Goal: Task Accomplishment & Management: Use online tool/utility

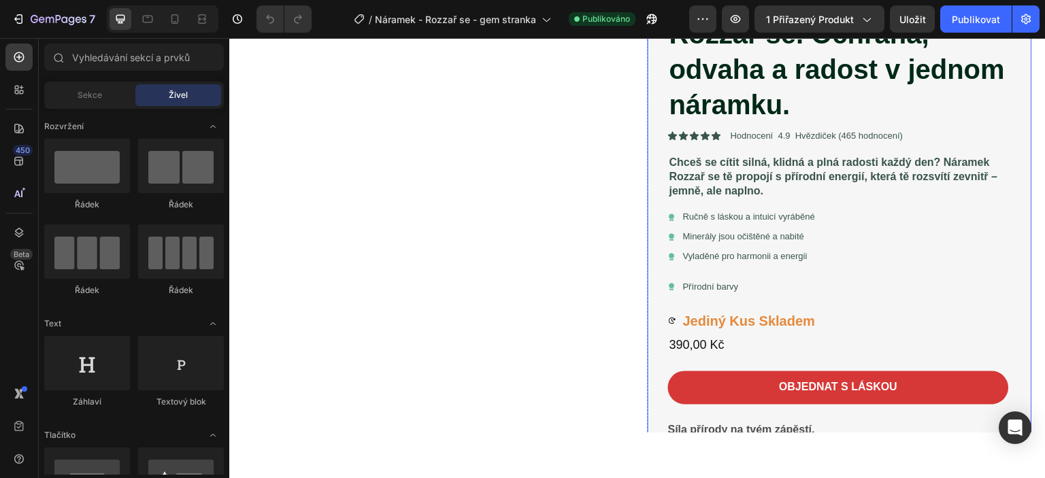
scroll to position [272, 0]
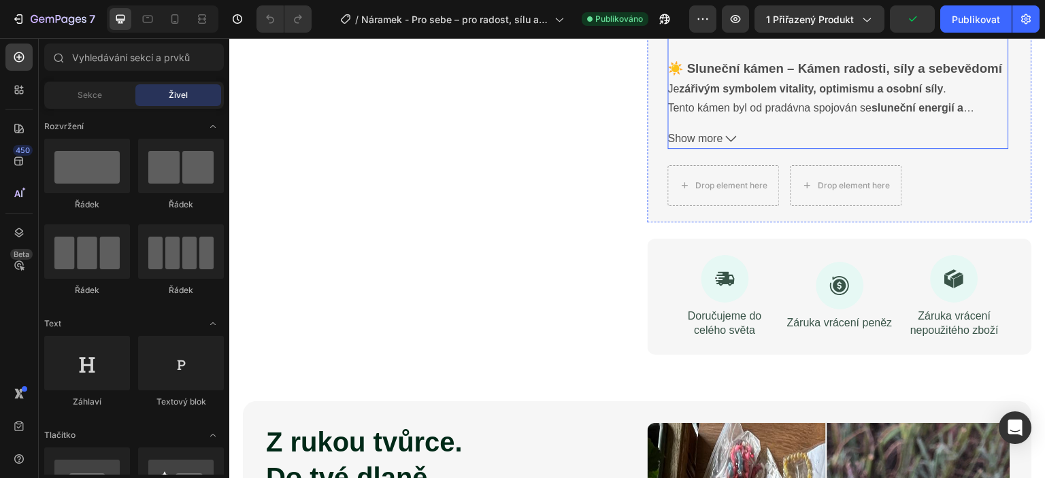
scroll to position [681, 0]
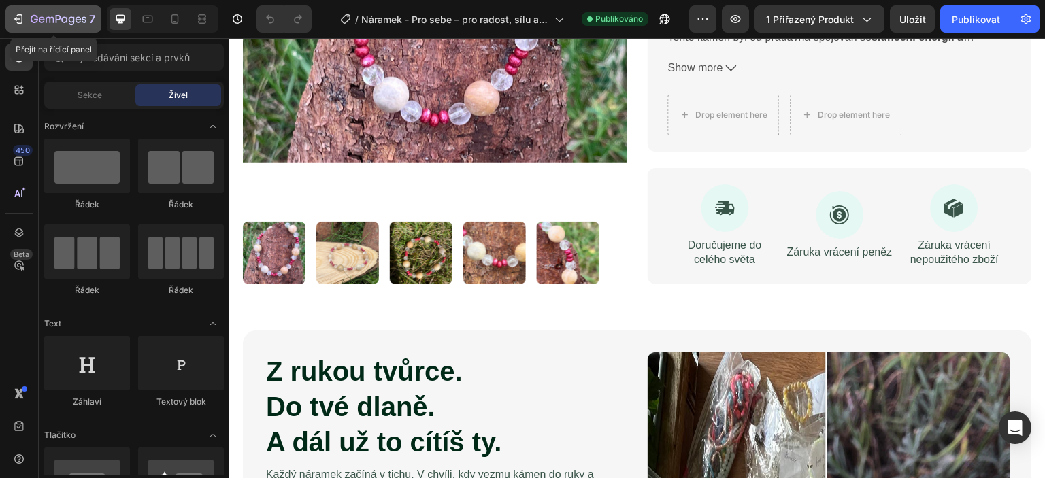
click at [25, 24] on div "7" at bounding box center [54, 19] width 84 height 16
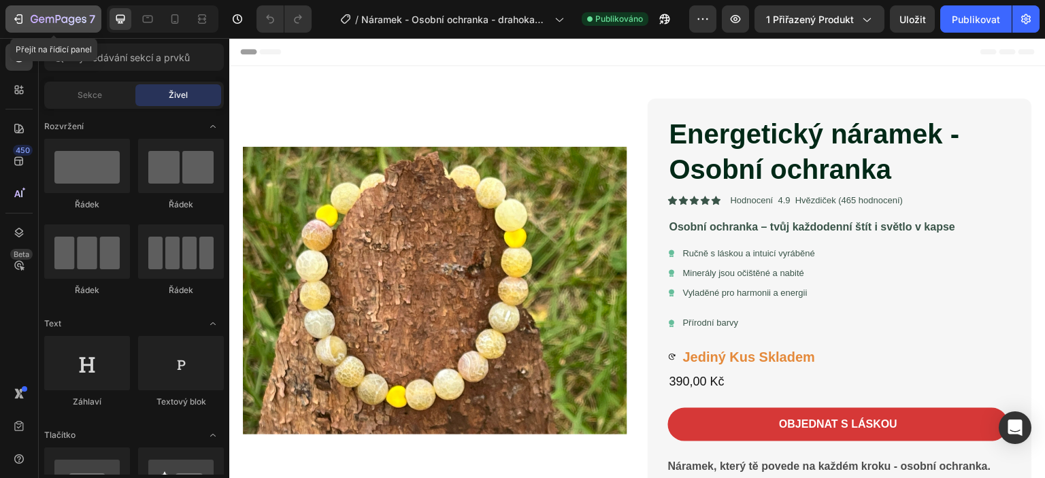
click at [15, 15] on icon "button" at bounding box center [19, 19] width 14 height 14
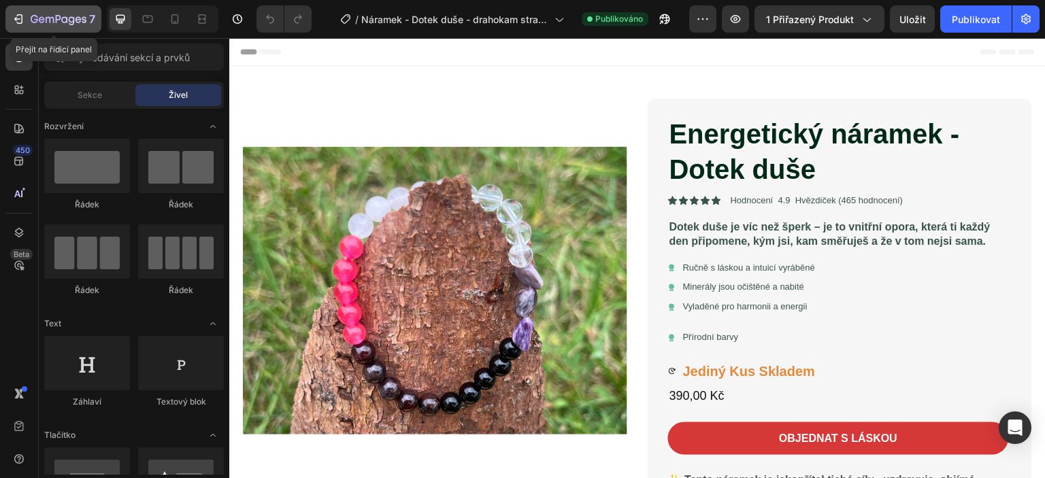
click at [19, 22] on icon "button" at bounding box center [19, 19] width 14 height 14
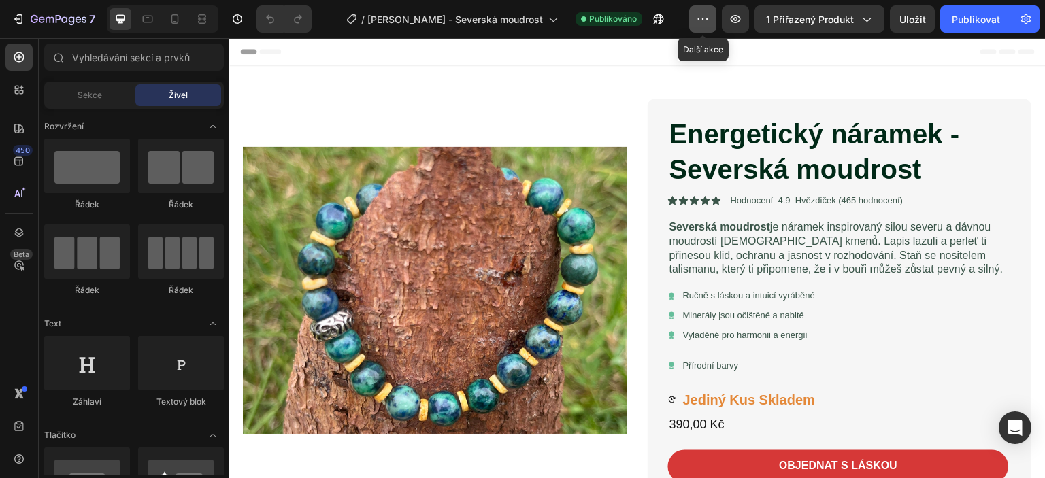
click at [706, 18] on icon "button" at bounding box center [703, 19] width 14 height 14
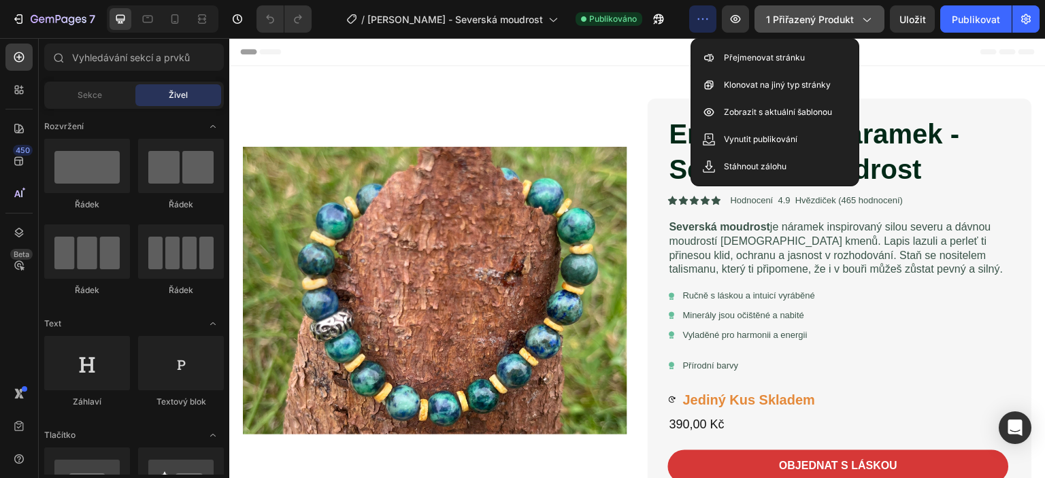
click at [876, 22] on button "1 přiřazený produkt" at bounding box center [820, 18] width 130 height 27
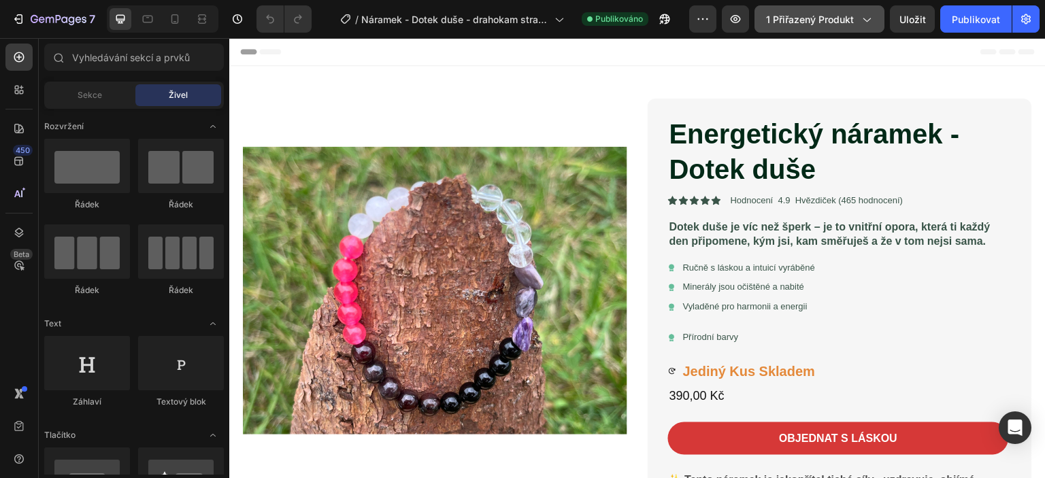
click at [870, 18] on icon "button" at bounding box center [867, 19] width 14 height 14
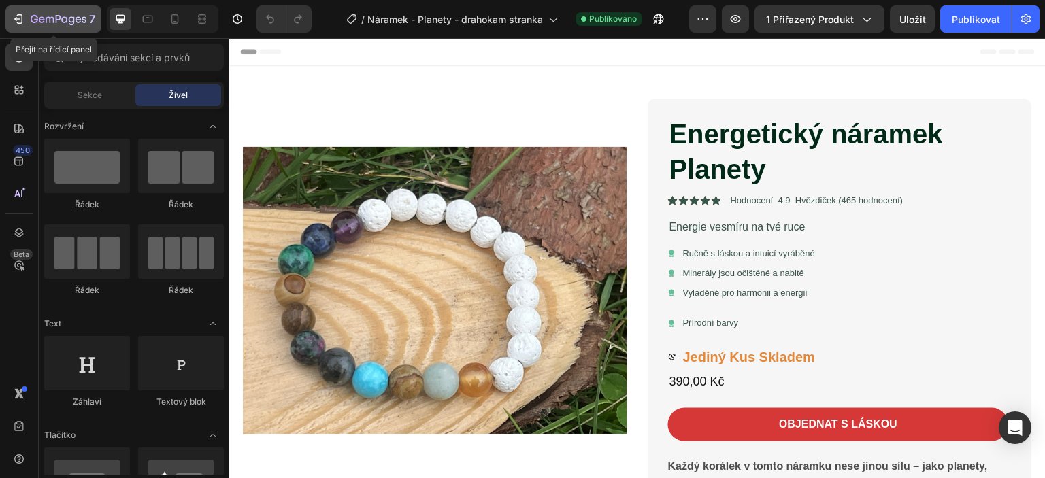
click at [22, 16] on icon "button" at bounding box center [20, 19] width 6 height 10
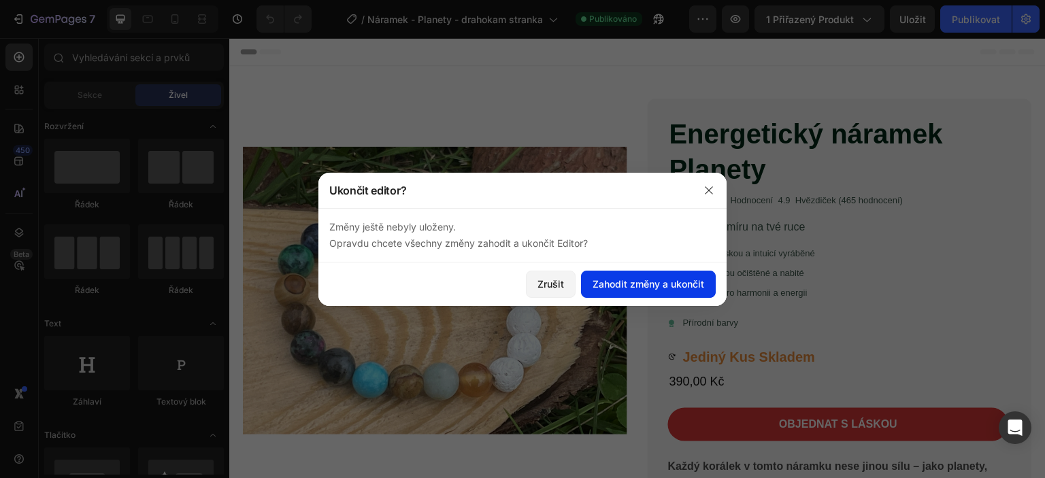
click at [647, 291] on font "Zahodit změny a ukončit" at bounding box center [649, 284] width 112 height 14
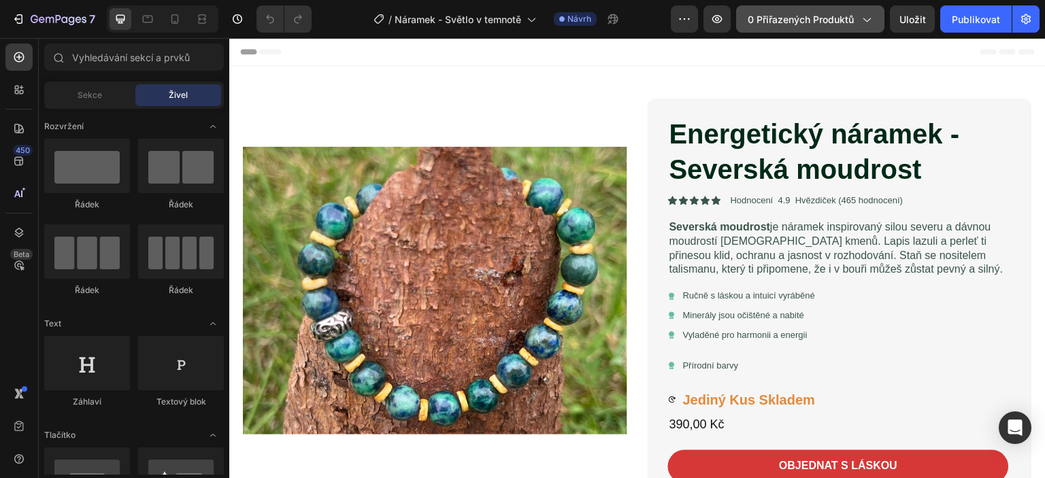
click at [870, 20] on icon "button" at bounding box center [867, 20] width 7 height 4
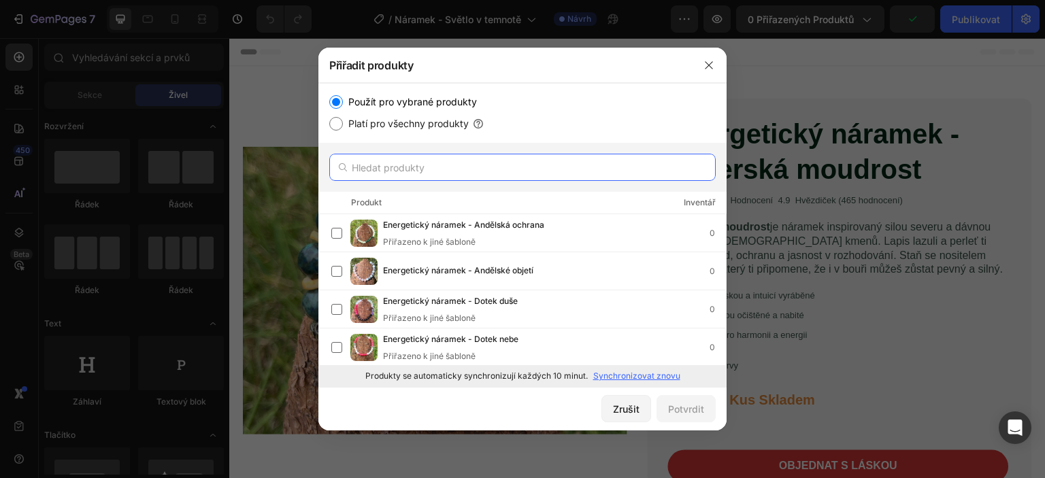
click at [394, 169] on input "text" at bounding box center [522, 167] width 387 height 27
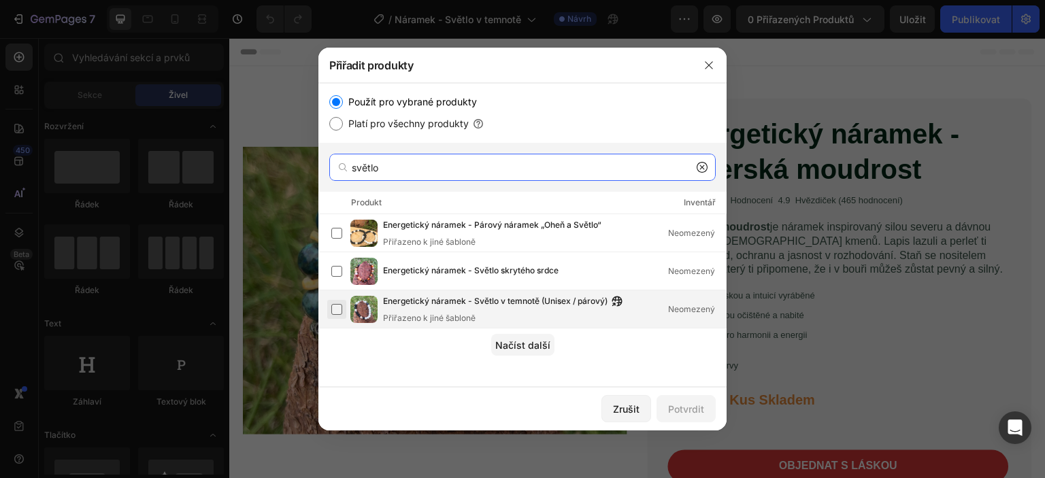
type input "světlo"
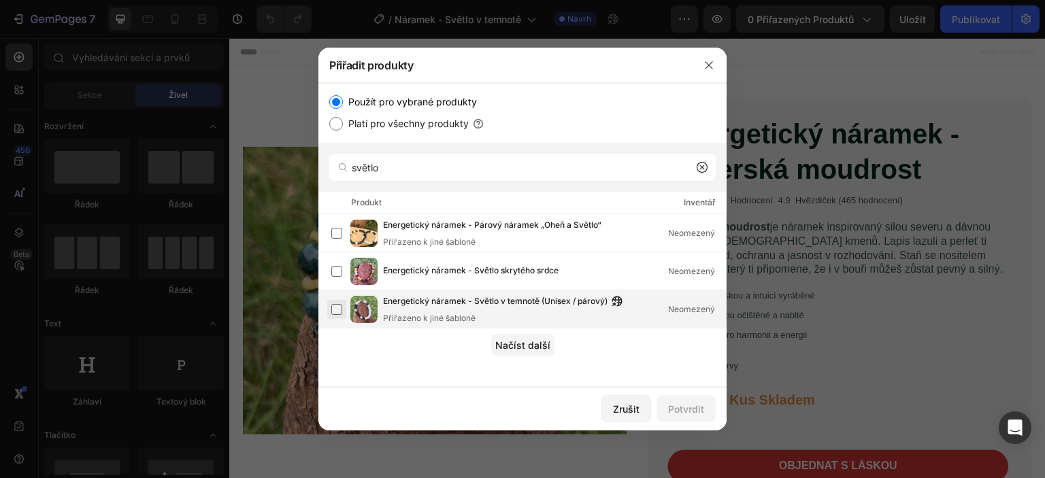
click at [333, 304] on label at bounding box center [336, 309] width 11 height 11
click at [690, 410] on font "Potvrdit" at bounding box center [686, 410] width 36 height 12
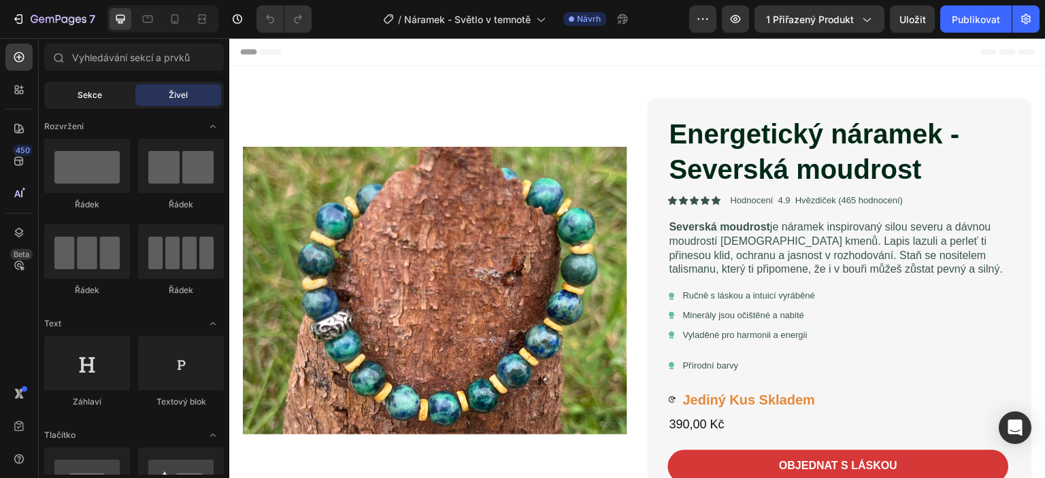
click at [74, 95] on div "Sekce" at bounding box center [90, 95] width 86 height 22
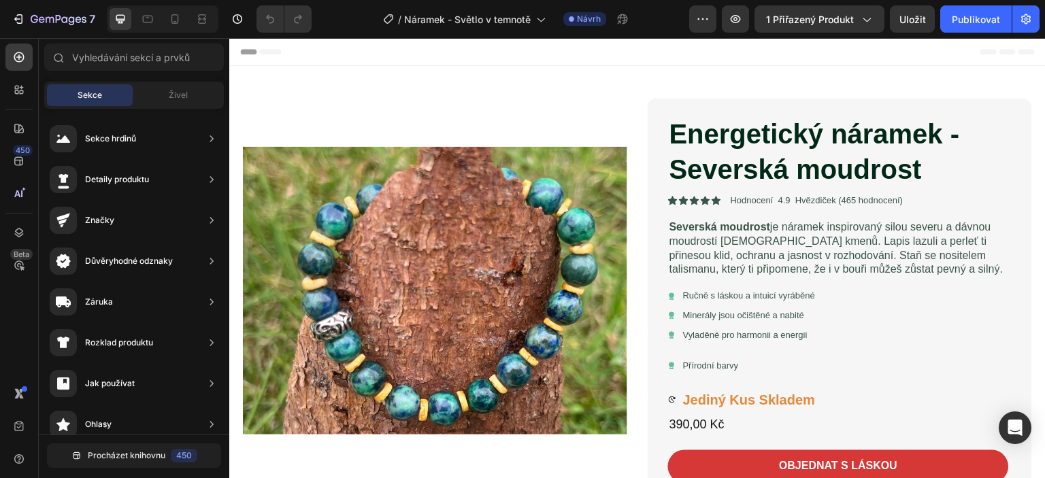
click at [74, 95] on div "Sekce" at bounding box center [90, 95] width 86 height 22
click at [270, 93] on div "Product Images" at bounding box center [279, 90] width 66 height 12
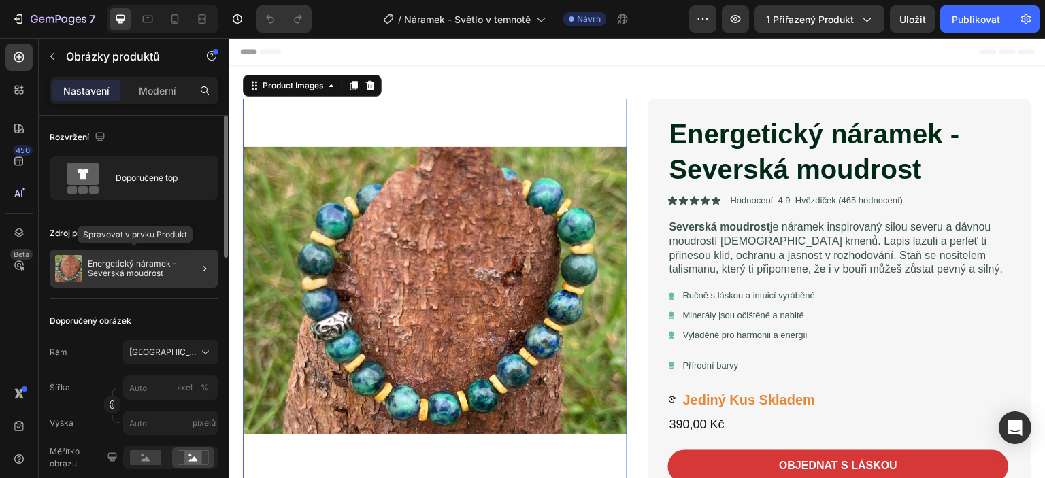
click at [128, 265] on font "Energetický náramek - Severská moudrost" at bounding box center [133, 269] width 91 height 20
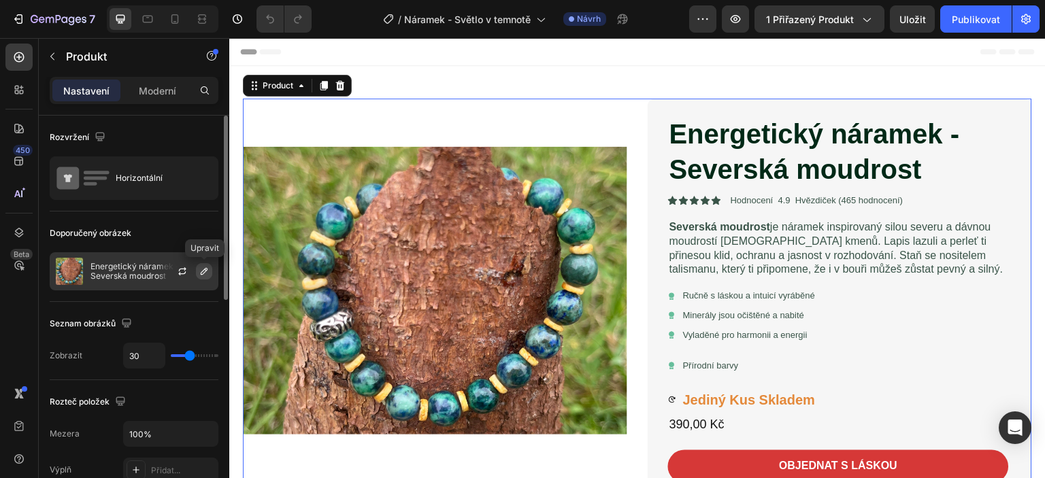
click at [204, 269] on icon "button" at bounding box center [204, 271] width 11 height 11
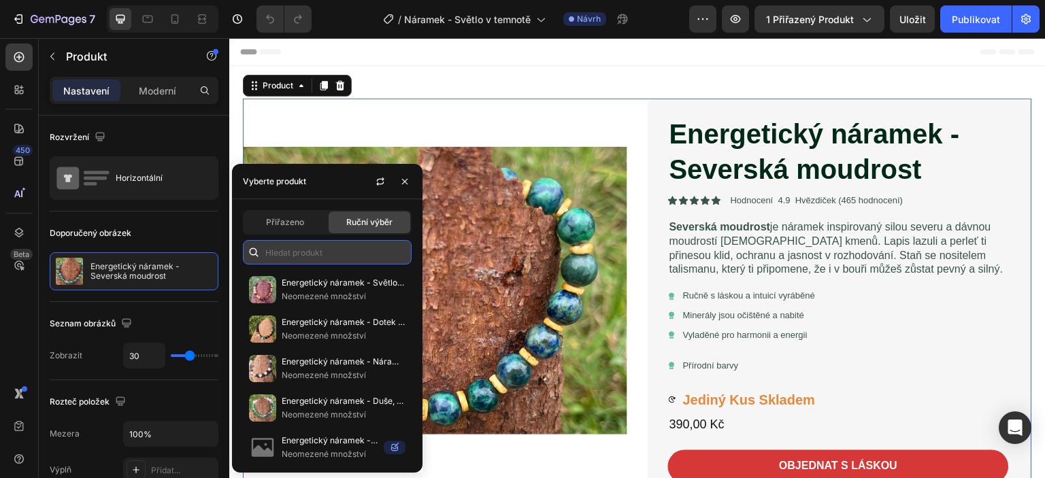
click at [274, 260] on input "text" at bounding box center [327, 252] width 169 height 25
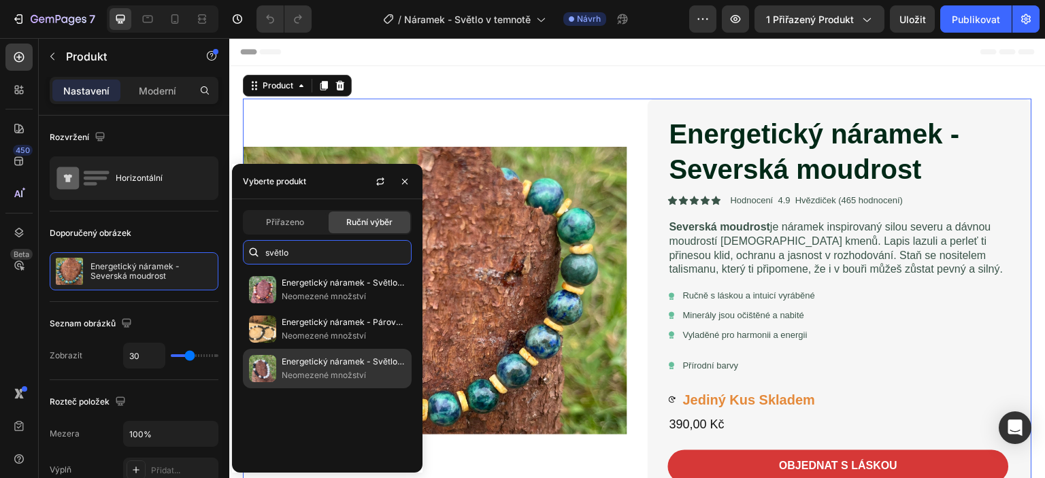
type input "světlo"
click at [304, 367] on font "Energetický náramek - Světlo v temnotě (Unisex / párový)" at bounding box center [394, 362] width 225 height 10
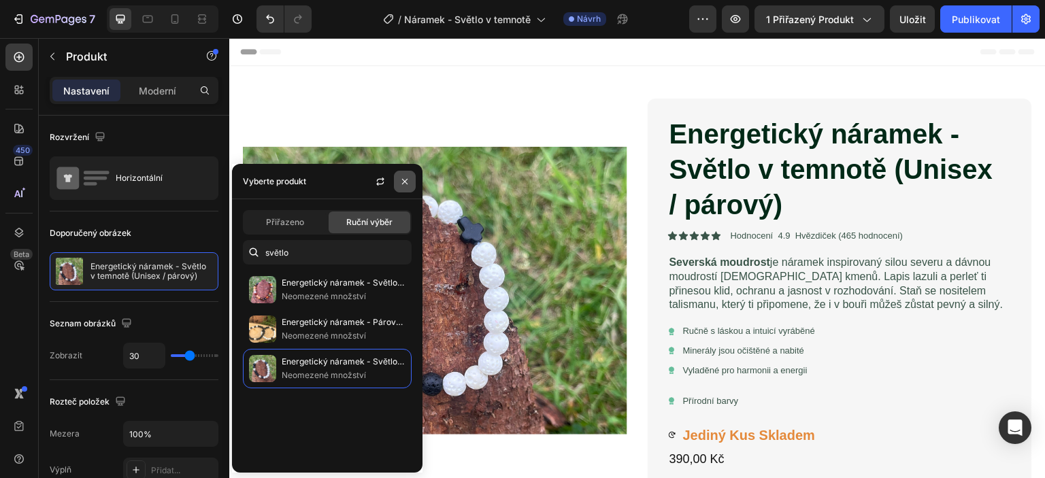
click at [405, 177] on icon "button" at bounding box center [404, 181] width 11 height 11
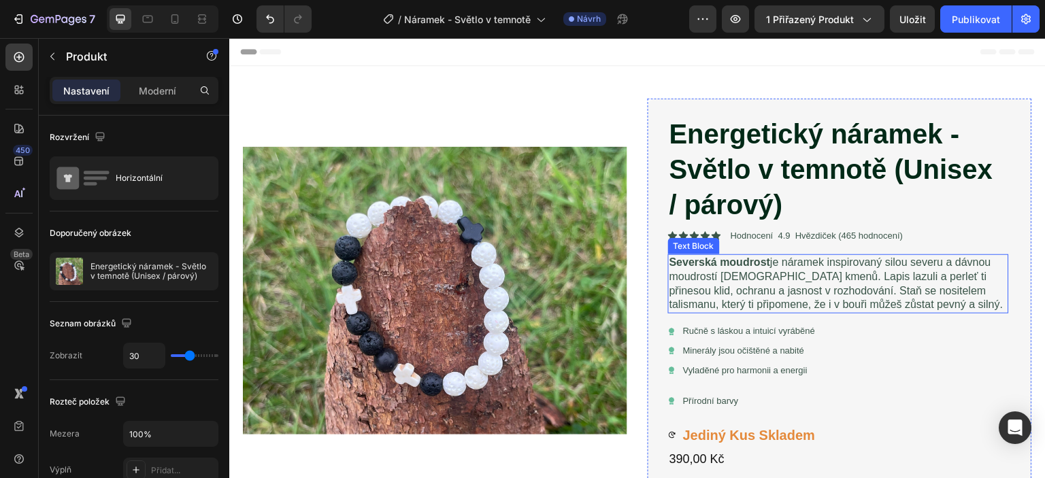
click at [924, 306] on p "Severská moudrost je náramek inspirovaný silou severu a dávnou moudrostí viking…" at bounding box center [839, 284] width 338 height 56
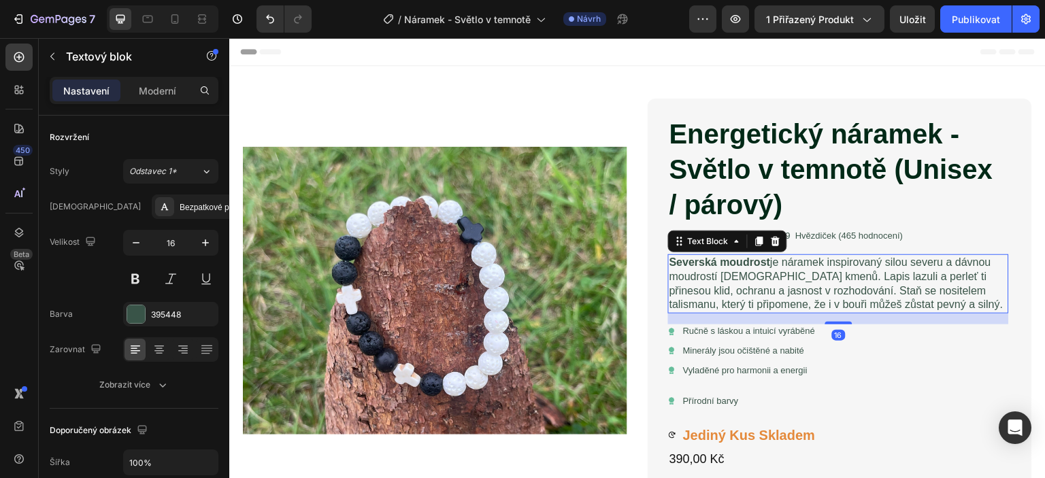
click at [919, 299] on p "Severská moudrost je náramek inspirovaný silou severu a dávnou moudrostí viking…" at bounding box center [839, 284] width 338 height 56
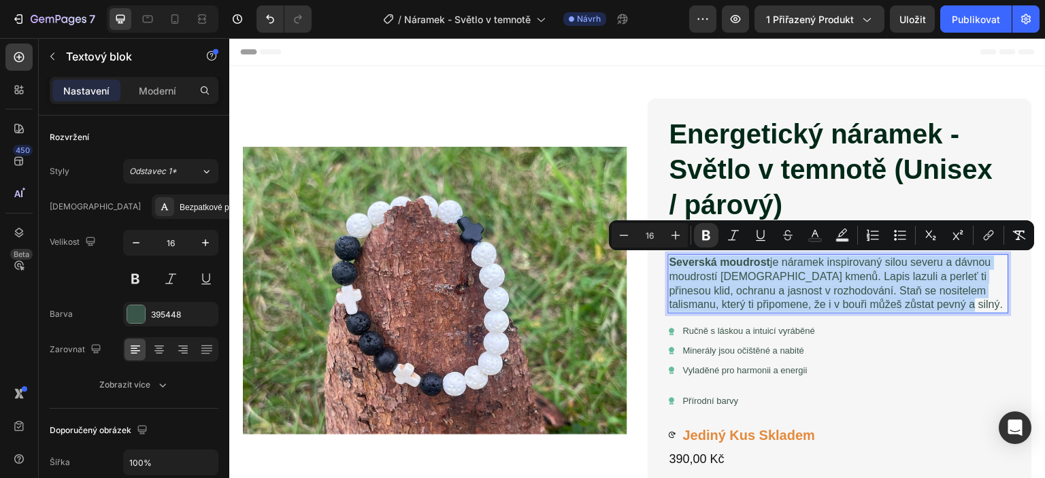
drag, startPoint x: 917, startPoint y: 300, endPoint x: 666, endPoint y: 267, distance: 252.7
click at [670, 267] on p "Severská moudrost je náramek inspirovaný silou severu a dávnou moudrostí viking…" at bounding box center [839, 284] width 338 height 56
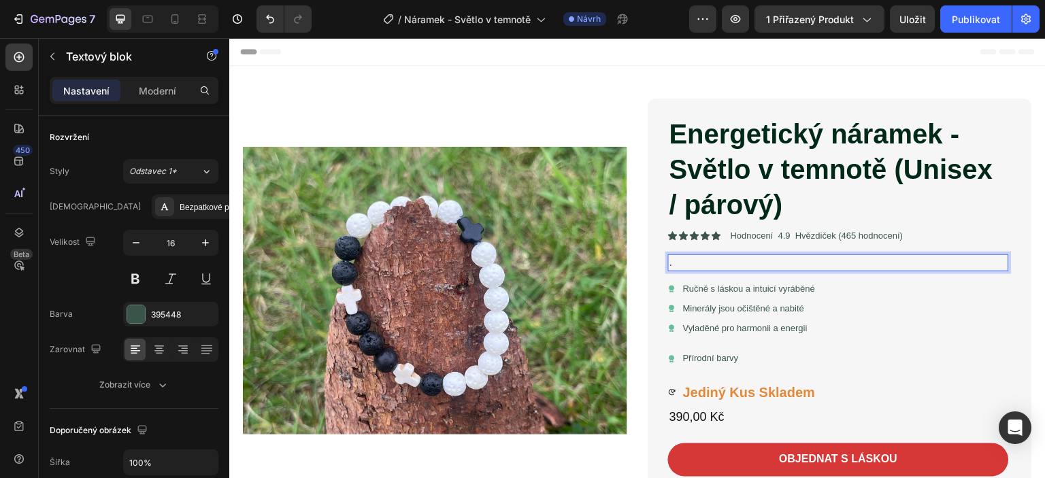
click at [670, 263] on p "." at bounding box center [839, 263] width 338 height 14
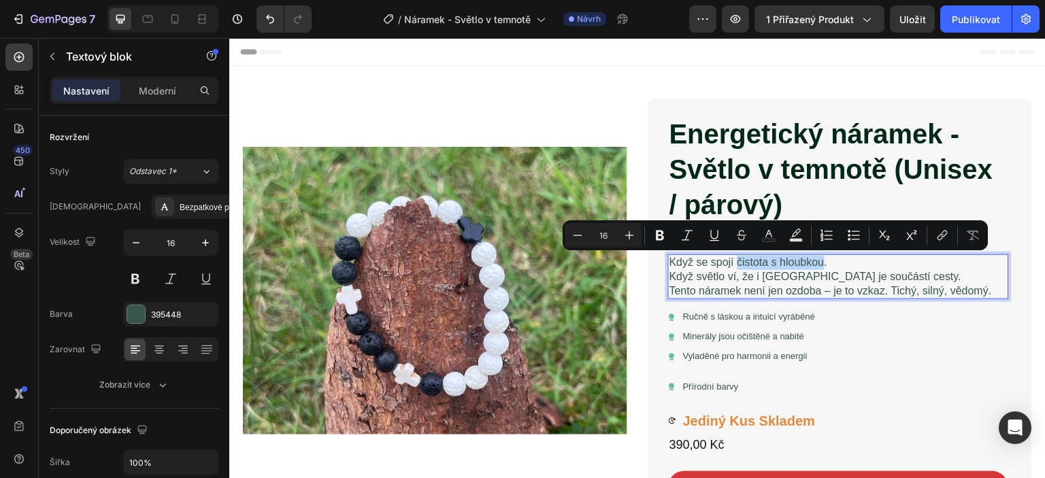
drag, startPoint x: 734, startPoint y: 262, endPoint x: 819, endPoint y: 259, distance: 84.4
click at [819, 259] on p "Když se spojí čistota s hloubkou. Když světlo ví, že i stín je součástí cesty. …" at bounding box center [839, 277] width 338 height 42
click at [660, 231] on icon "Editor contextual toolbar" at bounding box center [660, 236] width 8 height 10
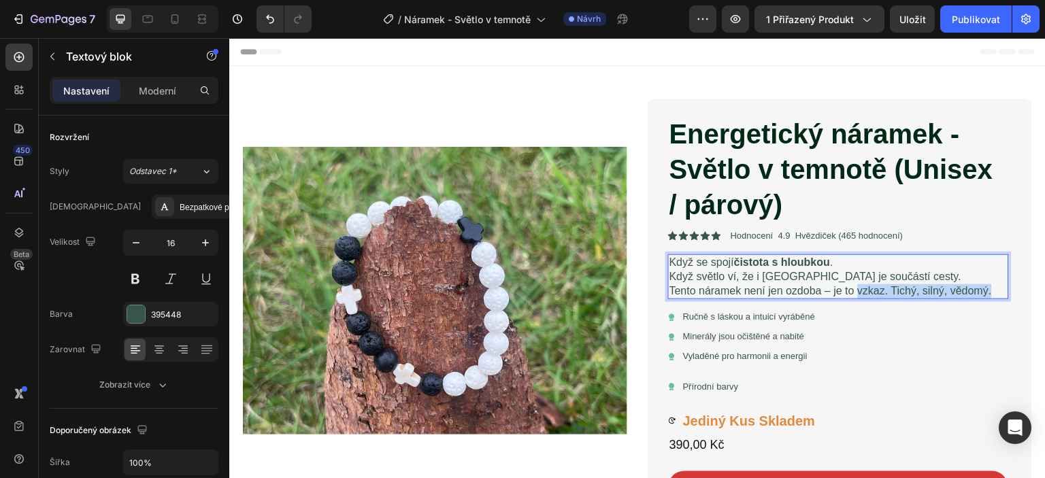
drag, startPoint x: 852, startPoint y: 288, endPoint x: 985, endPoint y: 284, distance: 133.4
click at [987, 284] on p "Když se spojí čistota s hloubkou . Když světlo ví, že i stín je součástí cesty.…" at bounding box center [839, 277] width 338 height 42
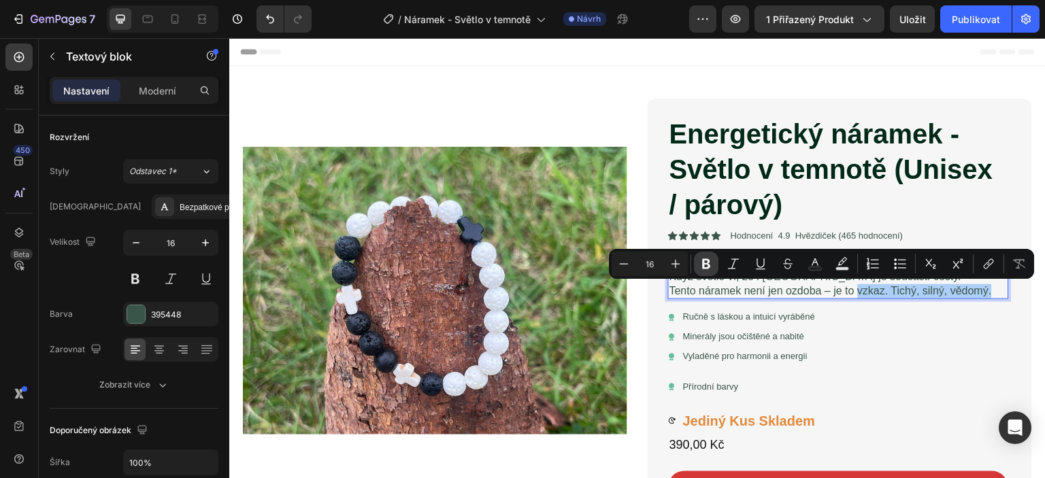
click at [708, 258] on icon "Editor contextual toolbar" at bounding box center [707, 264] width 14 height 14
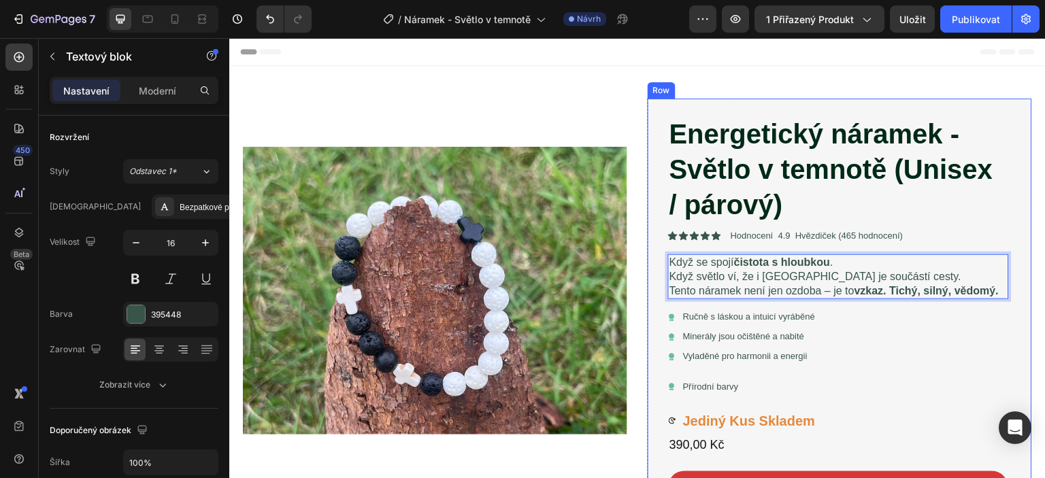
click at [918, 379] on div "Energetický náramek - Světlo v temnotě (Unisex / párový) Product Title Icon Ico…" at bounding box center [838, 479] width 341 height 729
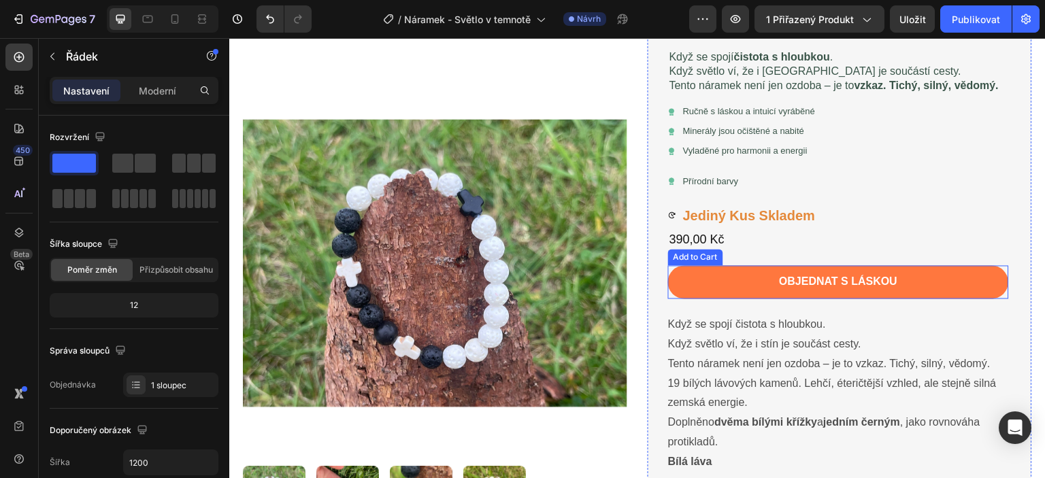
scroll to position [340, 0]
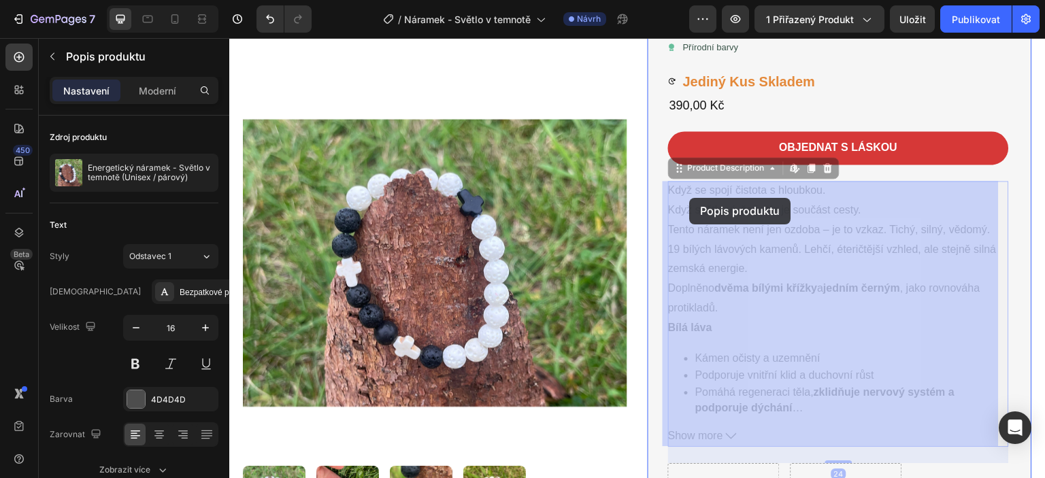
drag, startPoint x: 666, startPoint y: 188, endPoint x: 707, endPoint y: 233, distance: 61.2
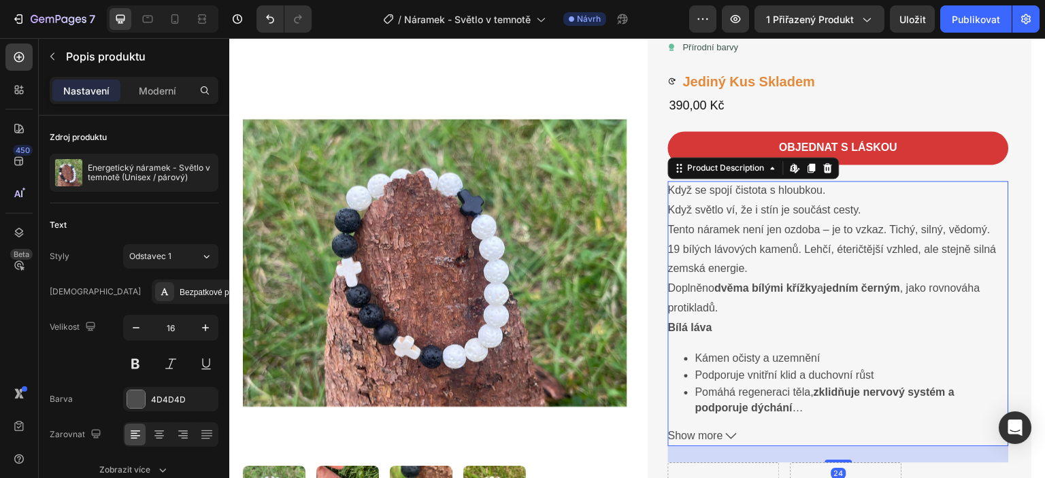
click at [716, 229] on p "Když se spojí čistota s hloubkou. Když světlo ví, že i stín je součást cesty. T…" at bounding box center [829, 209] width 323 height 51
click at [981, 231] on p "Když se spojí čistota s hloubkou. Když světlo ví, že i stín je součást cesty. T…" at bounding box center [829, 209] width 323 height 51
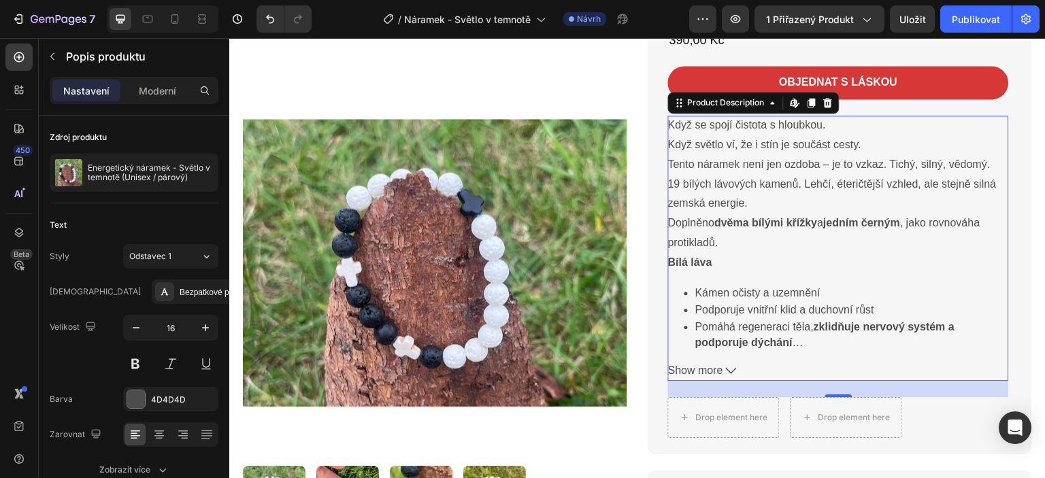
scroll to position [476, 0]
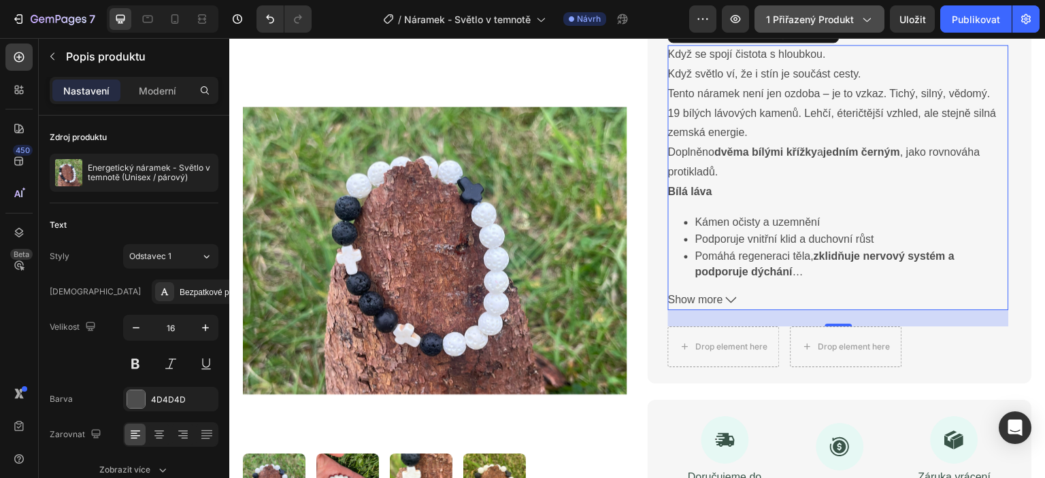
click at [873, 21] on icon "button" at bounding box center [867, 19] width 14 height 14
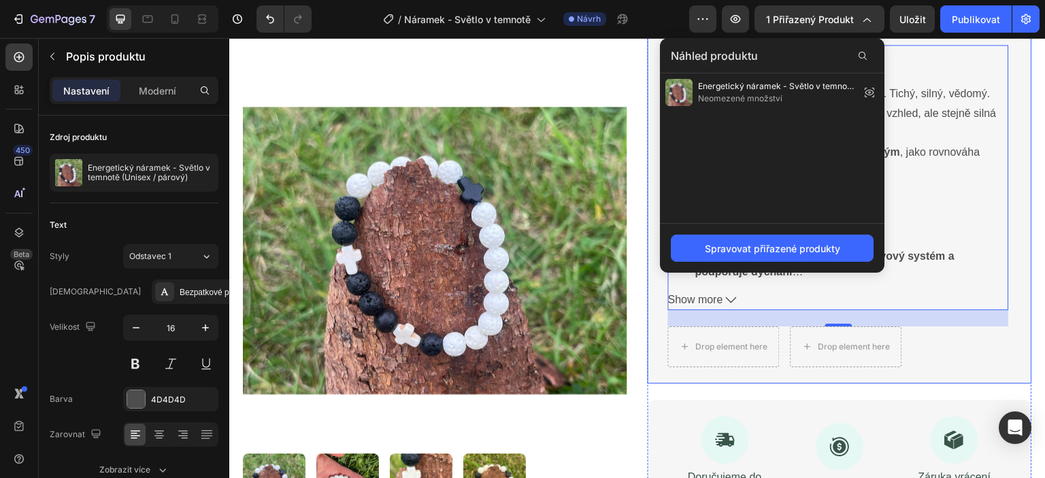
click at [1019, 189] on div "Energetický náramek - Světlo v temnotě (Unisex / párový) Product Title Icon Ico…" at bounding box center [840, 3] width 385 height 762
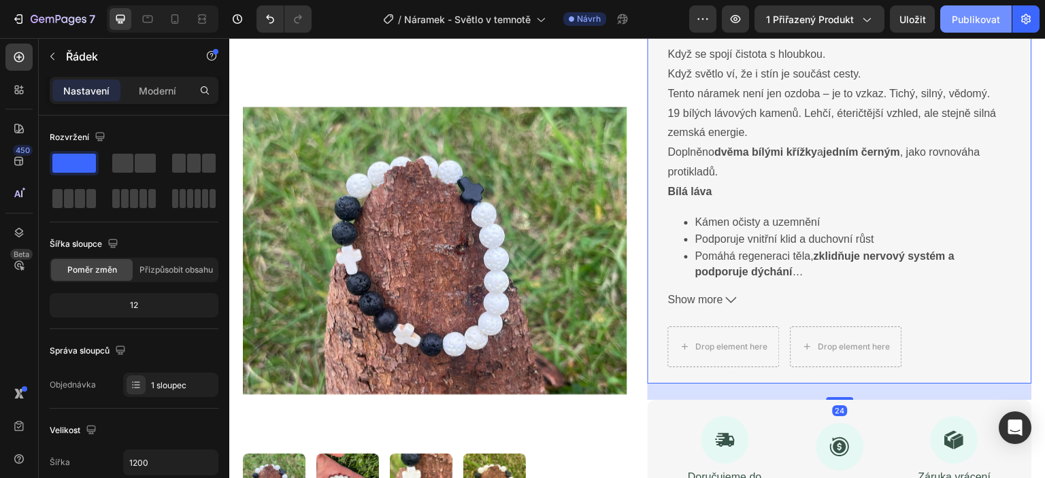
click at [977, 16] on font "Publikovat" at bounding box center [976, 20] width 48 height 12
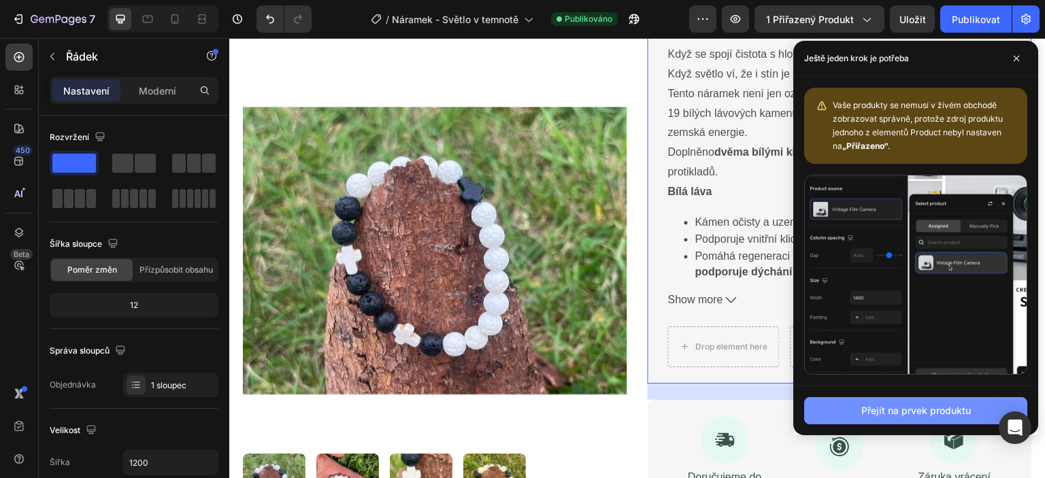
click at [963, 409] on font "Přejít na prvek produktu" at bounding box center [917, 411] width 110 height 12
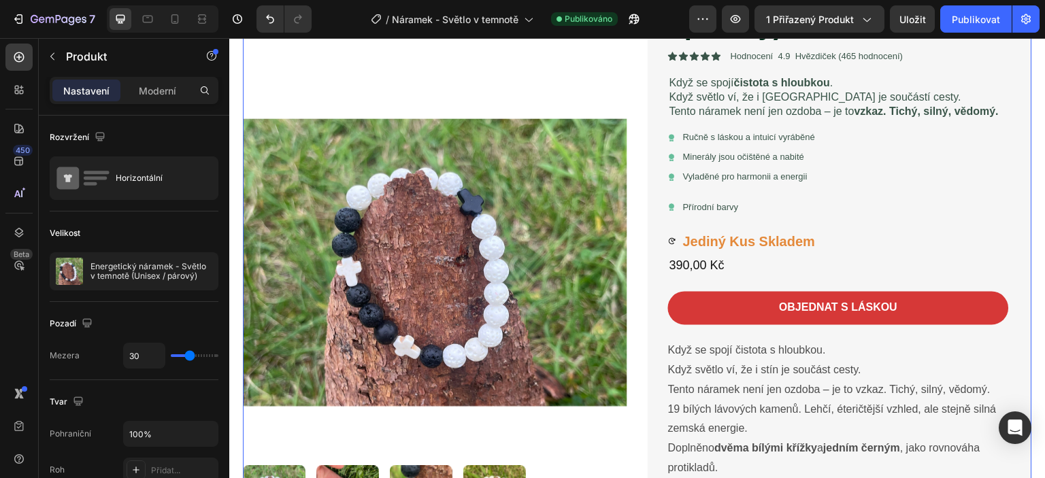
scroll to position [12, 0]
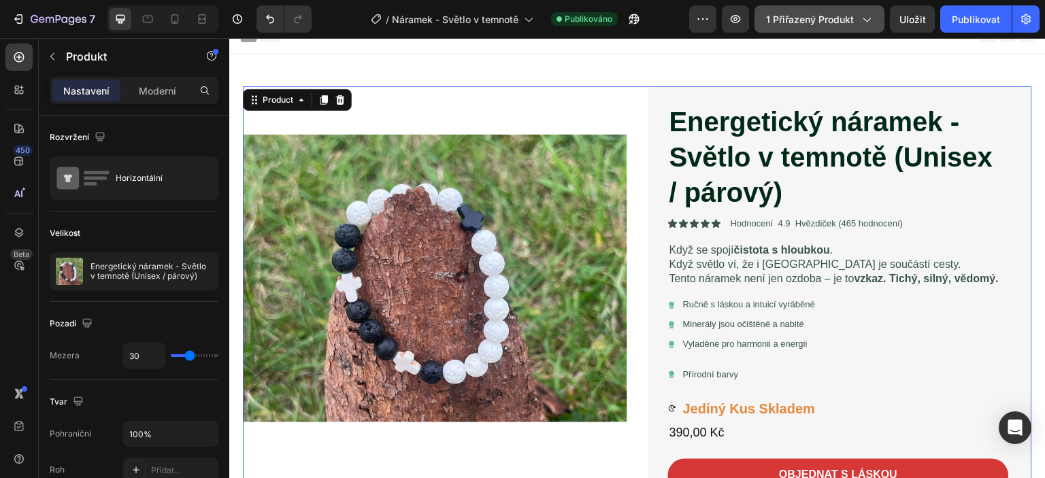
click at [866, 21] on icon "button" at bounding box center [867, 19] width 14 height 14
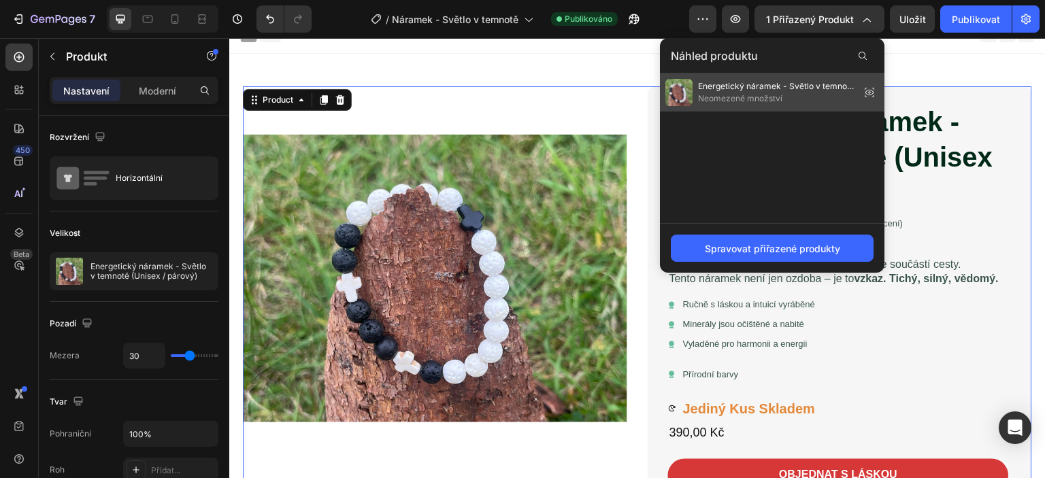
click at [762, 93] on font "Neomezené množství" at bounding box center [740, 98] width 84 height 10
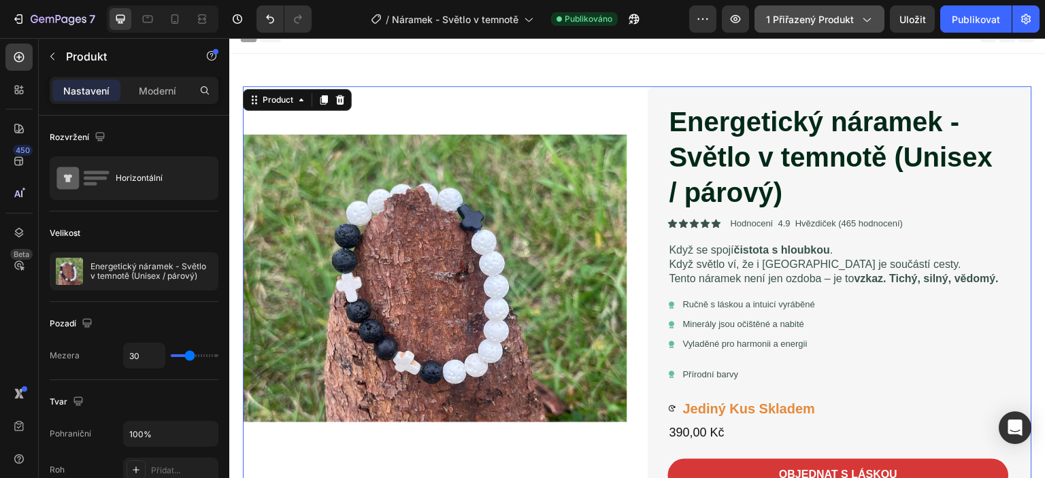
click at [866, 20] on icon "button" at bounding box center [867, 19] width 14 height 14
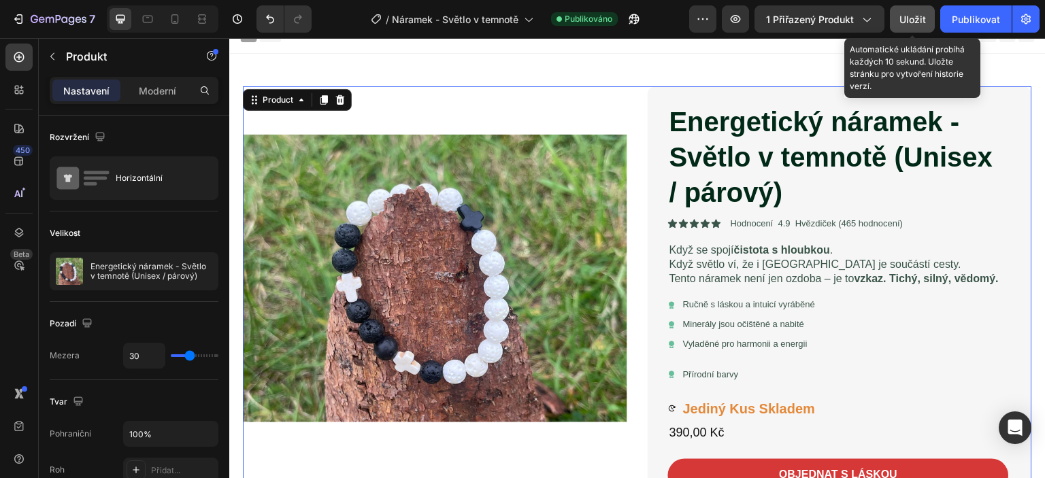
click at [921, 19] on font "Uložit" at bounding box center [913, 20] width 27 height 12
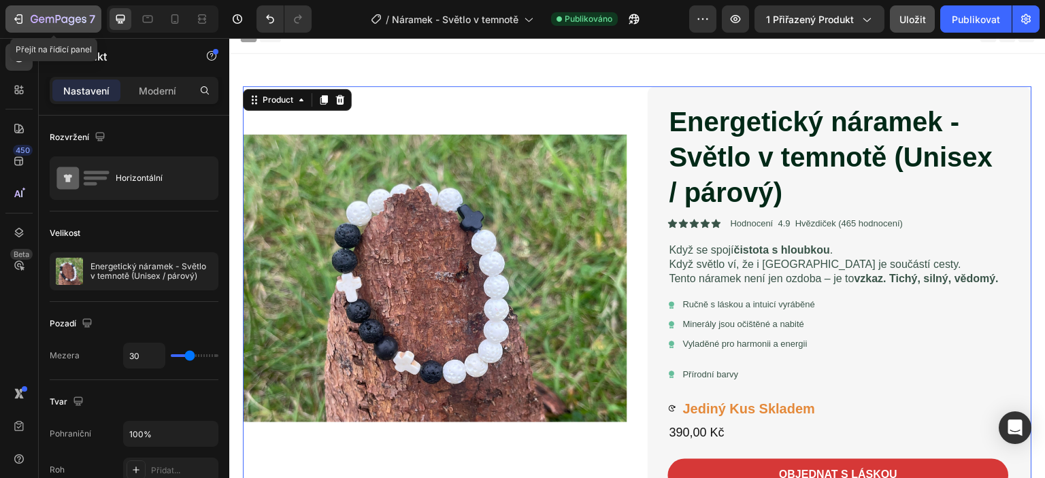
click at [22, 19] on icon "button" at bounding box center [19, 19] width 14 height 14
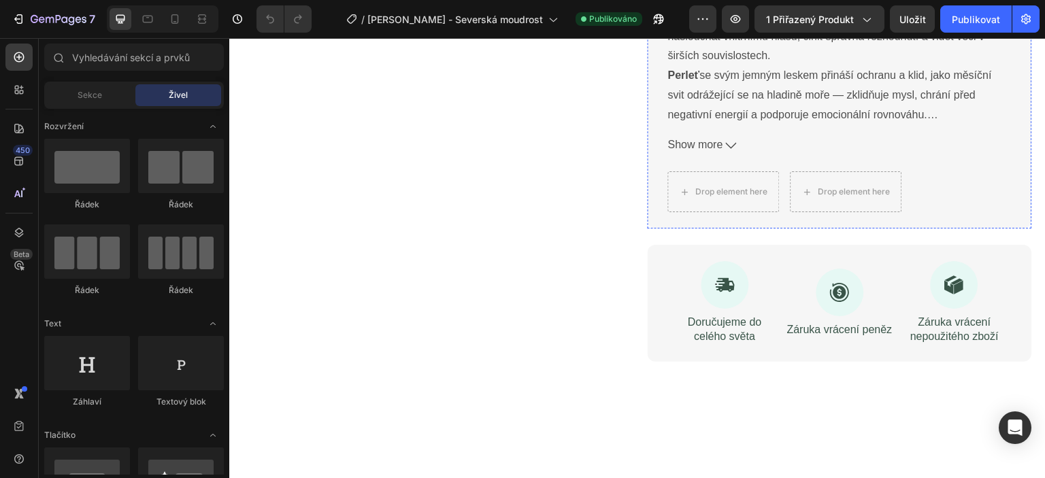
scroll to position [613, 0]
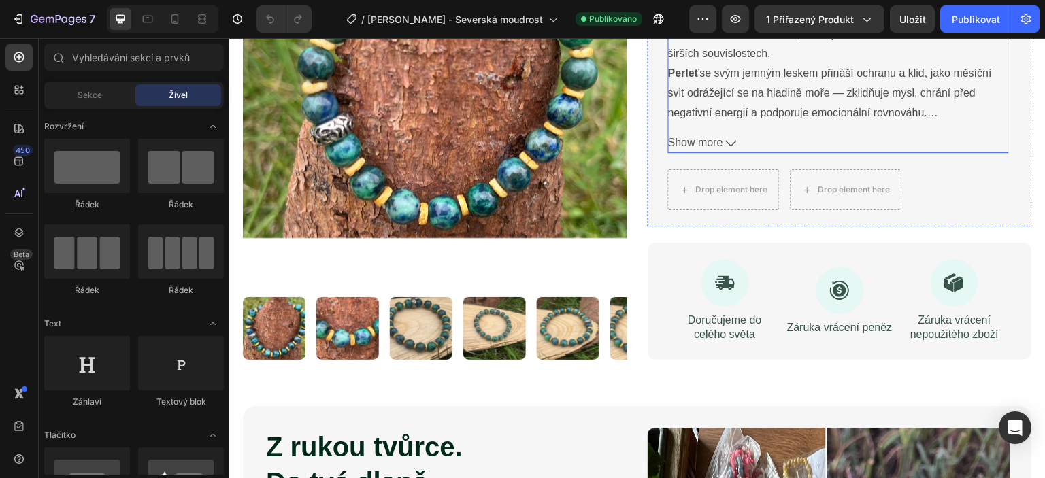
click at [732, 144] on icon at bounding box center [731, 143] width 11 height 11
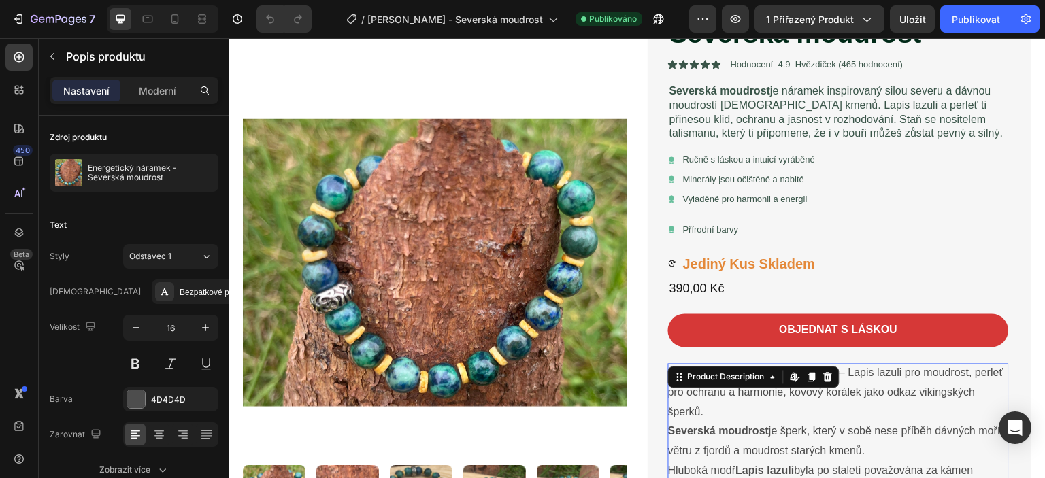
scroll to position [0, 0]
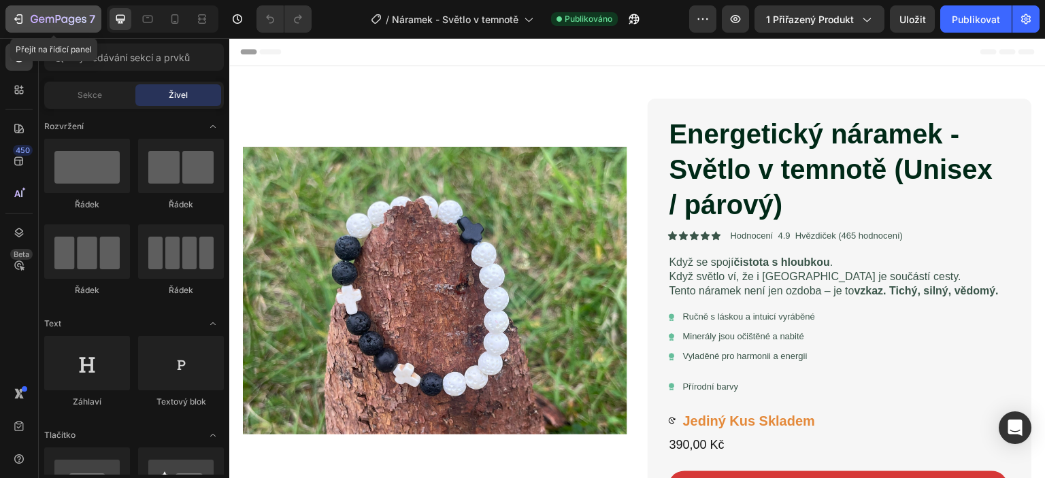
click at [14, 16] on icon "button" at bounding box center [19, 19] width 14 height 14
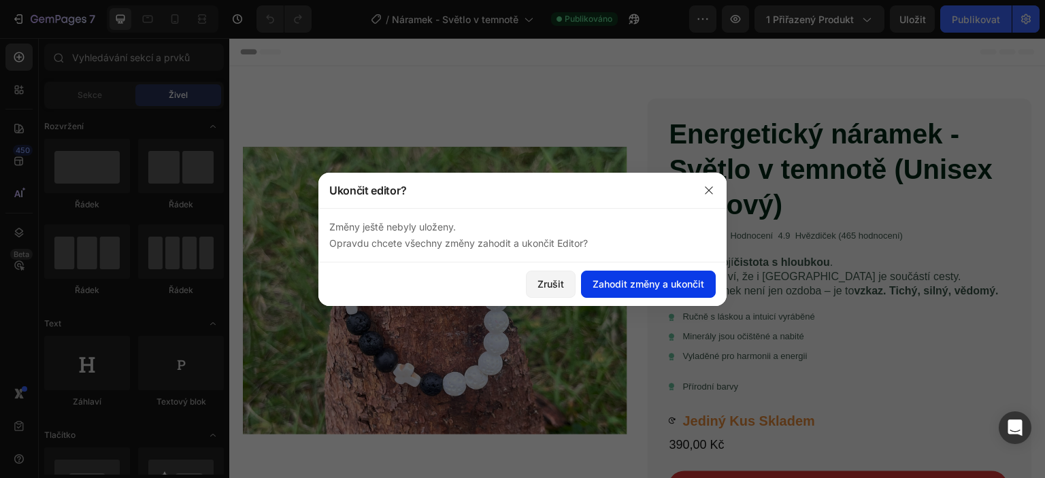
click at [621, 284] on font "Zahodit změny a ukončit" at bounding box center [649, 284] width 112 height 12
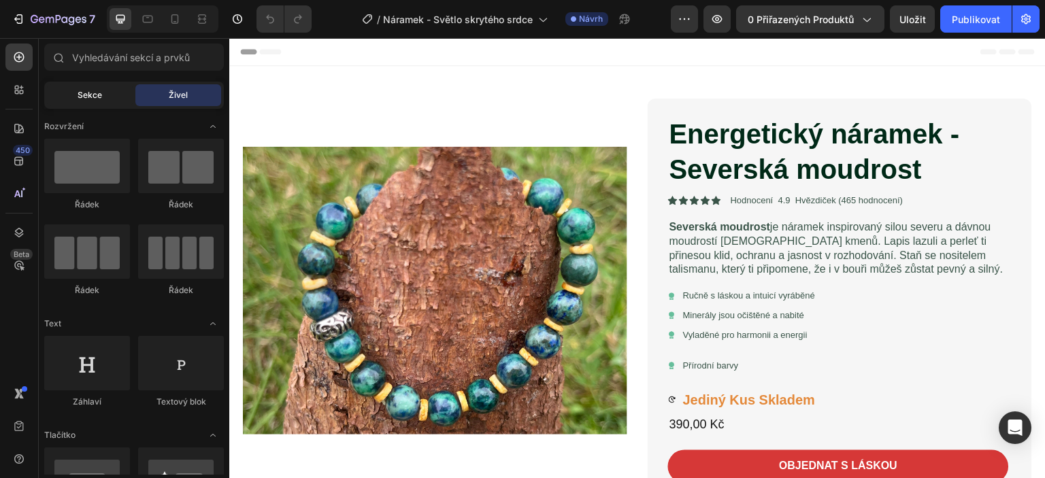
click at [82, 99] on font "Sekce" at bounding box center [90, 95] width 25 height 10
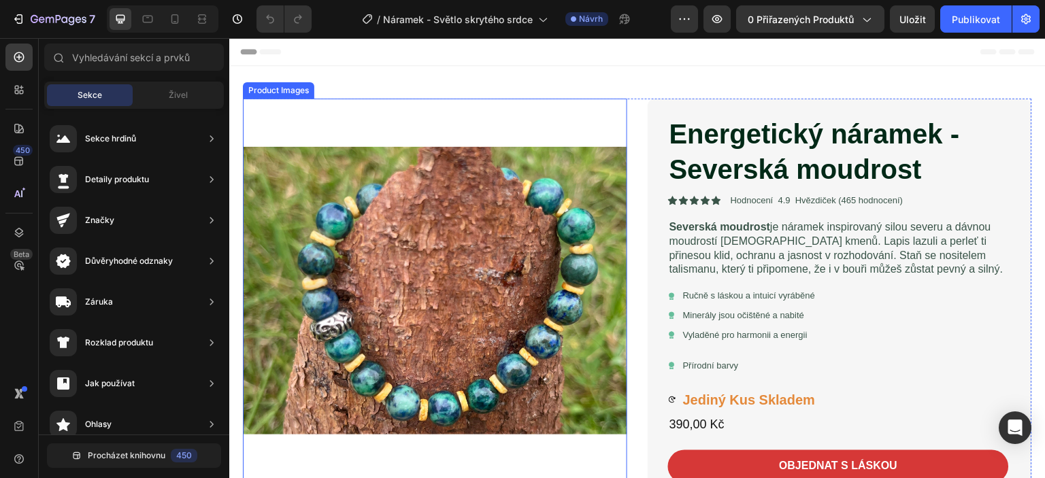
click at [458, 105] on img at bounding box center [435, 291] width 385 height 385
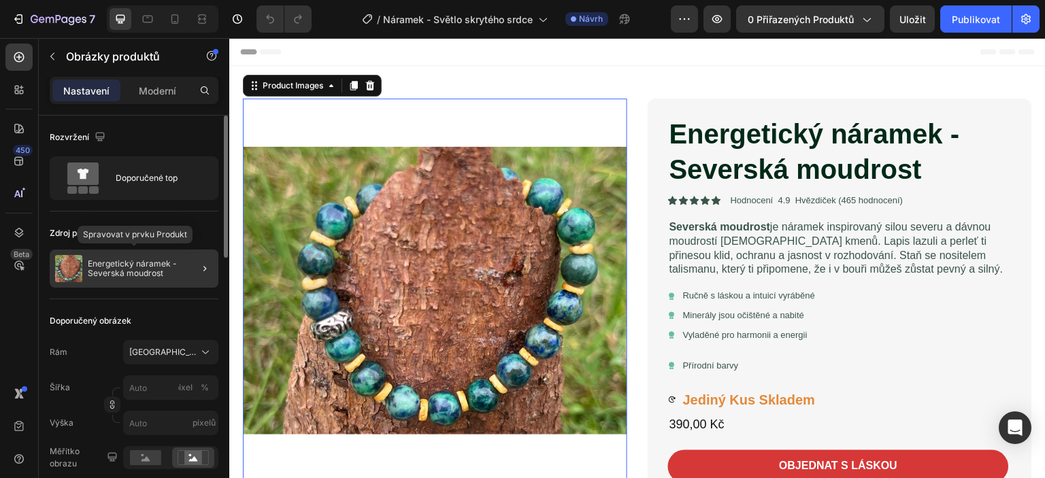
click at [142, 267] on font "Energetický náramek - Severská moudrost" at bounding box center [133, 269] width 91 height 20
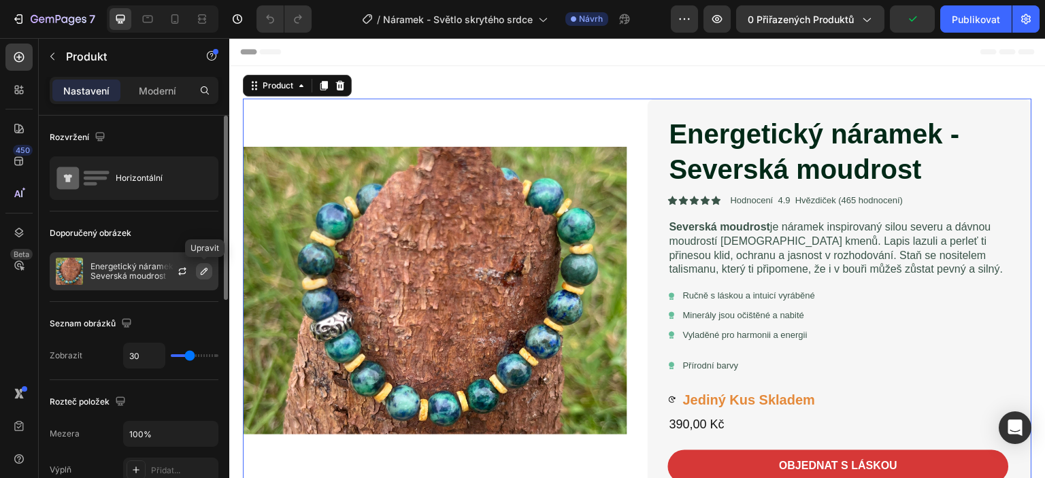
click at [203, 266] on icon "button" at bounding box center [204, 271] width 11 height 11
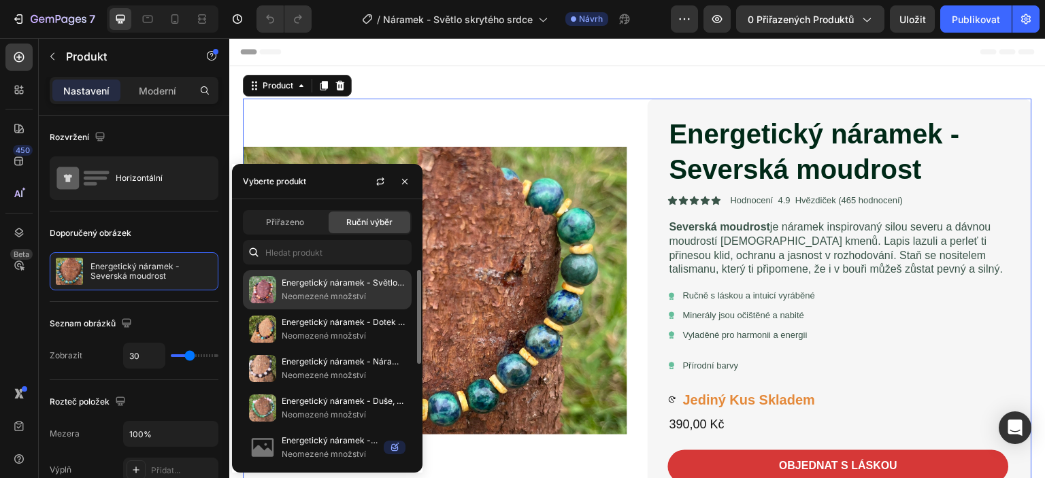
click at [295, 290] on p "Neomezené množství" at bounding box center [344, 297] width 124 height 14
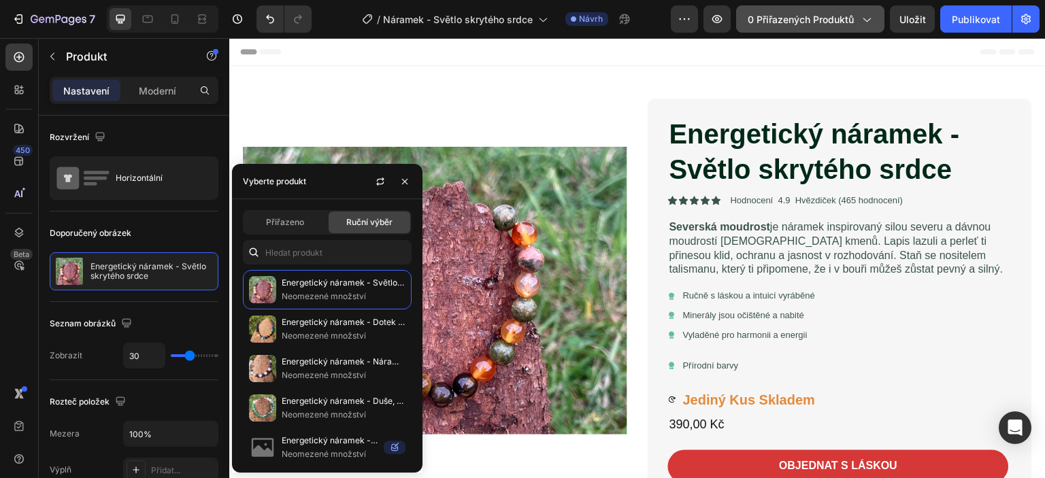
click at [868, 19] on icon "button" at bounding box center [867, 19] width 14 height 14
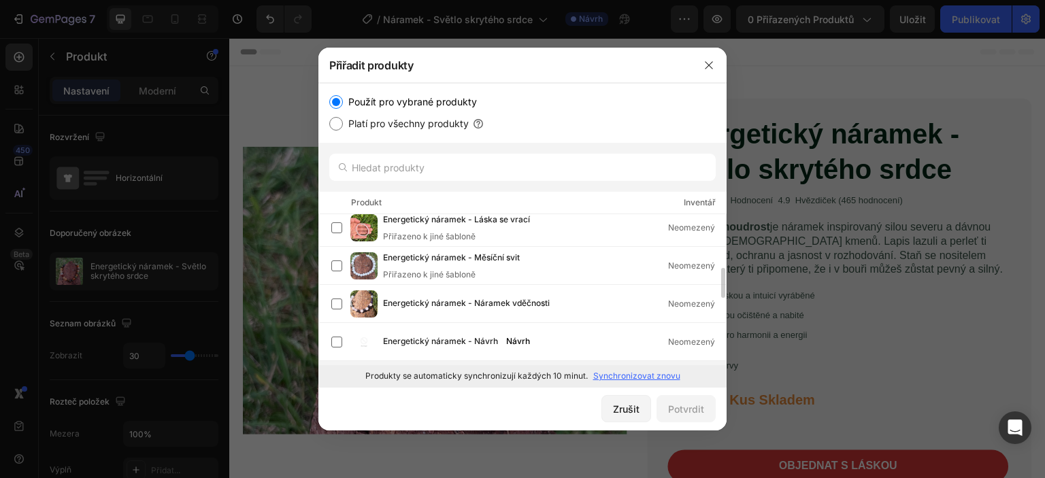
scroll to position [204, 0]
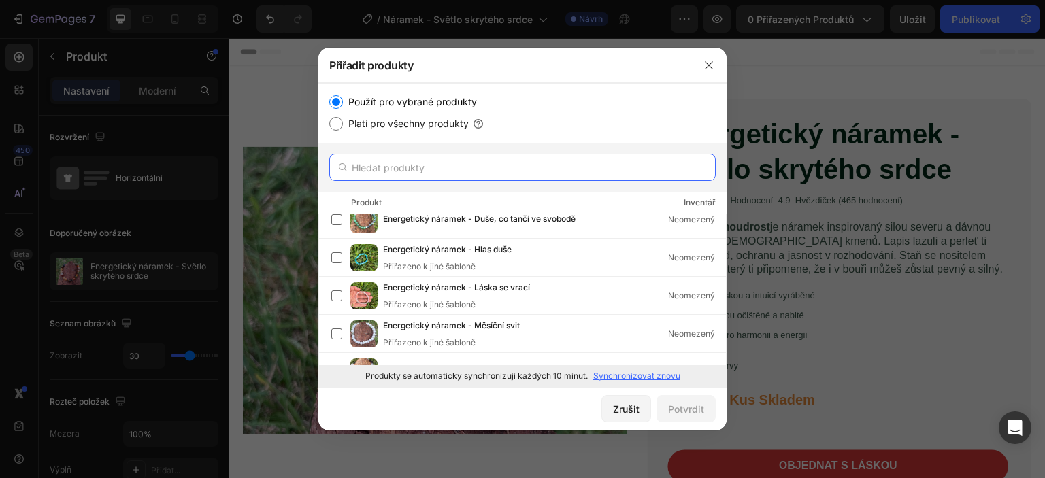
click at [360, 168] on input "text" at bounding box center [522, 167] width 387 height 27
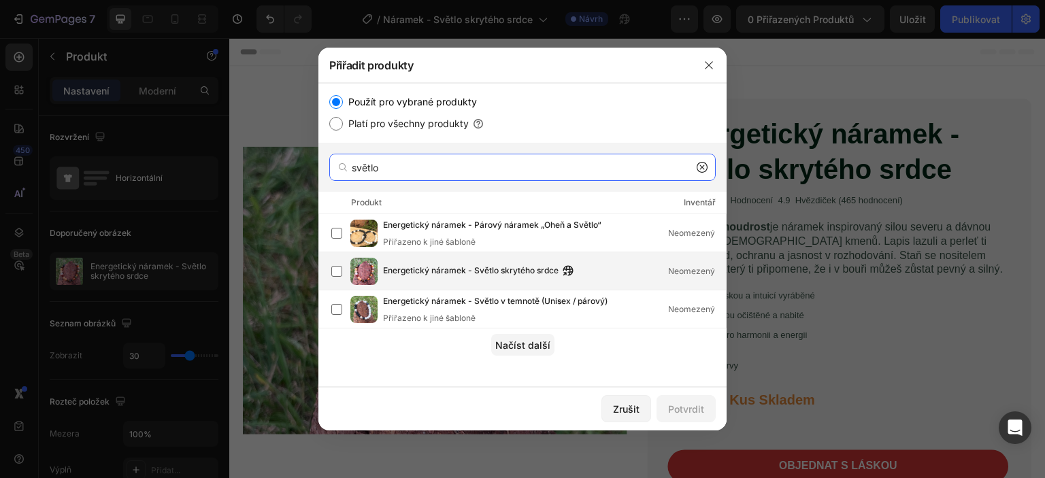
type input "světlo"
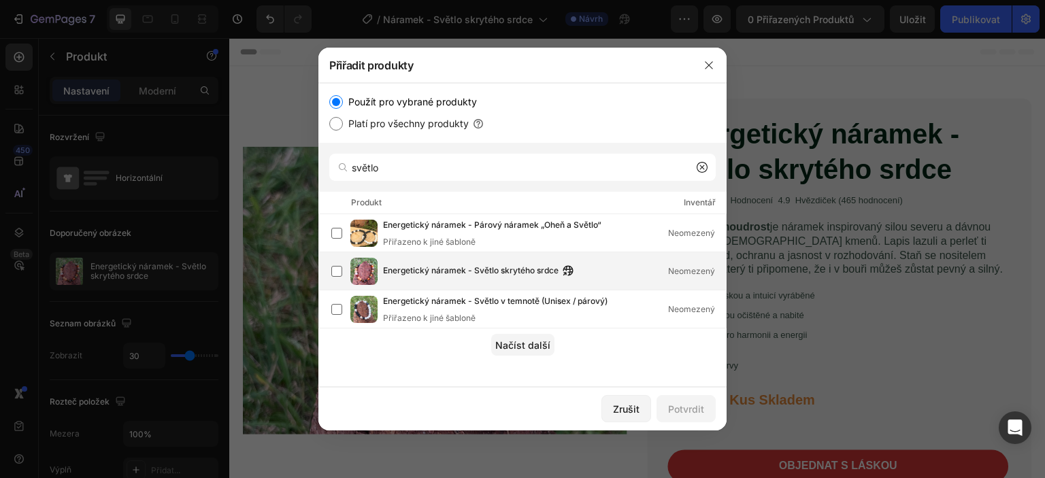
click at [436, 271] on font "Energetický náramek - Světlo skrytého srdce" at bounding box center [471, 270] width 176 height 10
click at [698, 414] on font "Potvrdit" at bounding box center [686, 410] width 36 height 12
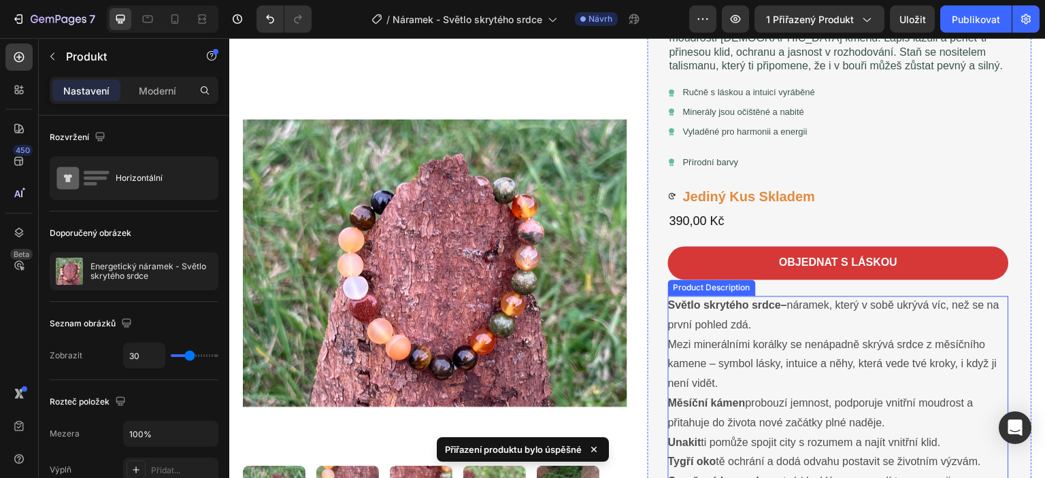
scroll to position [0, 0]
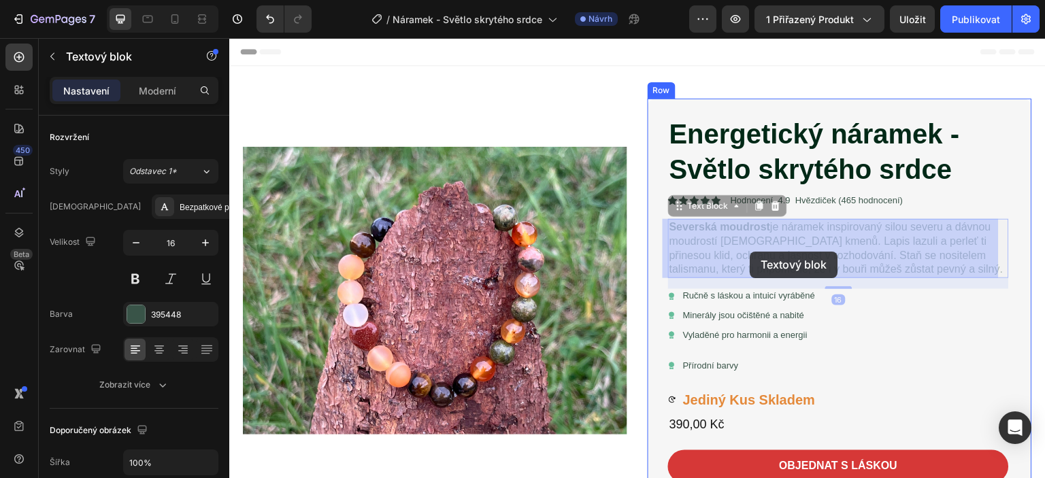
drag, startPoint x: 666, startPoint y: 225, endPoint x: 751, endPoint y: 252, distance: 89.3
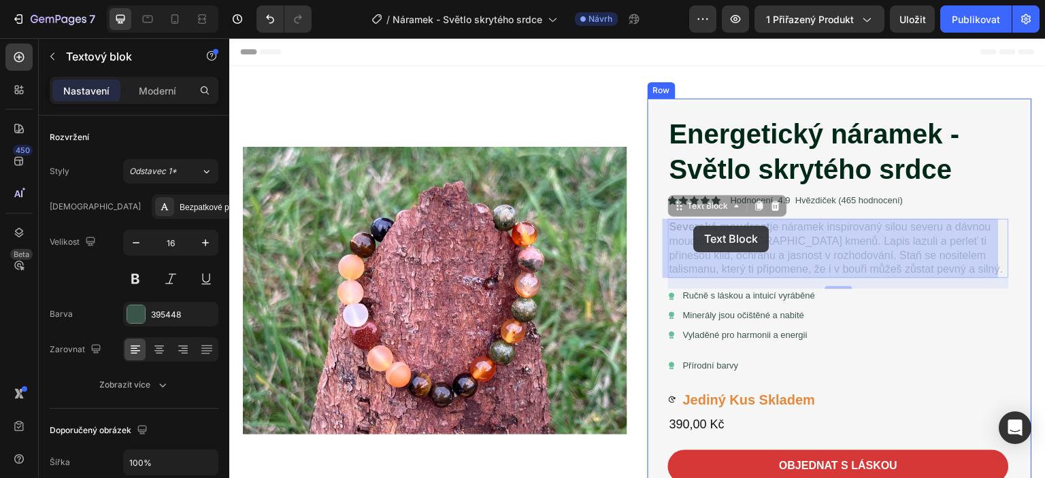
drag, startPoint x: 921, startPoint y: 267, endPoint x: 934, endPoint y: 274, distance: 14.4
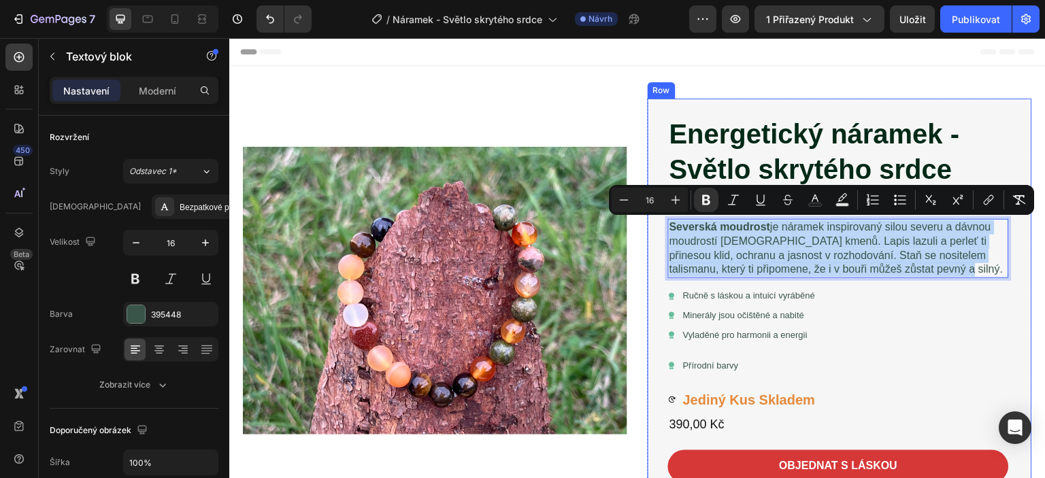
drag, startPoint x: 915, startPoint y: 268, endPoint x: 657, endPoint y: 222, distance: 262.1
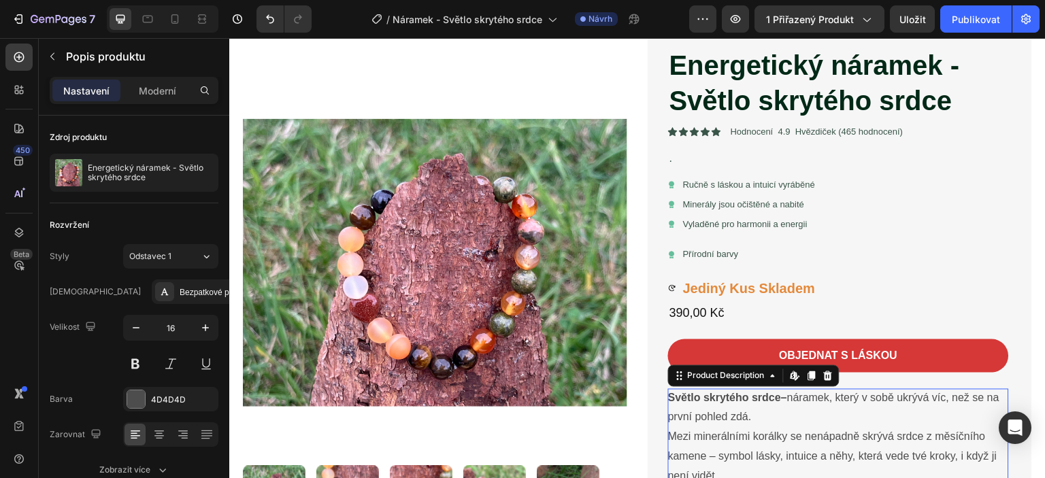
scroll to position [68, 0]
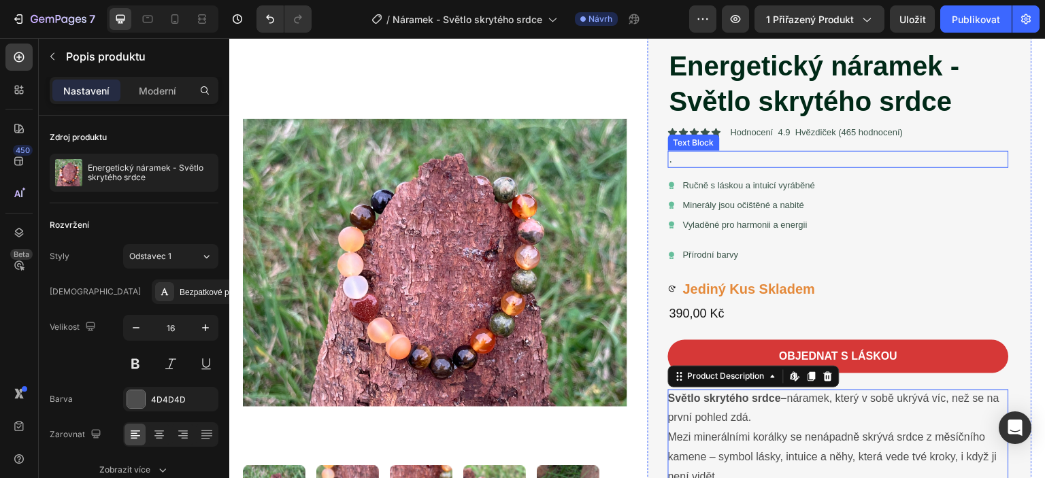
click at [695, 159] on p "." at bounding box center [839, 159] width 338 height 14
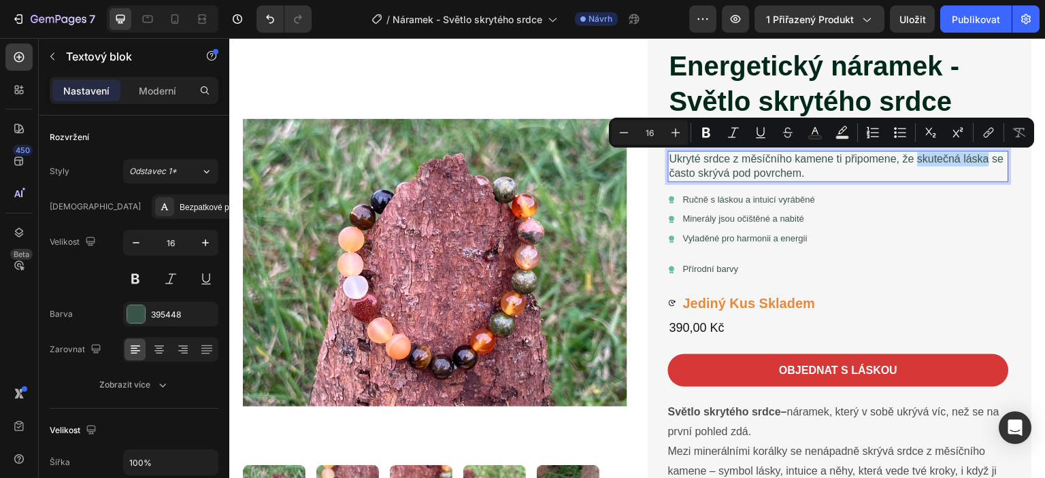
drag, startPoint x: 915, startPoint y: 157, endPoint x: 985, endPoint y: 162, distance: 70.3
click at [985, 162] on p "Ukryté srdce z měsíčního kamene ti připomene, že skutečná láska se často skrývá…" at bounding box center [839, 166] width 338 height 29
click at [702, 134] on icon "Editor contextual toolbar" at bounding box center [706, 133] width 8 height 10
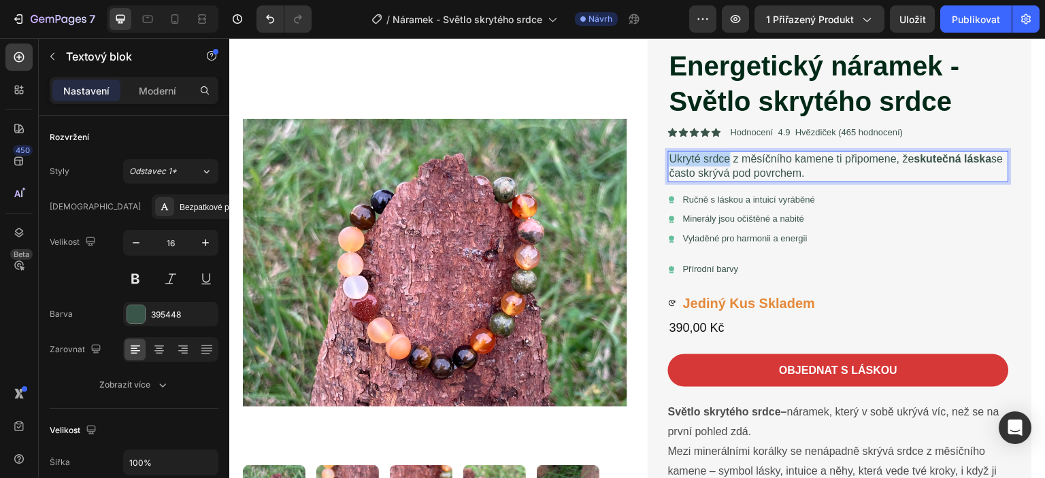
drag, startPoint x: 664, startPoint y: 158, endPoint x: 726, endPoint y: 154, distance: 62.7
click at [726, 154] on p "Ukryté srdce z měsíčního kamene ti připomene, že skutečná láska se často skrývá…" at bounding box center [839, 166] width 338 height 29
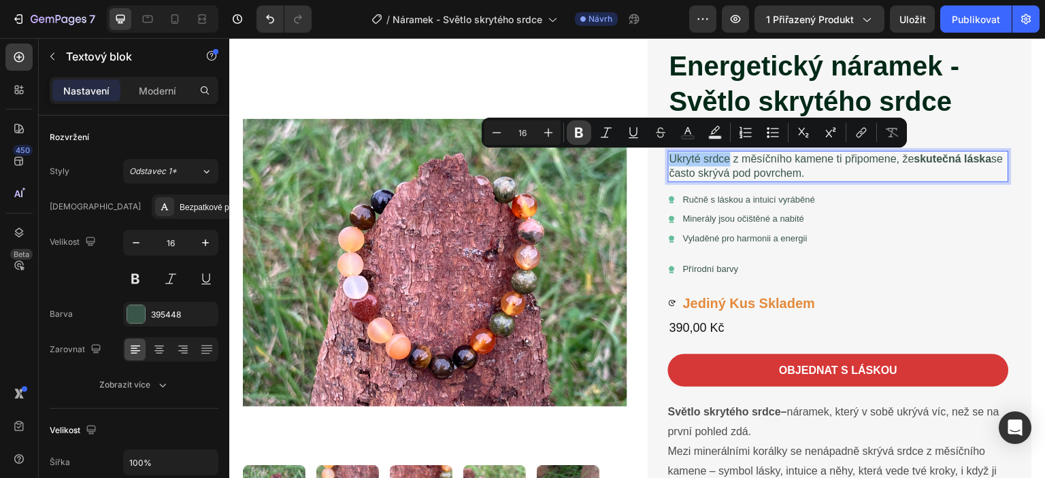
click at [577, 127] on icon "Editor contextual toolbar" at bounding box center [579, 133] width 14 height 14
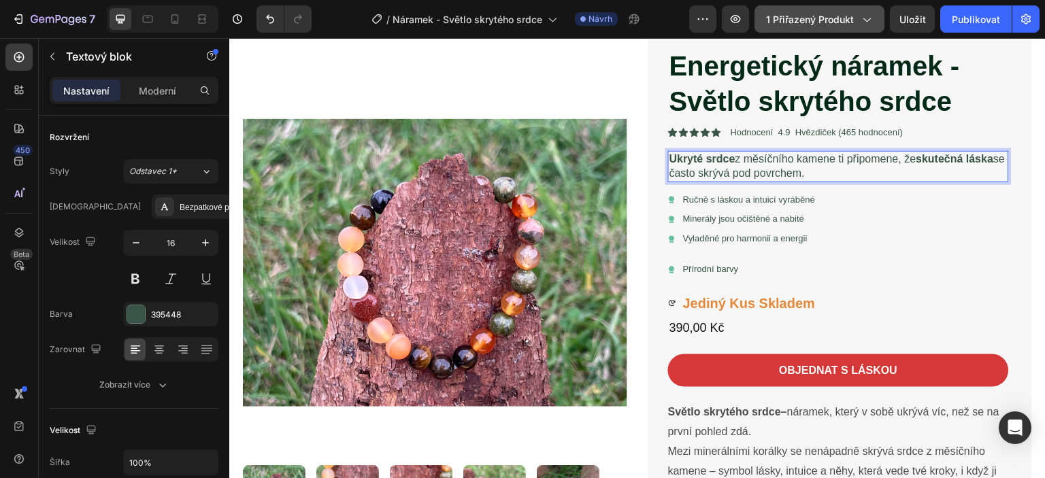
click at [870, 18] on icon "button" at bounding box center [867, 19] width 14 height 14
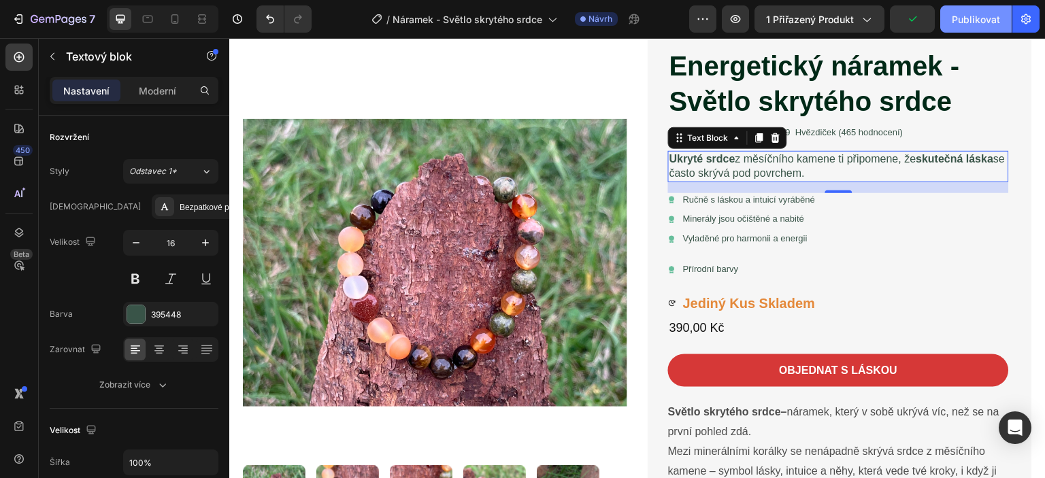
click at [975, 18] on font "Publikovat" at bounding box center [976, 20] width 48 height 12
click at [964, 21] on font "Publikovat" at bounding box center [976, 20] width 48 height 12
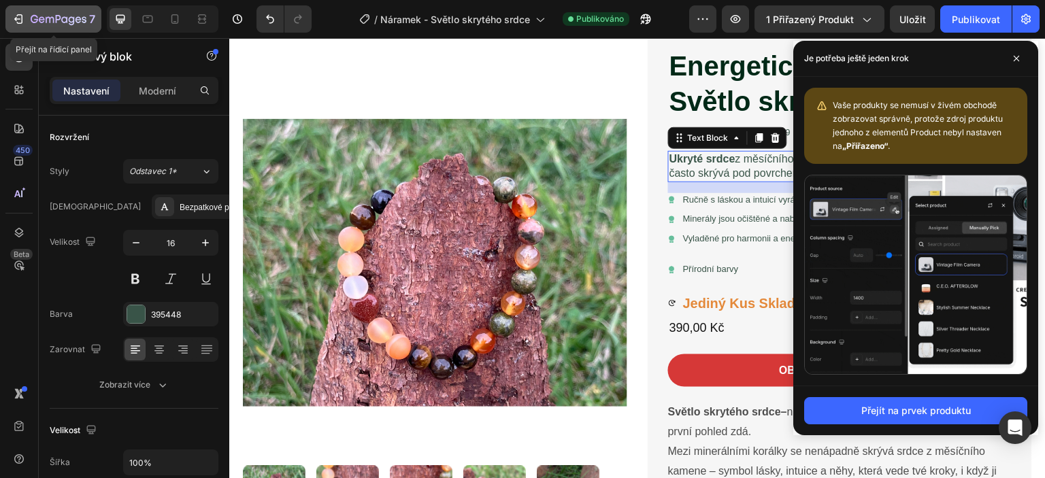
click at [14, 18] on icon "button" at bounding box center [19, 19] width 14 height 14
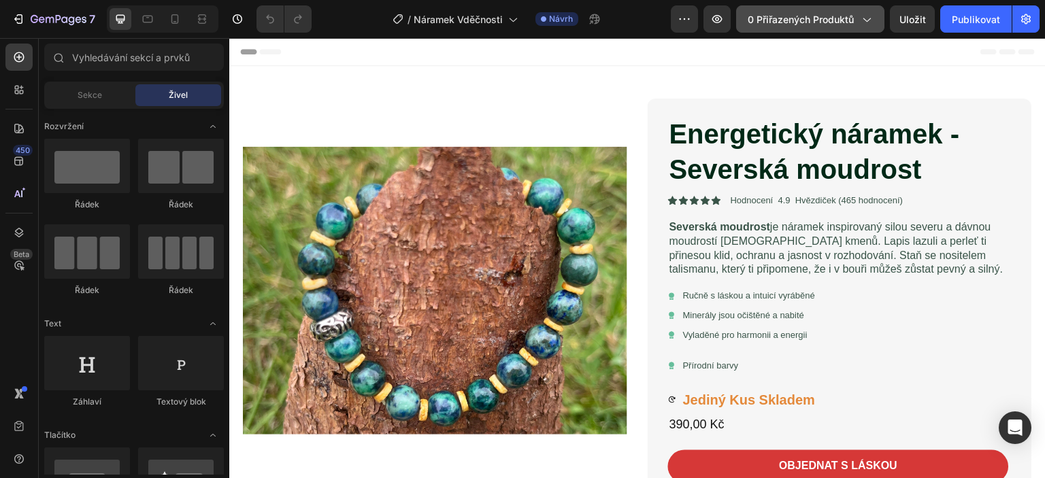
click at [866, 21] on icon "button" at bounding box center [867, 19] width 14 height 14
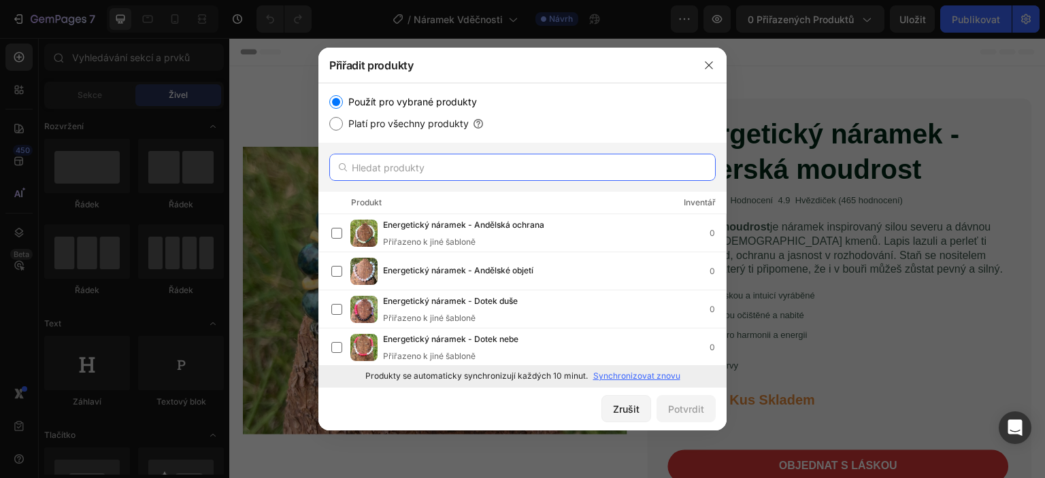
click at [389, 174] on input "text" at bounding box center [522, 167] width 387 height 27
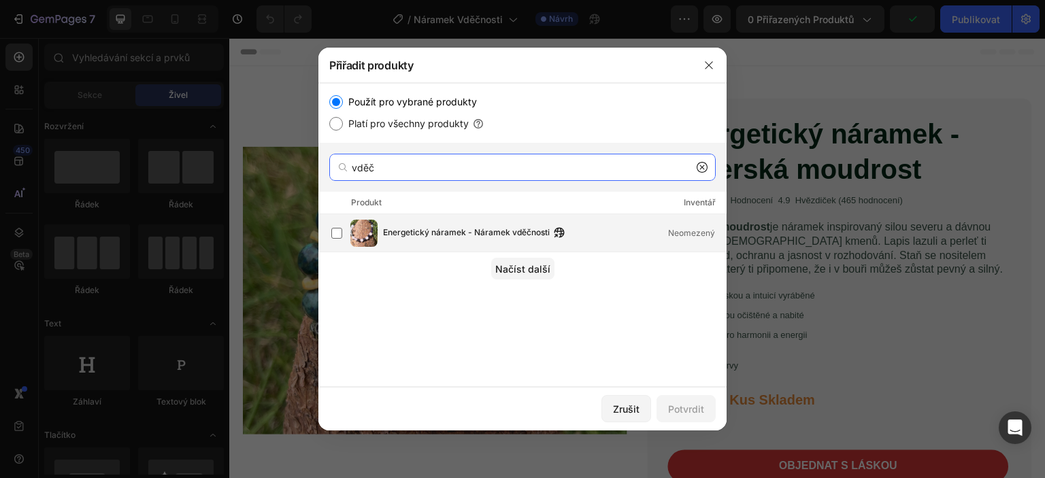
type input "vděč"
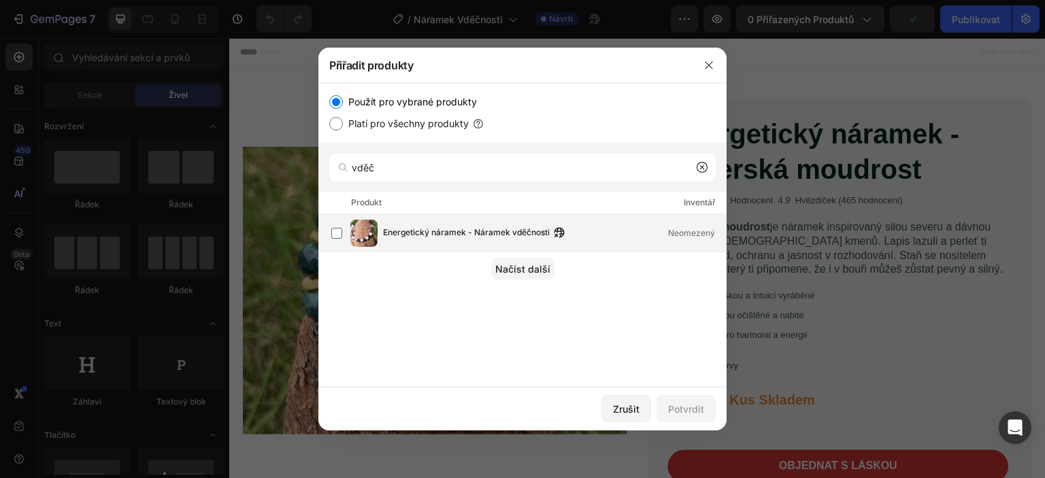
click at [429, 235] on font "Energetický náramek - Náramek vděčnosti" at bounding box center [466, 232] width 167 height 10
click at [687, 409] on font "Potvrdit" at bounding box center [686, 410] width 36 height 12
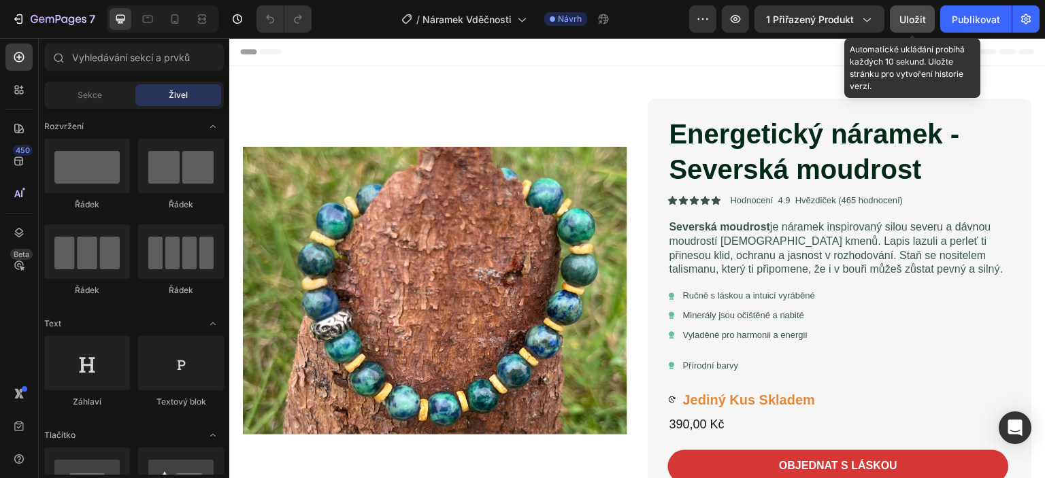
click at [922, 19] on font "Uložit" at bounding box center [913, 20] width 27 height 12
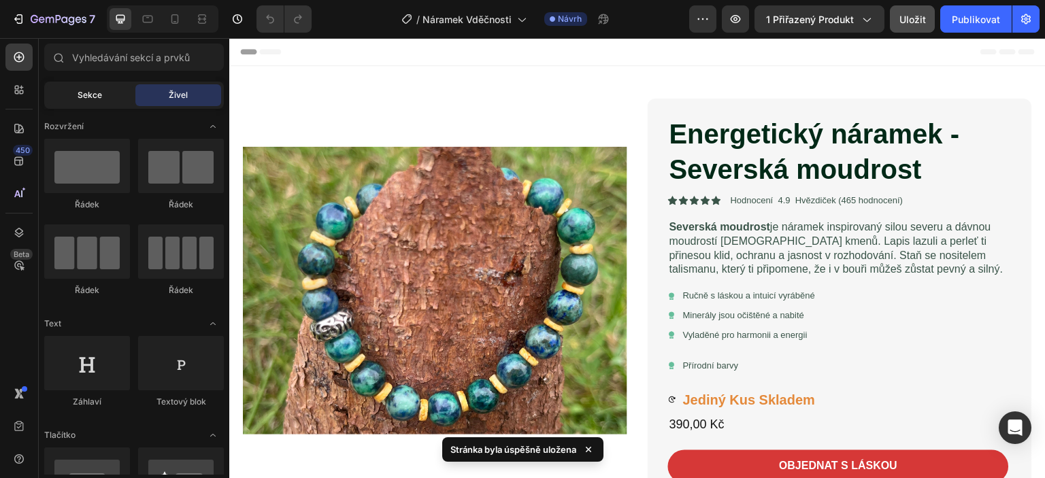
click at [59, 91] on div "Sekce" at bounding box center [90, 95] width 86 height 22
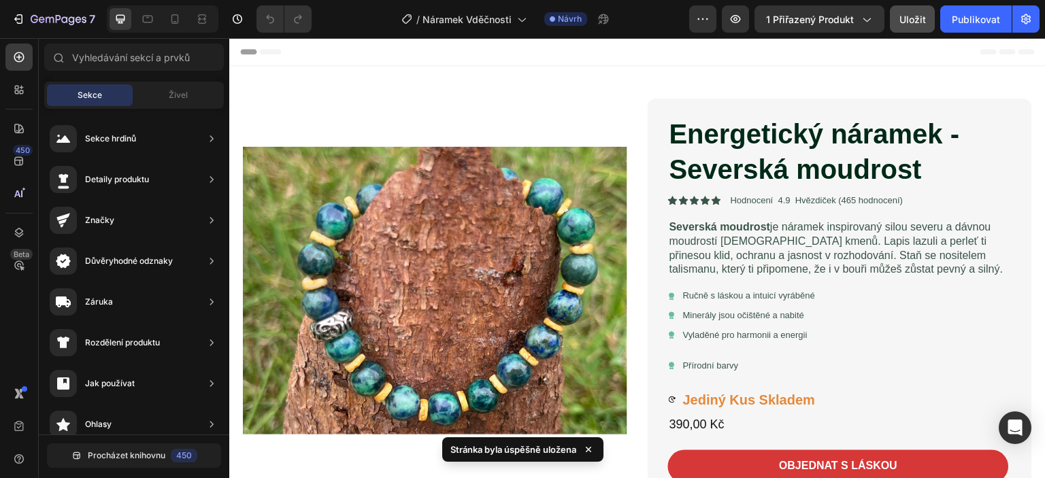
click at [59, 91] on div "Sekce" at bounding box center [90, 95] width 86 height 22
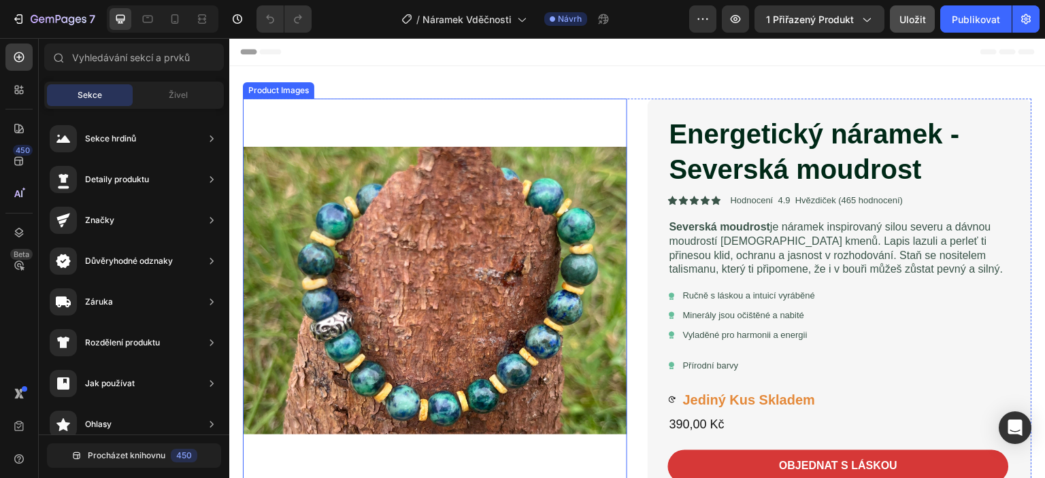
click at [487, 110] on img at bounding box center [435, 291] width 385 height 385
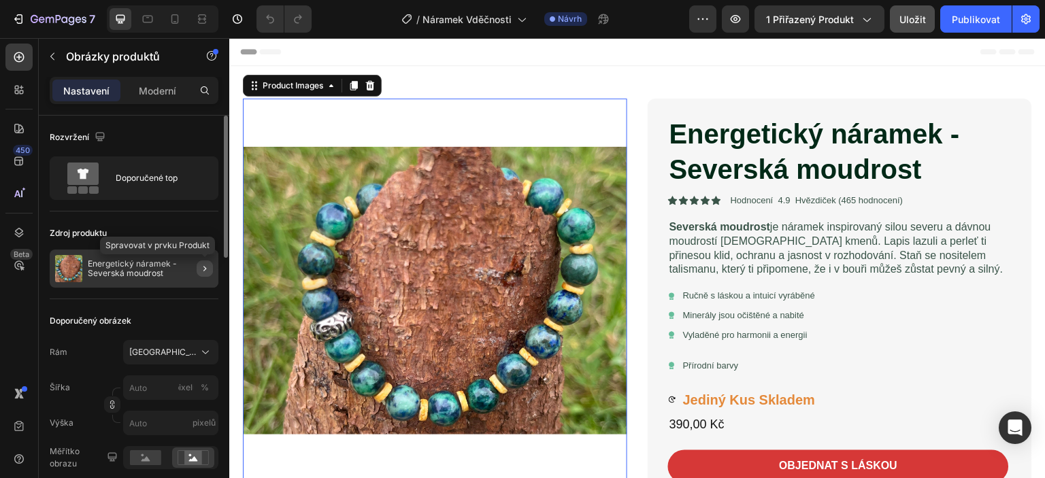
click at [204, 269] on icon "button" at bounding box center [204, 268] width 11 height 11
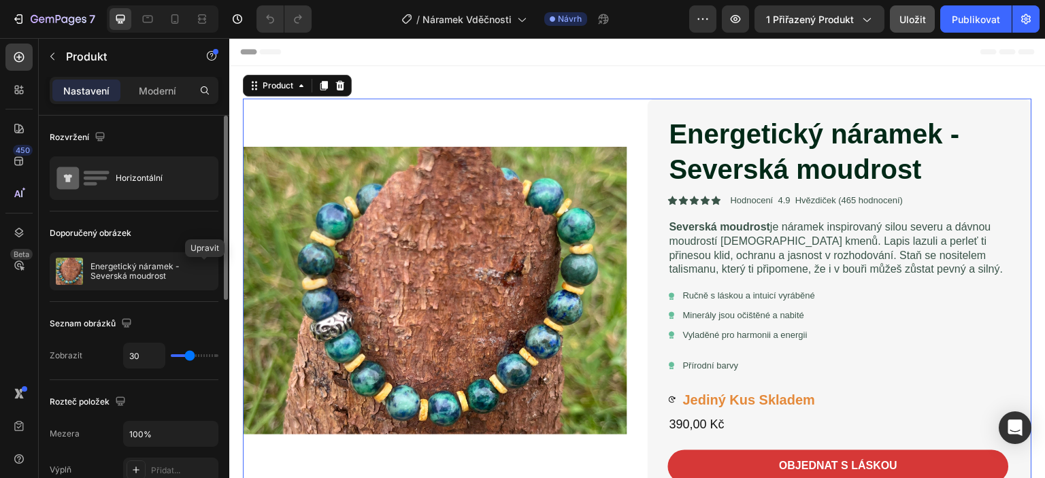
click at [0, 0] on icon "button" at bounding box center [0, 0] width 0 height 0
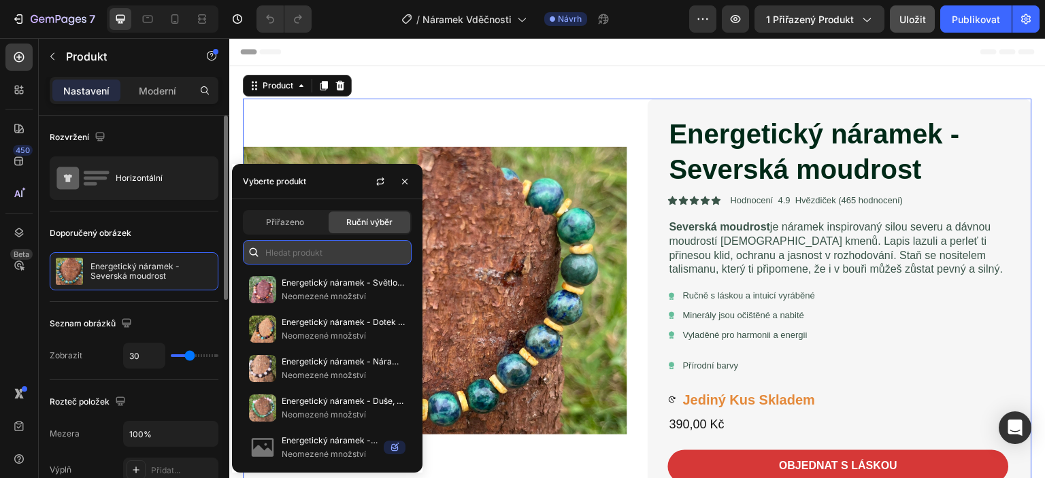
click at [280, 257] on input "text" at bounding box center [327, 252] width 169 height 25
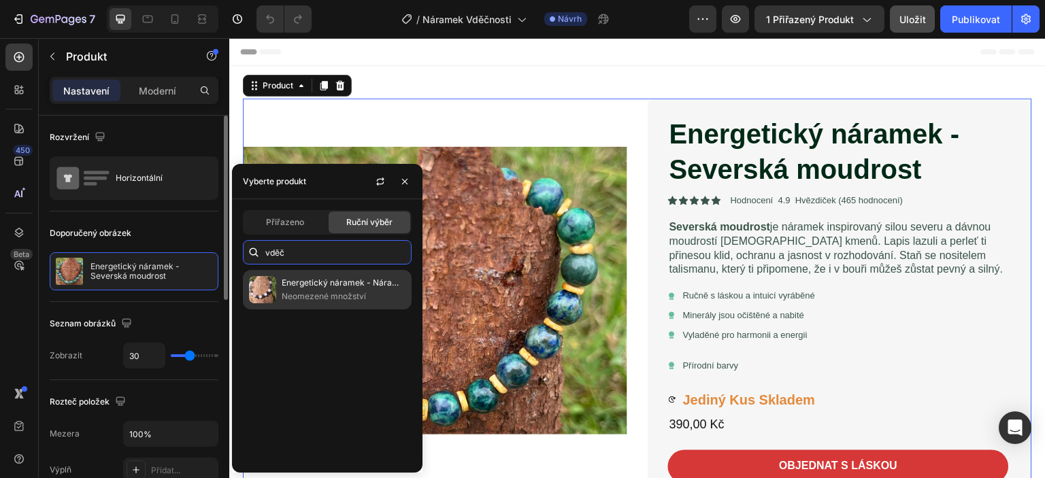
type input "vděč"
click at [302, 289] on p "Energetický náramek - Náramek vděčnosti" at bounding box center [344, 283] width 124 height 14
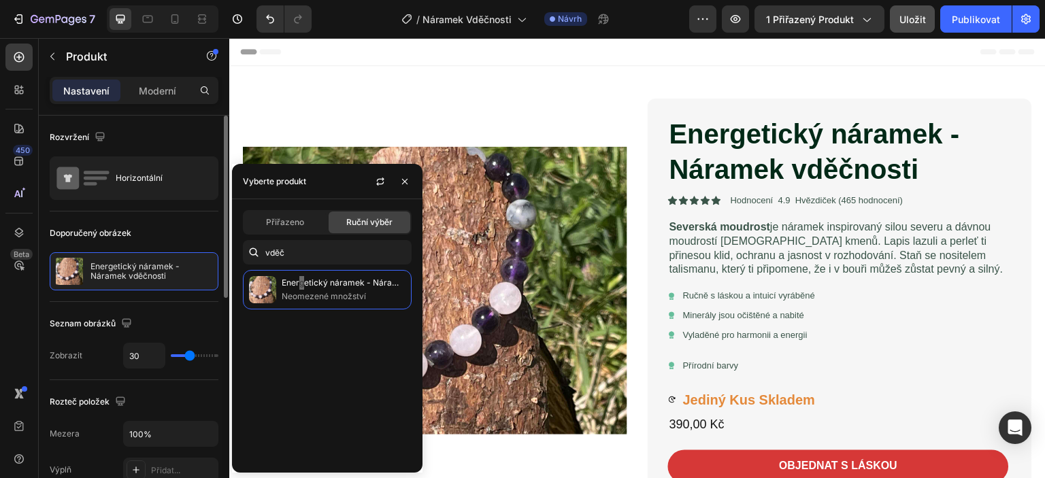
click at [614, 65] on div "Header" at bounding box center [637, 51] width 795 height 27
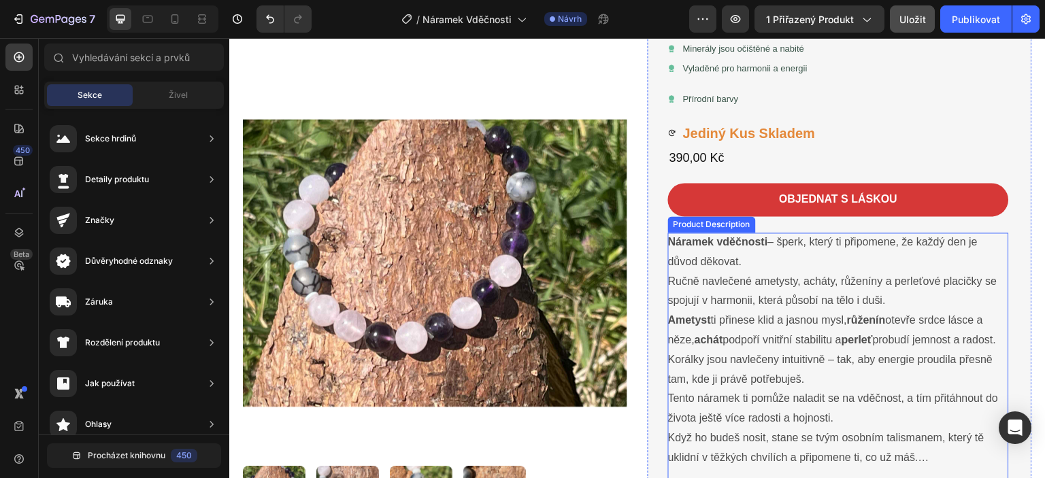
scroll to position [272, 0]
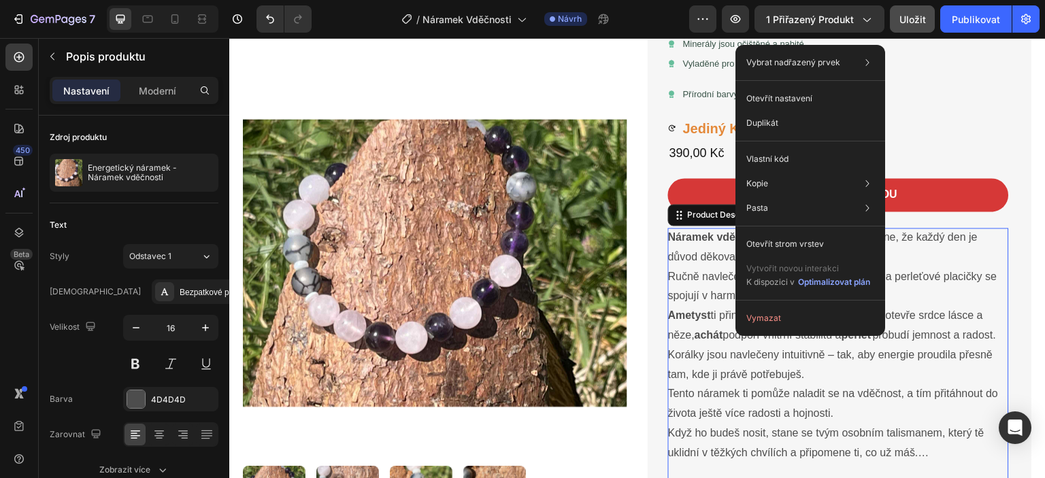
drag, startPoint x: 739, startPoint y: 324, endPoint x: 487, endPoint y: 245, distance: 263.9
click at [739, 324] on div "Vymazat" at bounding box center [811, 318] width 150 height 25
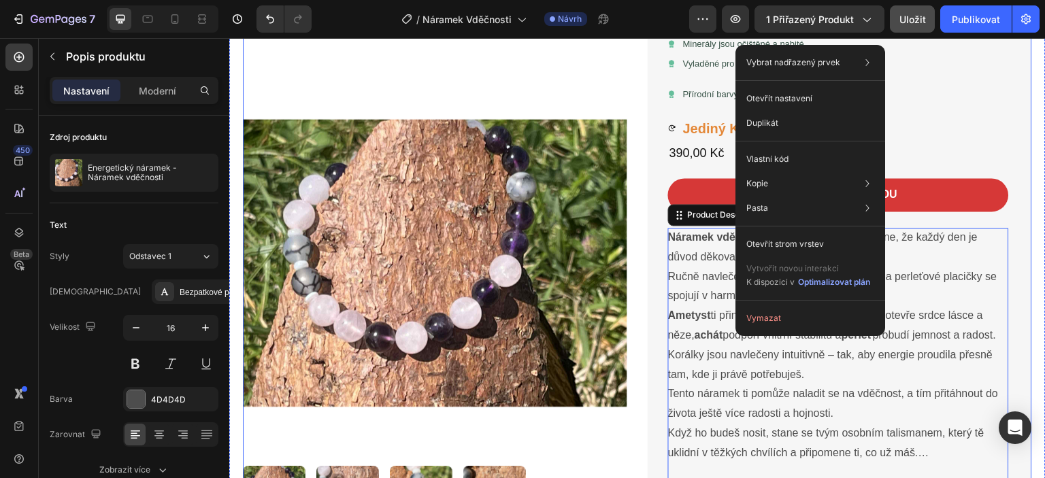
click at [636, 247] on div "Product Images Energetický náramek - Náramek vděčnosti Product Title Icon Icon …" at bounding box center [637, 263] width 789 height 874
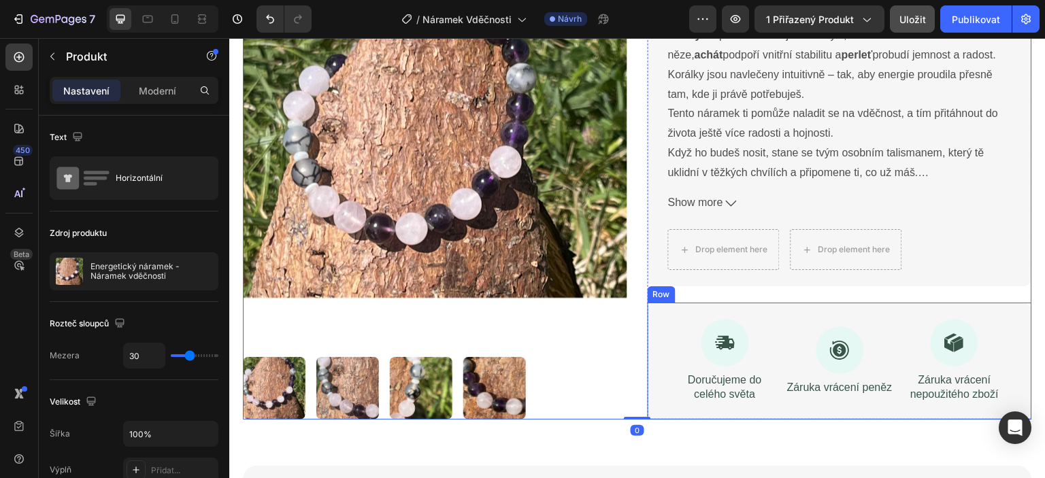
scroll to position [613, 0]
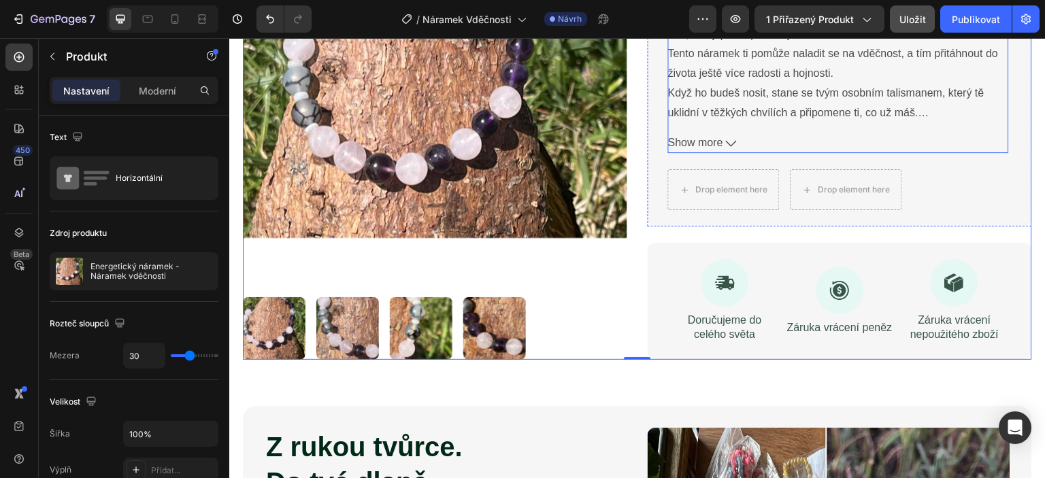
click at [726, 140] on icon at bounding box center [731, 143] width 11 height 11
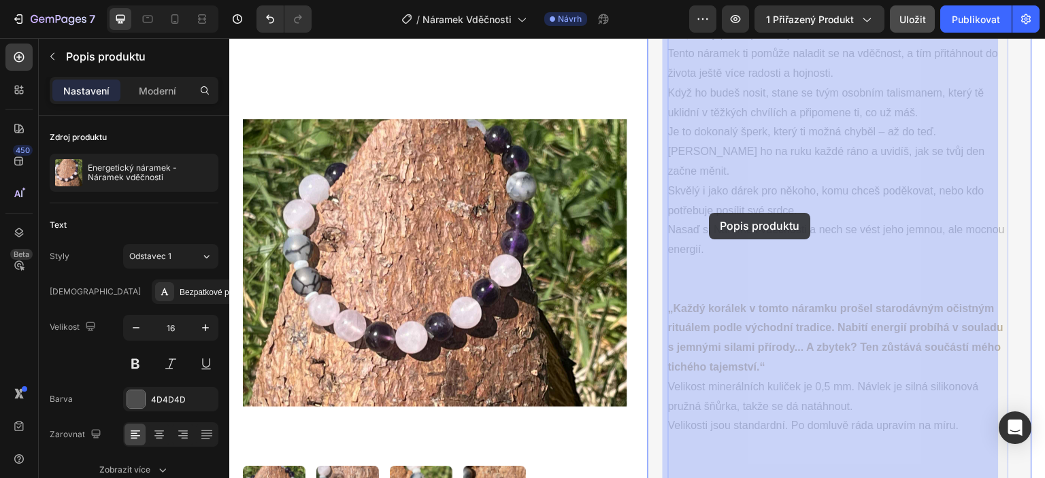
drag, startPoint x: 741, startPoint y: 247, endPoint x: 710, endPoint y: 213, distance: 46.2
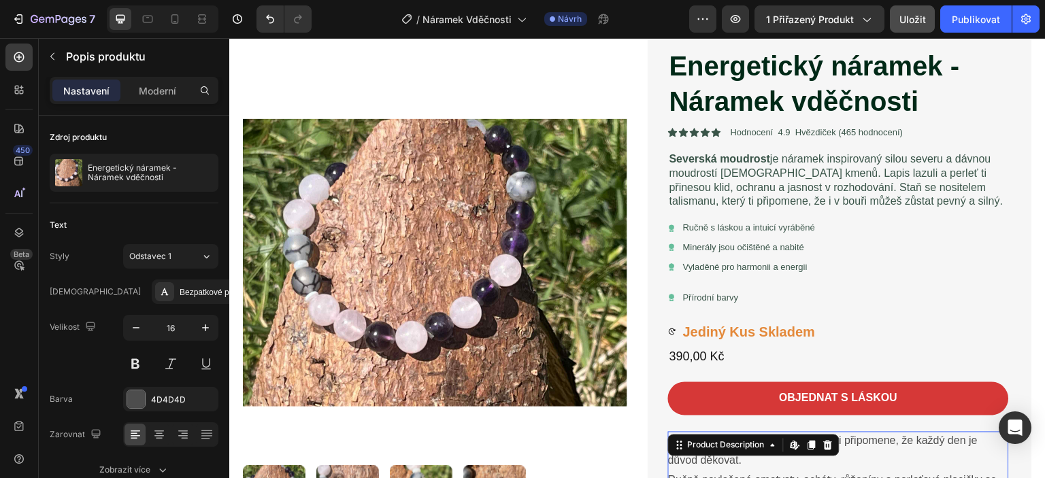
scroll to position [68, 0]
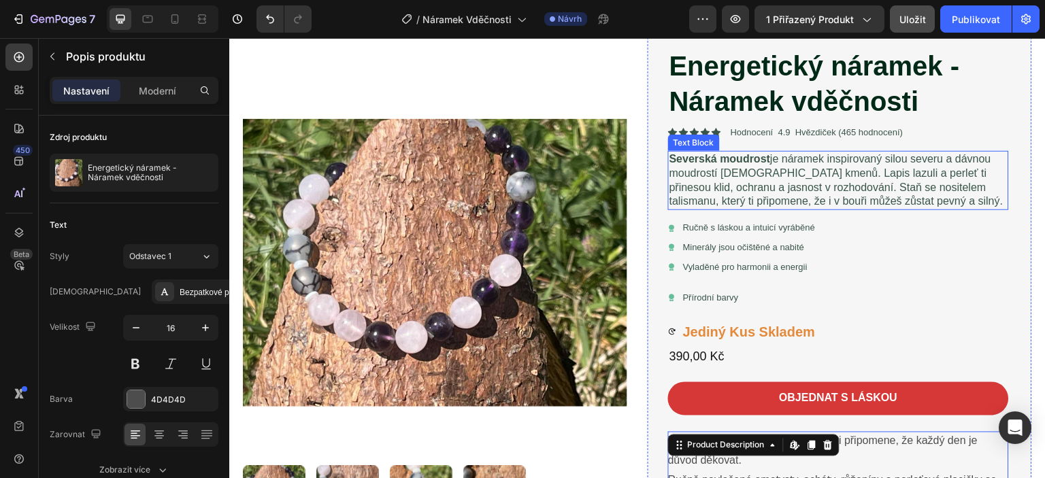
click at [760, 174] on p "Severská moudrost je náramek inspirovaný silou severu a dávnou moudrostí [DEMOG…" at bounding box center [839, 180] width 338 height 56
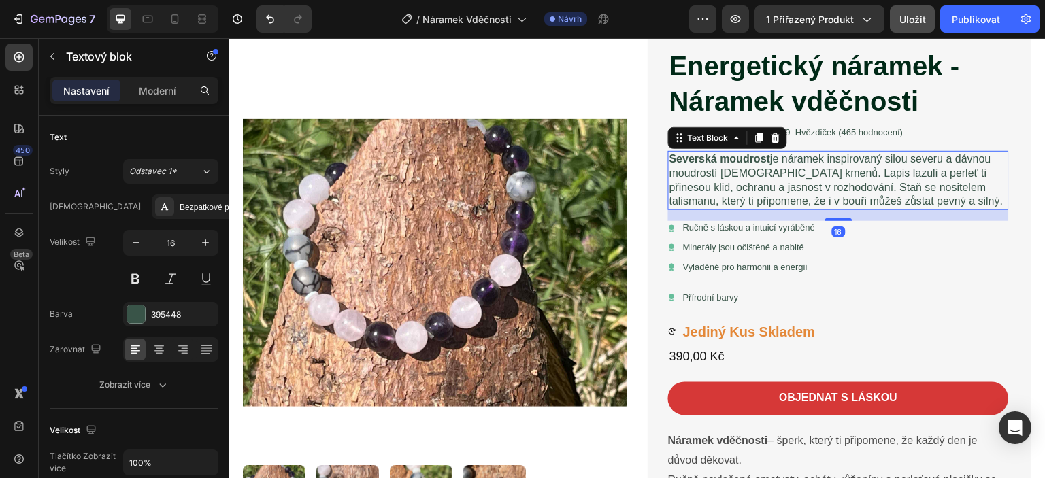
click at [922, 201] on p "Severská moudrost je náramek inspirovaný silou severu a dávnou moudrostí [DEMOG…" at bounding box center [839, 180] width 338 height 56
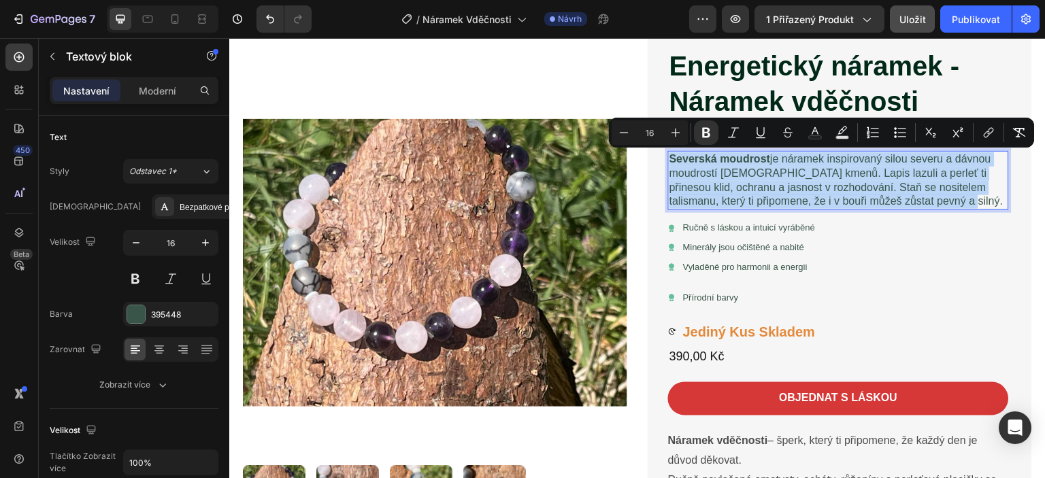
drag, startPoint x: 920, startPoint y: 201, endPoint x: 663, endPoint y: 161, distance: 260.4
click at [668, 161] on div "Severská moudrost je náramek inspirovaný silou severu a dávnou moudrostí [DEMOG…" at bounding box center [838, 180] width 341 height 59
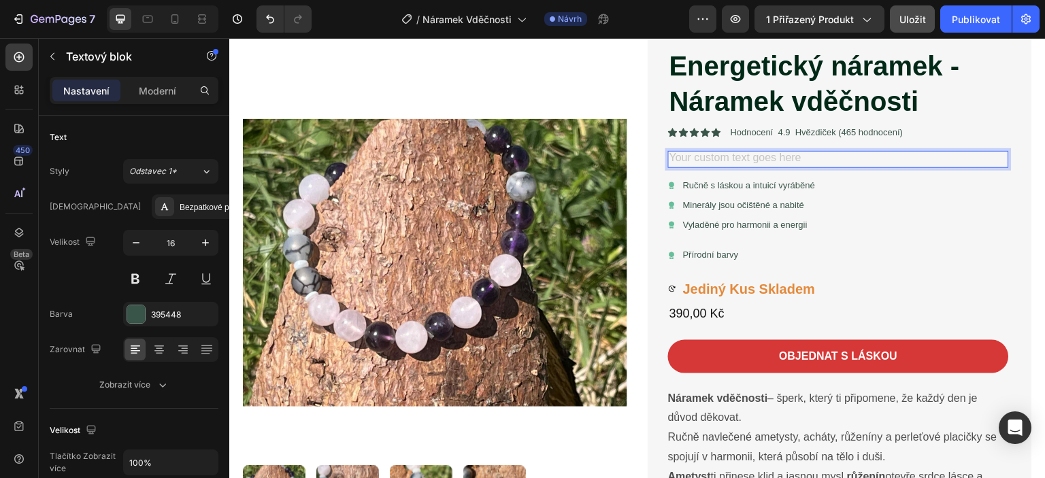
click at [681, 159] on div "Rich Text Editor. Editing area: main" at bounding box center [838, 159] width 341 height 17
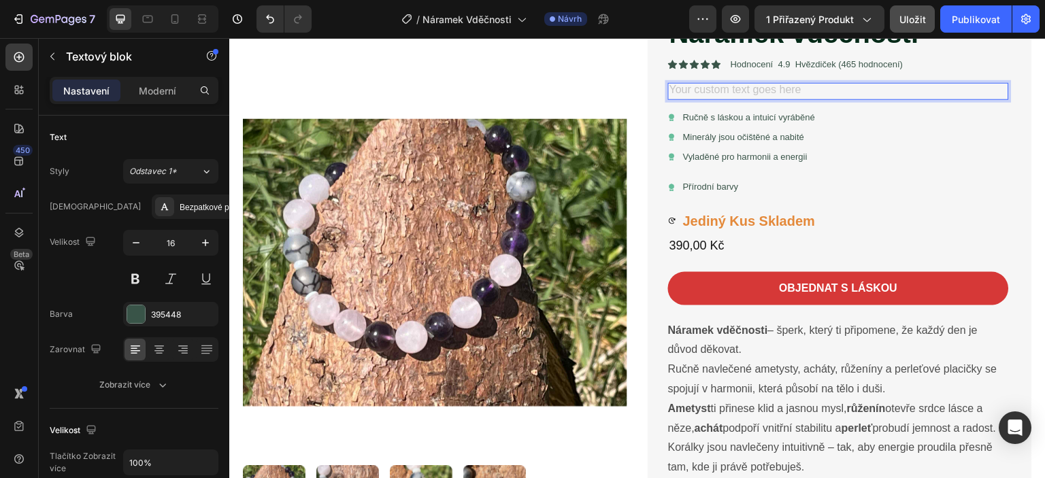
click at [676, 86] on div "Rich Text Editor. Editing area: main" at bounding box center [838, 91] width 341 height 17
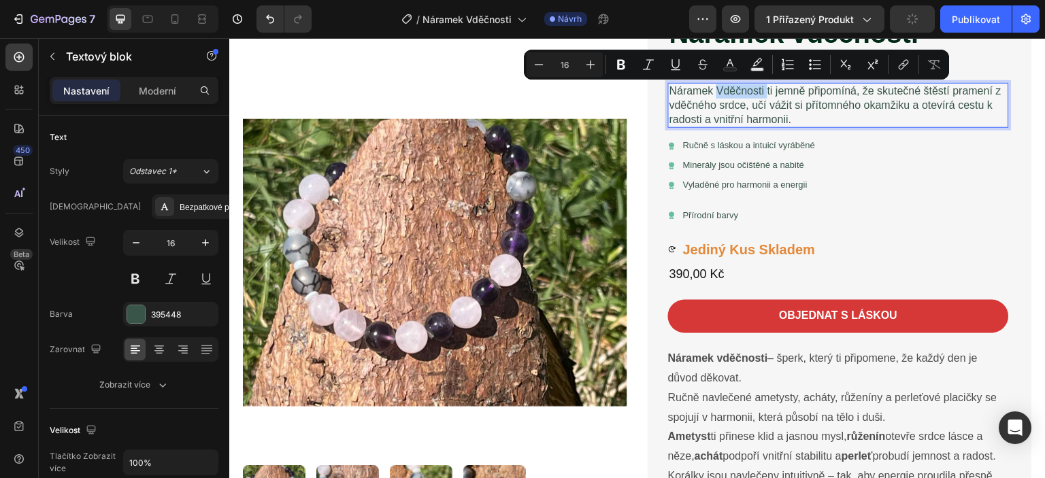
drag, startPoint x: 712, startPoint y: 87, endPoint x: 757, endPoint y: 93, distance: 46.0
click at [760, 93] on p "Náramek Vděčnosti ti jemně připomíná, že skutečné štěstí pramení z vděčného srd…" at bounding box center [839, 105] width 338 height 42
click at [618, 59] on icon "Editor contextual toolbar" at bounding box center [620, 65] width 14 height 14
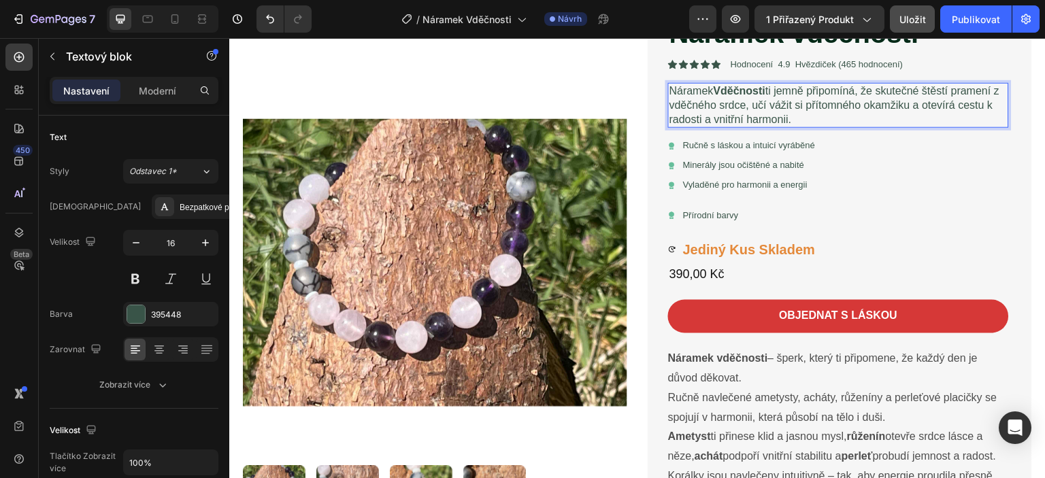
click at [778, 104] on p "Náramek Vděčnosti ti jemně připomíná, že skutečné štěstí pramení z vděčného srd…" at bounding box center [839, 105] width 338 height 42
click at [777, 104] on p "Náramek Vděčnosti ti jemně připomíná, že skutečné štěstí pramení z vděčného srd…" at bounding box center [839, 105] width 338 height 42
click at [774, 104] on p "Náramek Vděčnosti ti jemně připomíná, že skutečné štěstí pramení z vděčného srd…" at bounding box center [839, 105] width 338 height 42
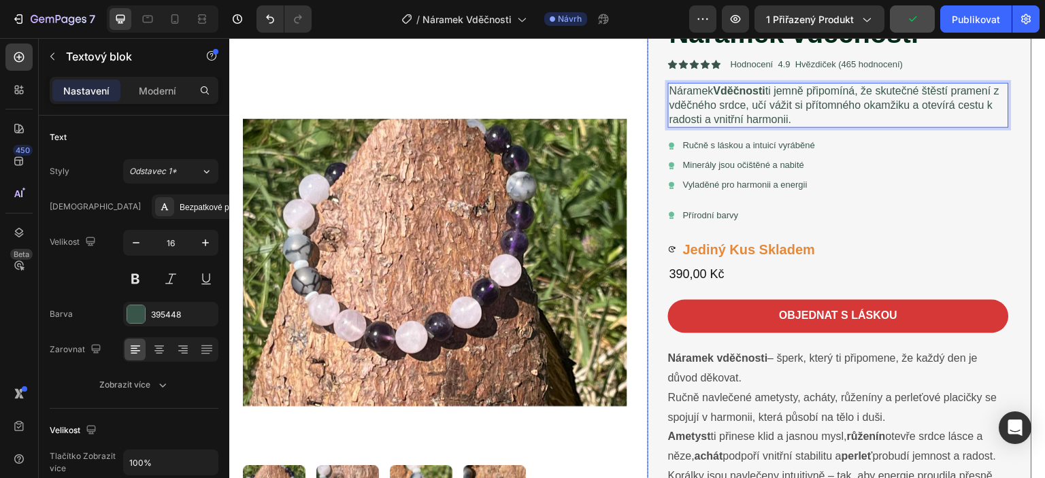
drag, startPoint x: 774, startPoint y: 104, endPoint x: 1000, endPoint y: 117, distance: 225.6
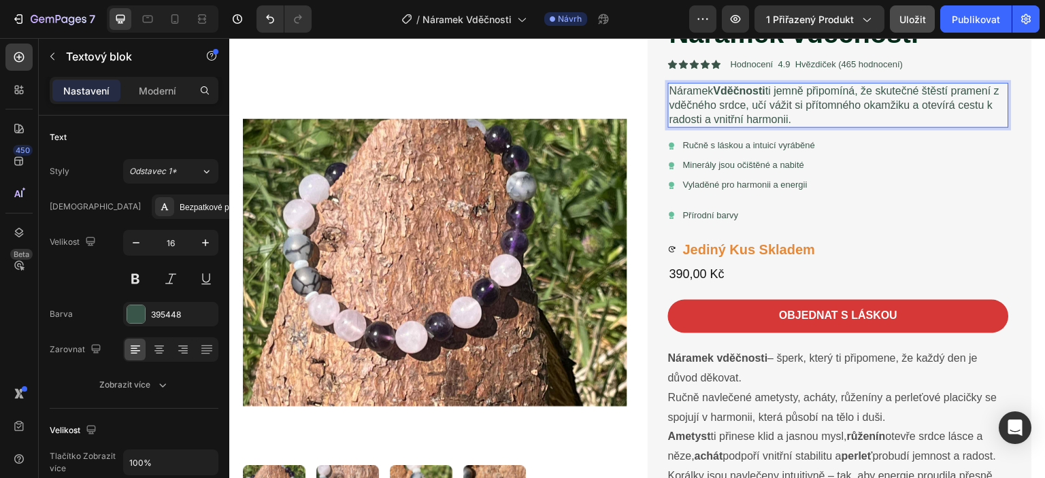
click at [747, 122] on p "Náramek Vděčnosti ti jemně připomíná, že skutečné štěstí pramení z vděčného srd…" at bounding box center [839, 105] width 338 height 42
drag, startPoint x: 774, startPoint y: 103, endPoint x: 958, endPoint y: 121, distance: 185.3
click at [962, 122] on p "Náramek Vděčnosti ti jemně připomíná, že skutečné štěstí pramení z vděčného srd…" at bounding box center [839, 105] width 338 height 42
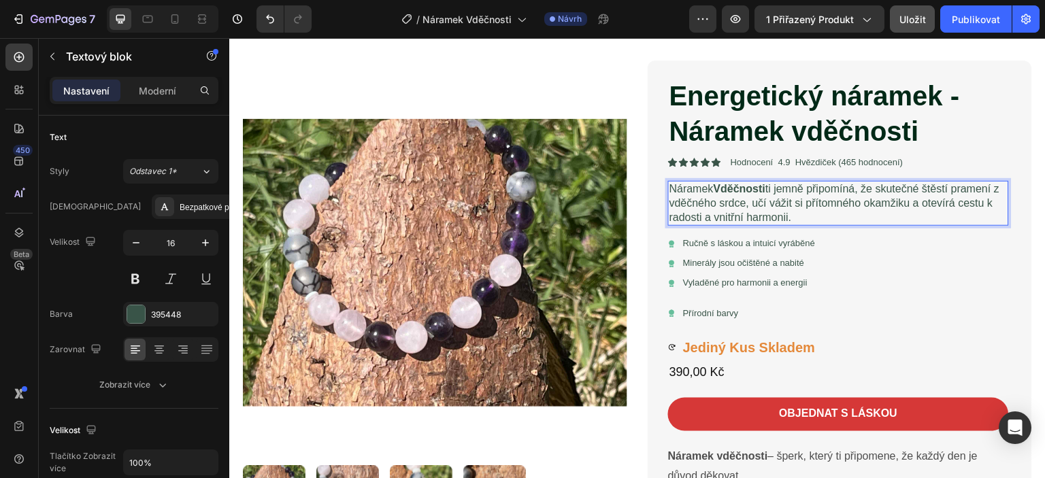
scroll to position [0, 0]
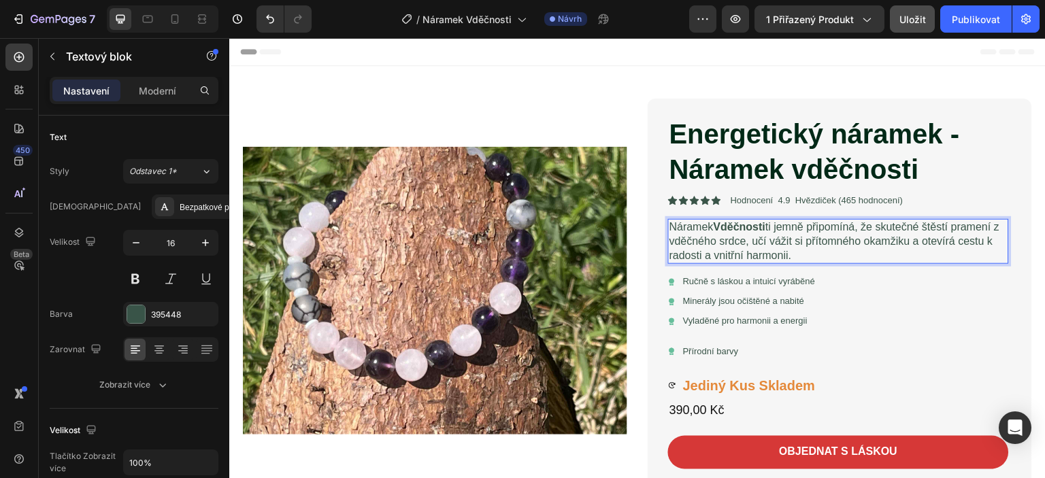
click at [794, 240] on p "Náramek Vděčnosti ti jemně připomíná, že skutečné štěstí pramení z vděčného srd…" at bounding box center [839, 242] width 338 height 42
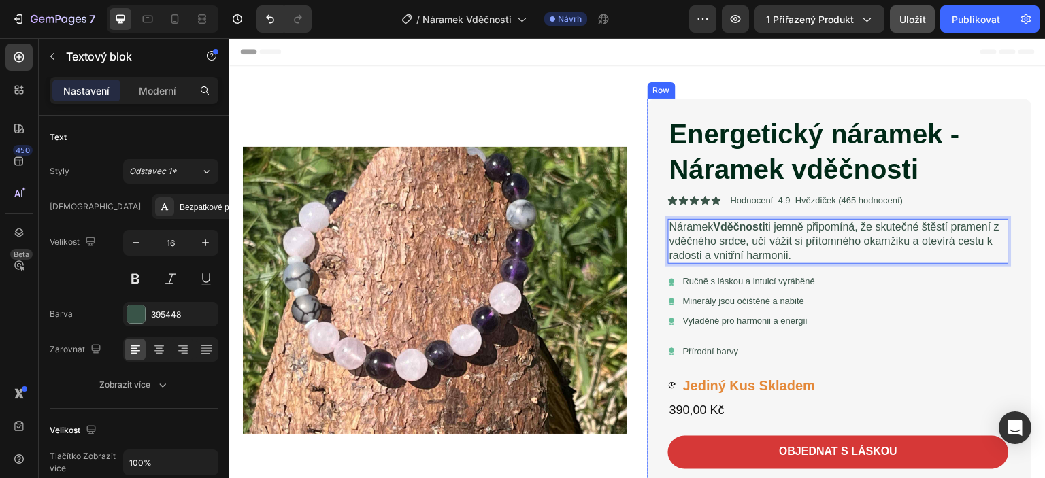
drag, startPoint x: 775, startPoint y: 240, endPoint x: 1000, endPoint y: 256, distance: 225.2
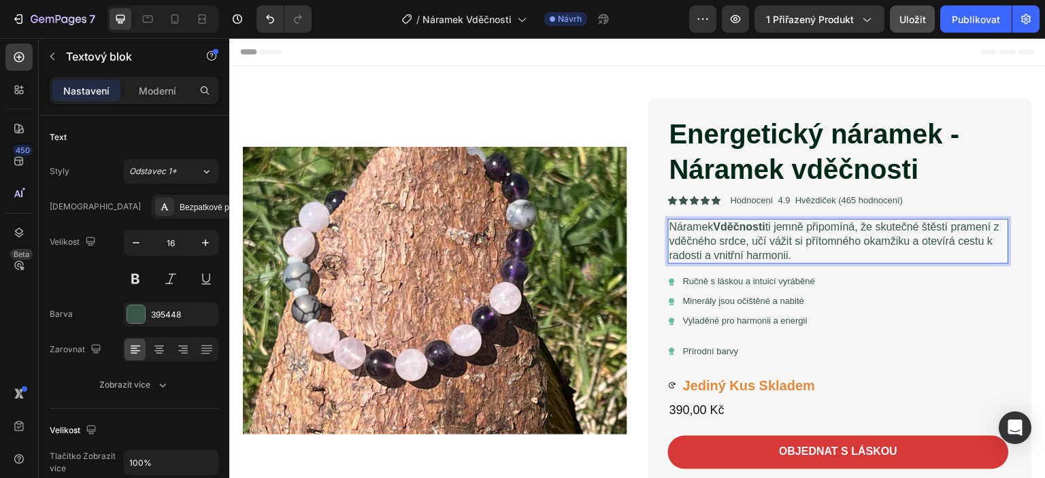
click at [951, 240] on p "Náramek Vděčnosti ti jemně připomíná, že skutečné štěstí pramení z vděčného srd…" at bounding box center [839, 242] width 338 height 42
click at [909, 289] on div "Icon Ručně s láskou a intuicí vyráběné Text Block Row" at bounding box center [838, 282] width 341 height 14
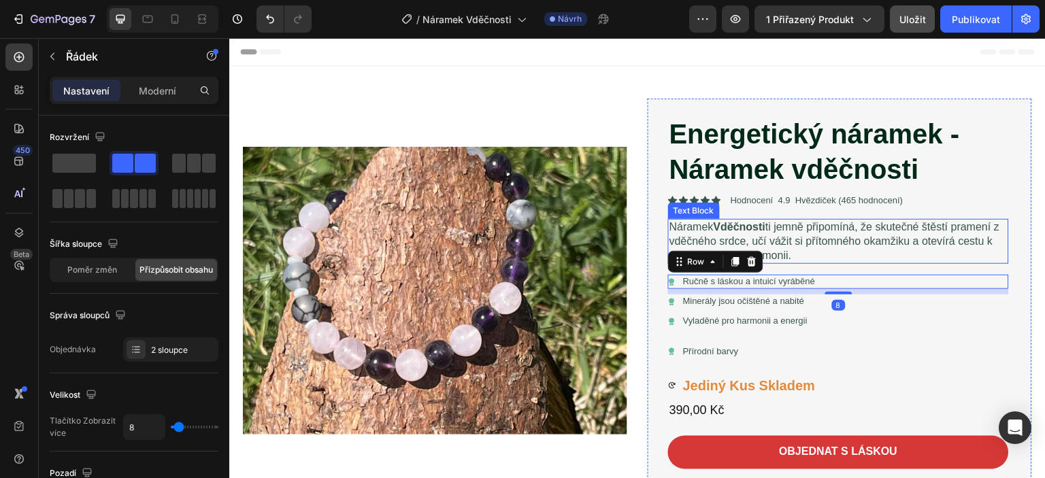
click at [794, 256] on p "Náramek Vděčnosti ti jemně připomíná, že skutečné štěstí pramení z vděčného srd…" at bounding box center [839, 242] width 338 height 42
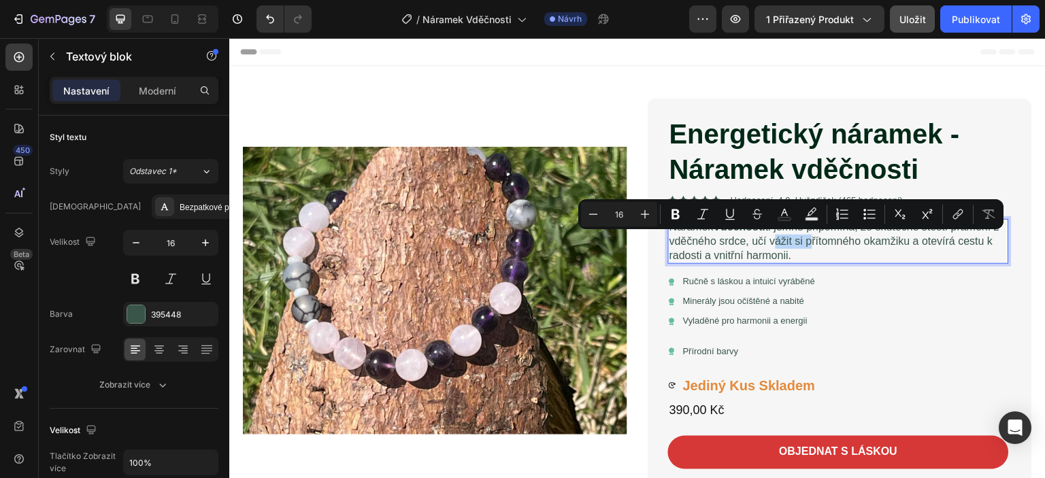
drag, startPoint x: 774, startPoint y: 239, endPoint x: 809, endPoint y: 242, distance: 34.8
click at [678, 211] on icon "Editor contextual toolbar" at bounding box center [676, 215] width 8 height 10
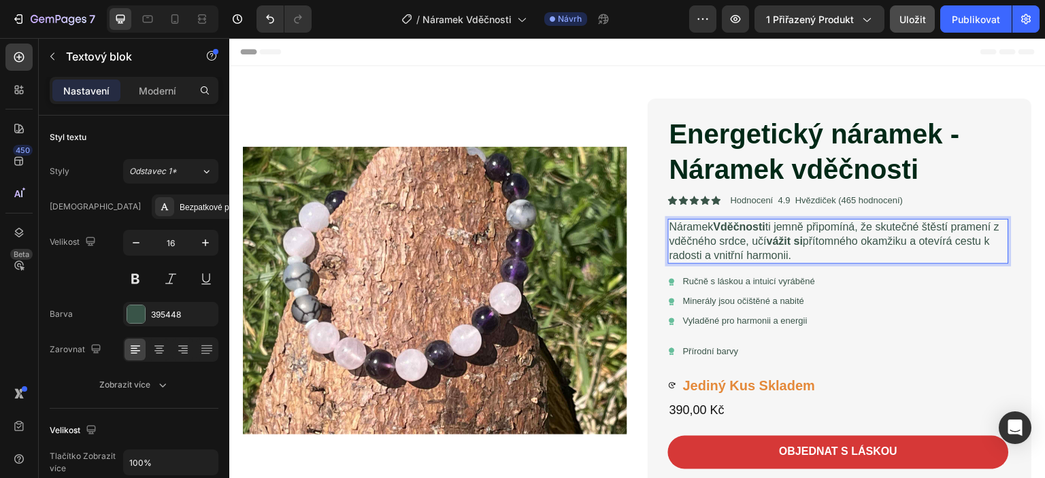
click at [816, 241] on p "Náramek Vděčnosti ti jemně připomíná, že skutečné štěstí pramení z vděčného srd…" at bounding box center [839, 242] width 338 height 42
click at [813, 242] on p "Náramek Vděčnosti ti jemně připomíná, že skutečné štěstí pramení z vděčného srd…" at bounding box center [839, 242] width 338 height 42
click at [879, 228] on p "Náramek Vděčnosti ti jemně připomíná, že skutečné štěstí pramení z vděčného srd…" at bounding box center [839, 242] width 338 height 42
click at [879, 227] on p "Náramek Vděčnosti ti jemně připomíná, že skutečné štěstí pramení z vděčného srd…" at bounding box center [839, 242] width 338 height 42
drag, startPoint x: 877, startPoint y: 227, endPoint x: 949, endPoint y: 232, distance: 72.3
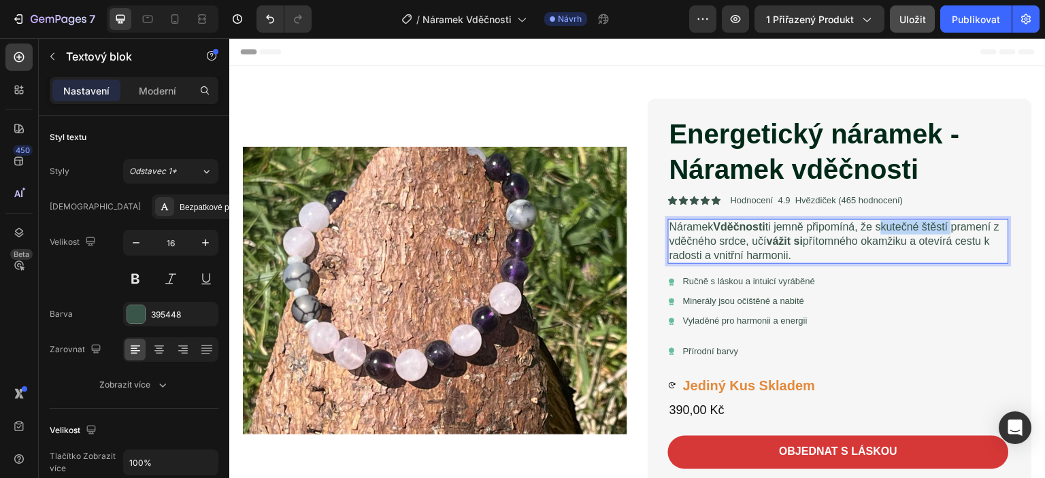
click at [949, 232] on p "Náramek Vděčnosti ti jemně připomíná, že skutečné štěstí pramení z vděčného srd…" at bounding box center [839, 242] width 338 height 42
click at [892, 236] on p "Náramek Vděčnosti ti jemně připomíná, že skutečné štěstí pramení z vděčného srd…" at bounding box center [839, 242] width 338 height 42
click at [855, 230] on p "Náramek Vděčnosti ti jemně připomíná, že skutečné štěstí pramení z vděčného srd…" at bounding box center [839, 242] width 338 height 42
drag, startPoint x: 877, startPoint y: 229, endPoint x: 951, endPoint y: 227, distance: 74.2
click at [951, 227] on p "Náramek Vděčnosti ti jemně připomíná, že skutečné štěstí pramení z vděčného srd…" at bounding box center [839, 242] width 338 height 42
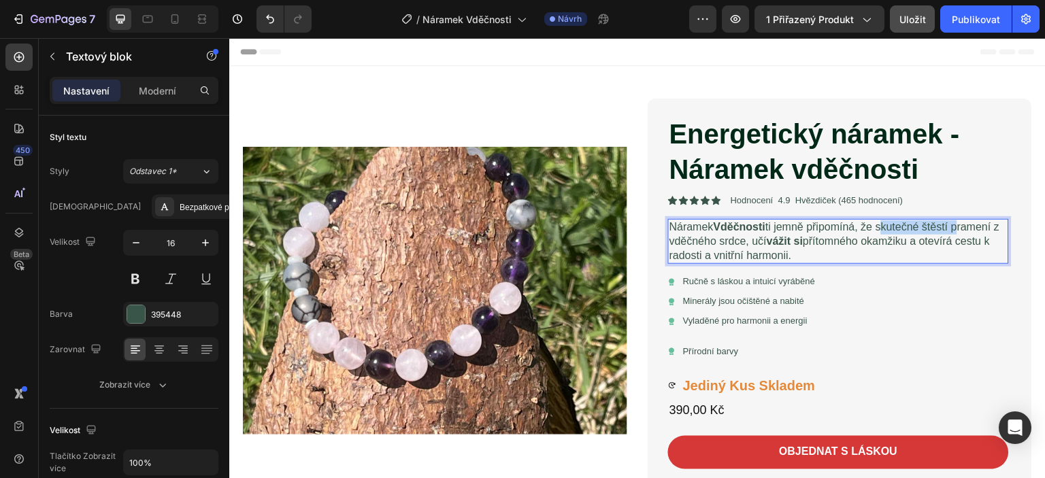
click at [884, 224] on p "Náramek Vděčnosti ti jemně připomíná, že skutečné štěstí pramení z vděčného srd…" at bounding box center [839, 242] width 338 height 42
click at [887, 282] on div "Icon Ručně s láskou a intuicí vyráběné Text Block Row" at bounding box center [838, 282] width 341 height 14
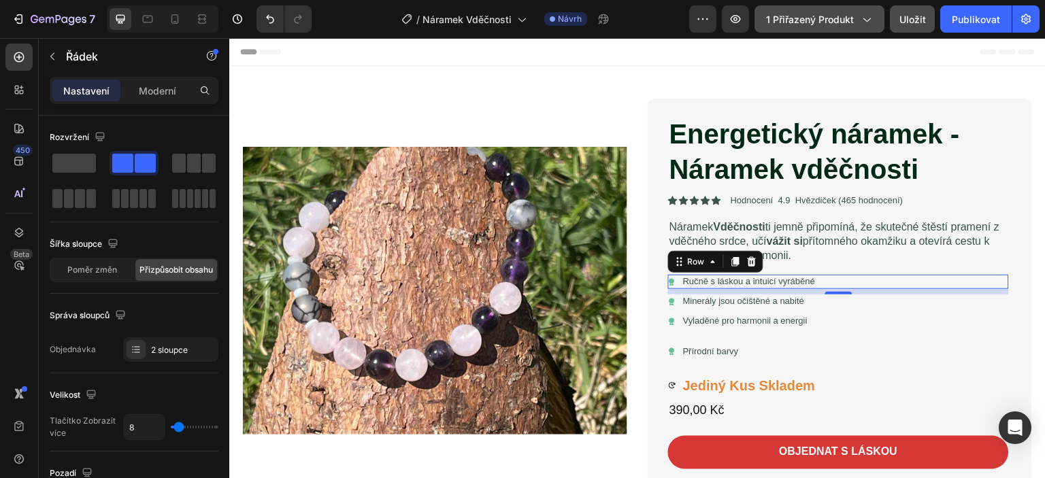
click at [866, 16] on icon "button" at bounding box center [867, 19] width 14 height 14
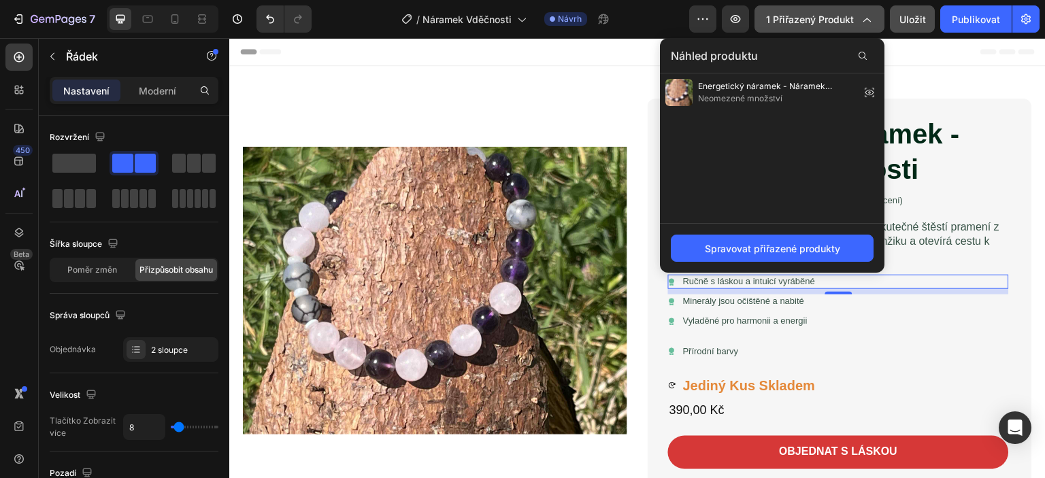
click at [866, 16] on icon "button" at bounding box center [867, 19] width 14 height 14
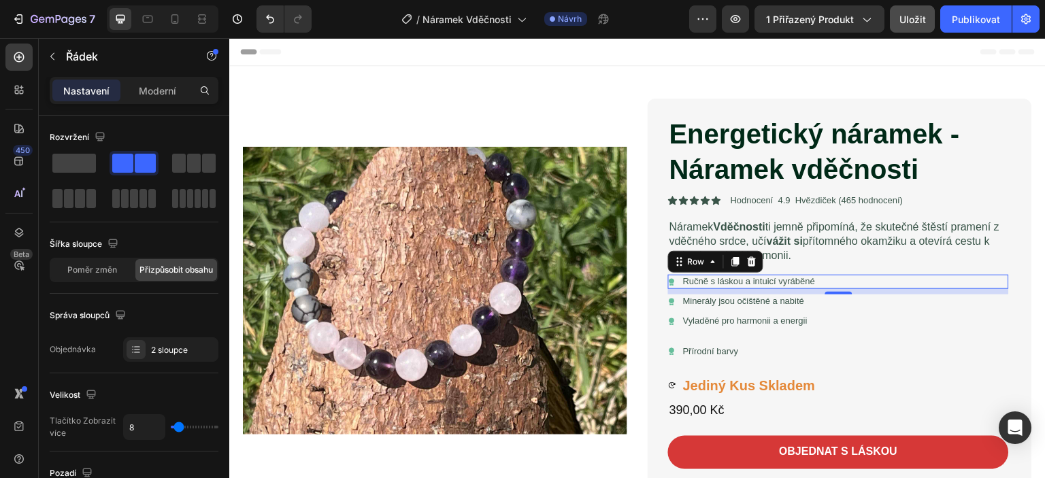
click at [87, 86] on font "Nastavení" at bounding box center [86, 91] width 46 height 12
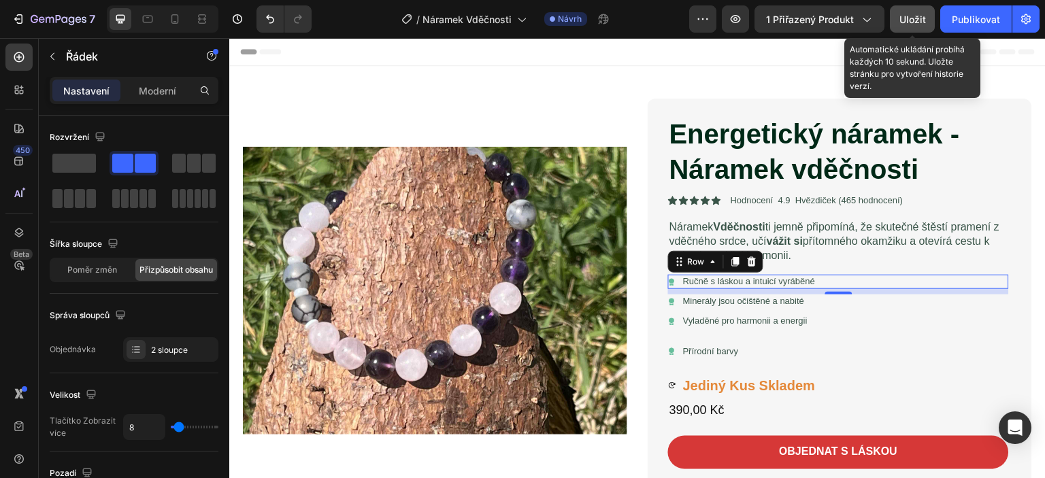
click at [908, 14] on font "Uložit" at bounding box center [913, 20] width 27 height 12
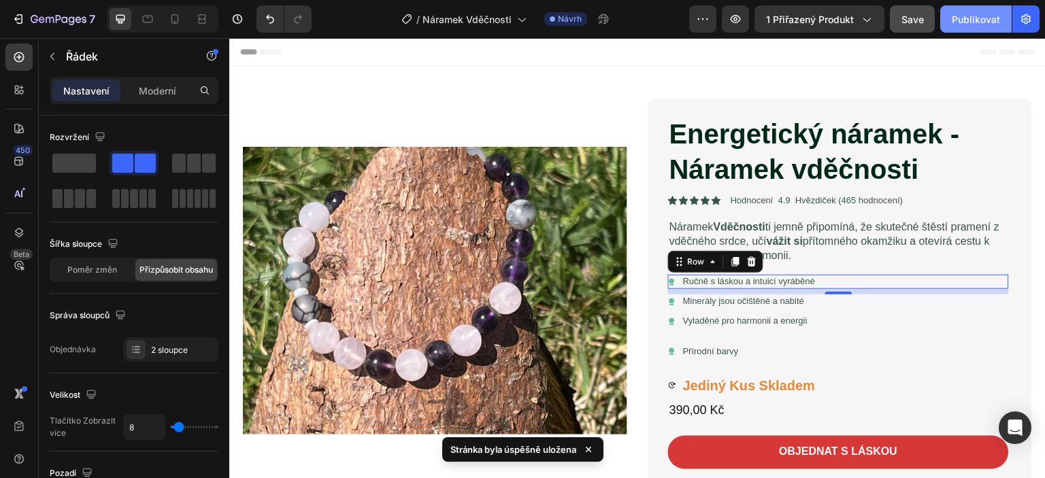
click at [975, 12] on font "Publikovat" at bounding box center [976, 19] width 48 height 14
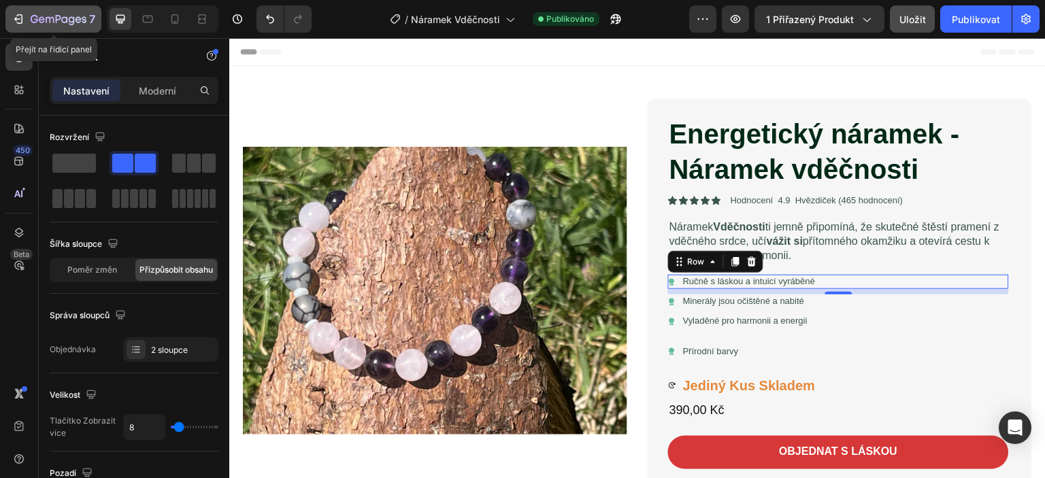
click at [22, 20] on icon "button" at bounding box center [20, 19] width 6 height 10
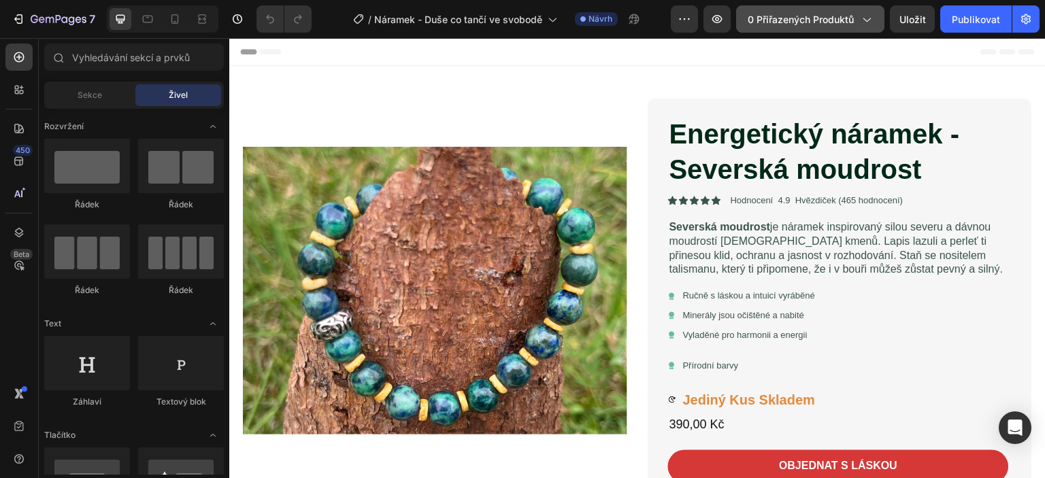
click at [864, 18] on icon "button" at bounding box center [867, 19] width 14 height 14
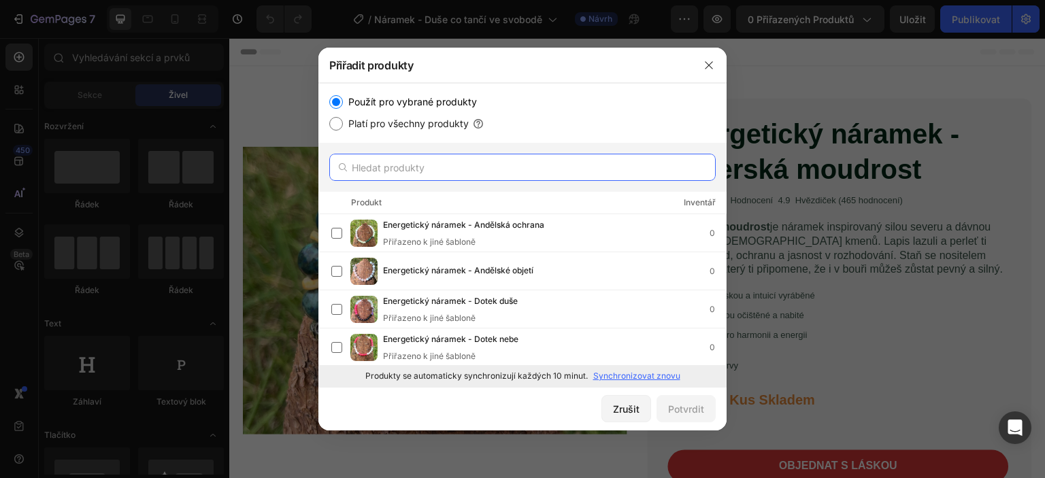
click at [389, 176] on input "text" at bounding box center [522, 167] width 387 height 27
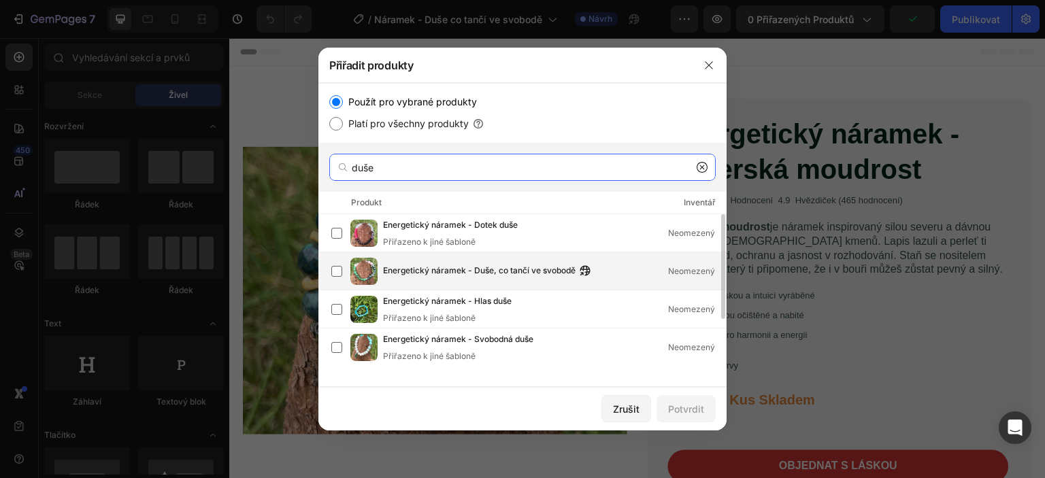
type input "duše"
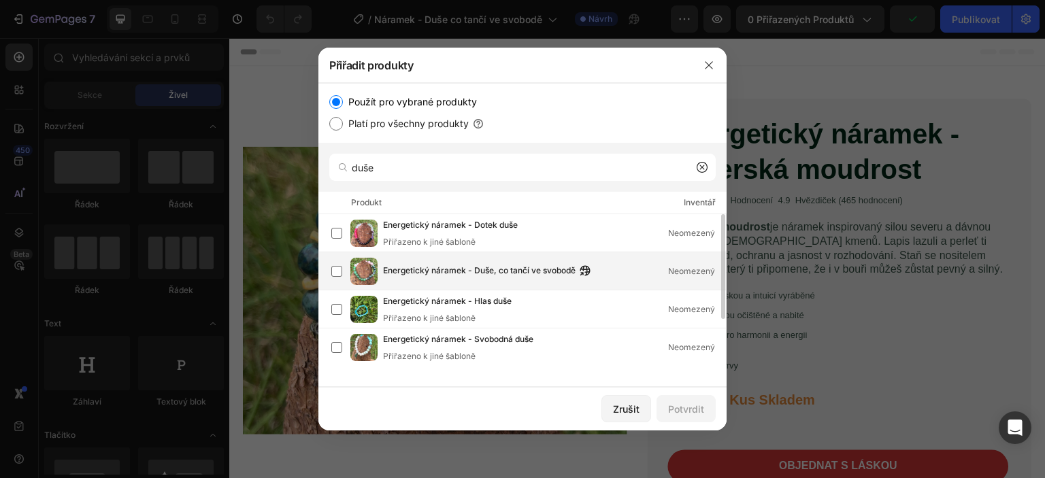
click at [432, 271] on font "Energetický náramek - Duše, co tančí ve svobodě" at bounding box center [479, 270] width 193 height 10
click at [693, 408] on font "Potvrdit" at bounding box center [686, 410] width 36 height 12
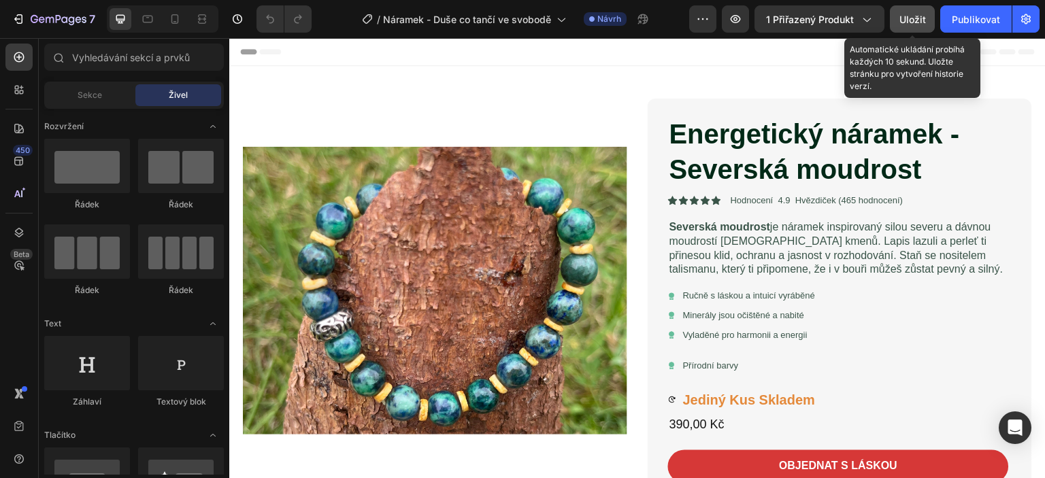
click at [920, 20] on font "Uložit" at bounding box center [913, 20] width 27 height 12
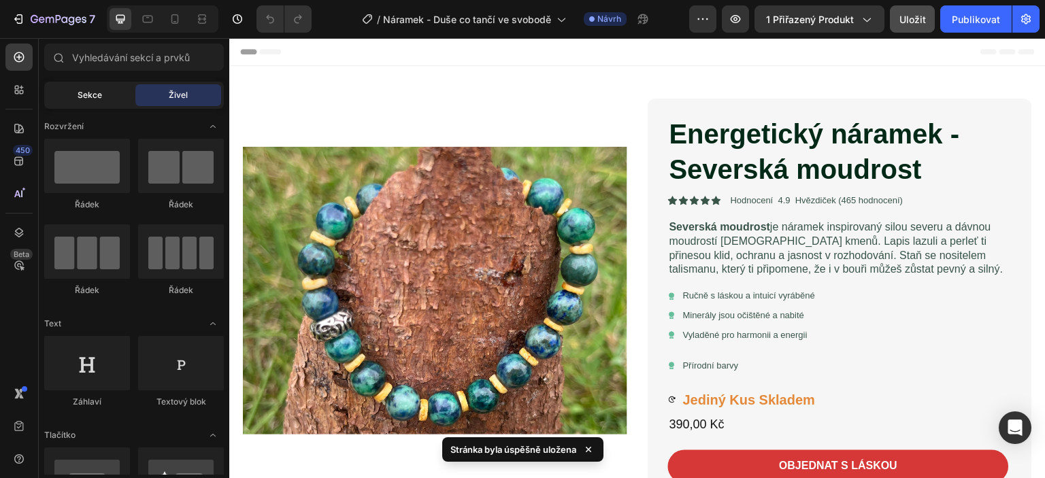
click at [67, 94] on div "Sekce" at bounding box center [90, 95] width 86 height 22
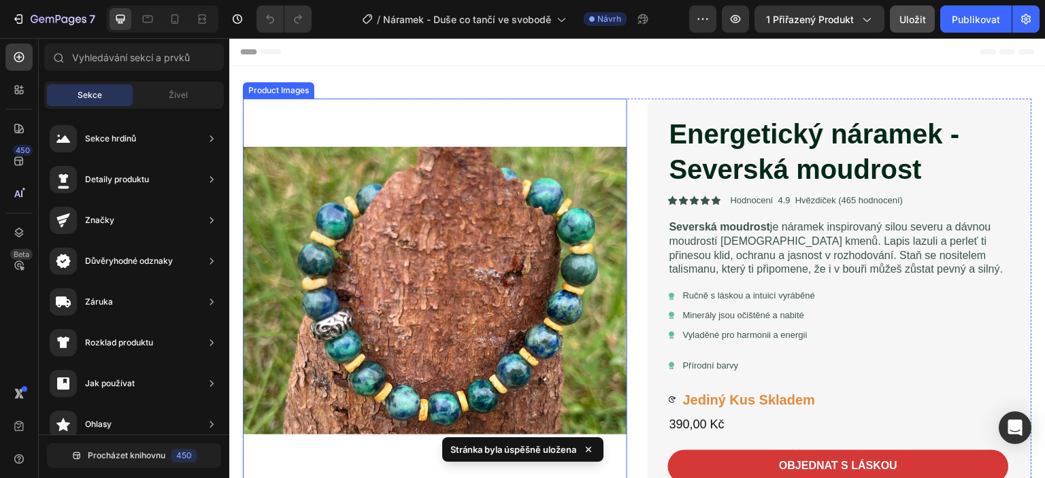
click at [282, 108] on img at bounding box center [435, 291] width 385 height 385
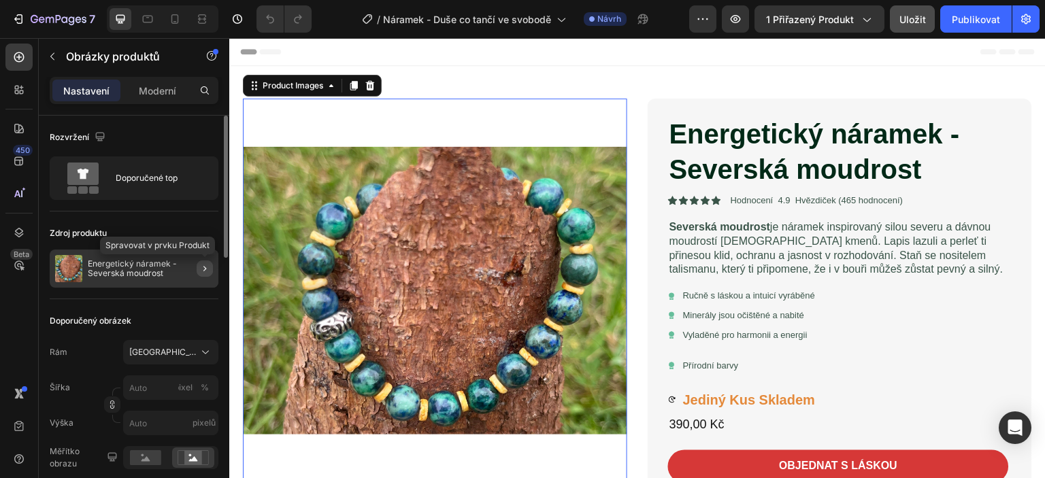
click at [202, 266] on icon "button" at bounding box center [204, 268] width 11 height 11
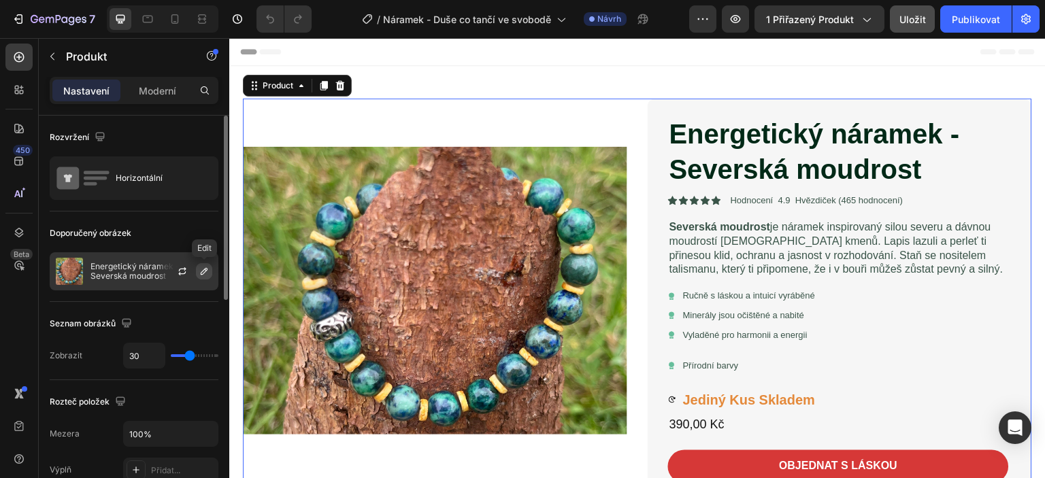
click at [203, 269] on icon "button" at bounding box center [204, 271] width 11 height 11
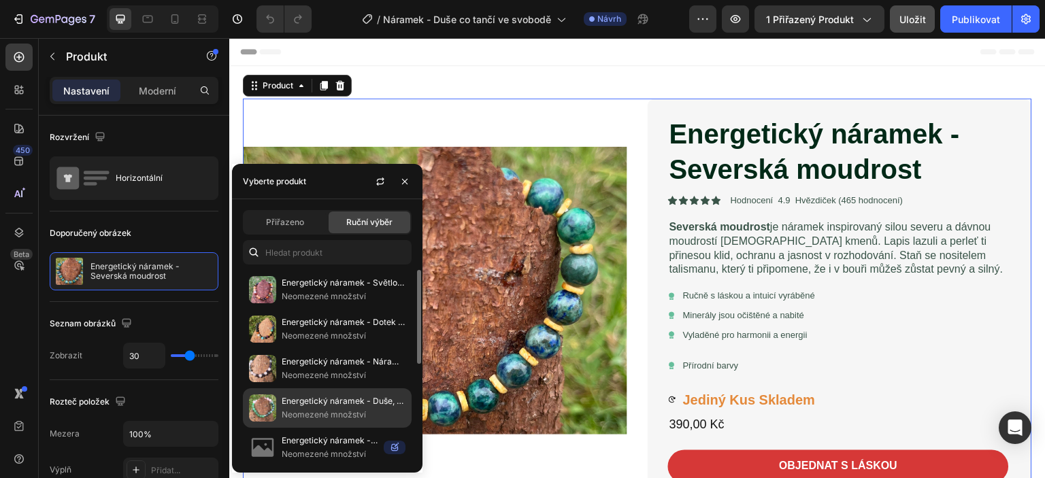
click at [304, 406] on font "Energetický náramek - Duše, co tančí ve svobodě" at bounding box center [378, 401] width 192 height 10
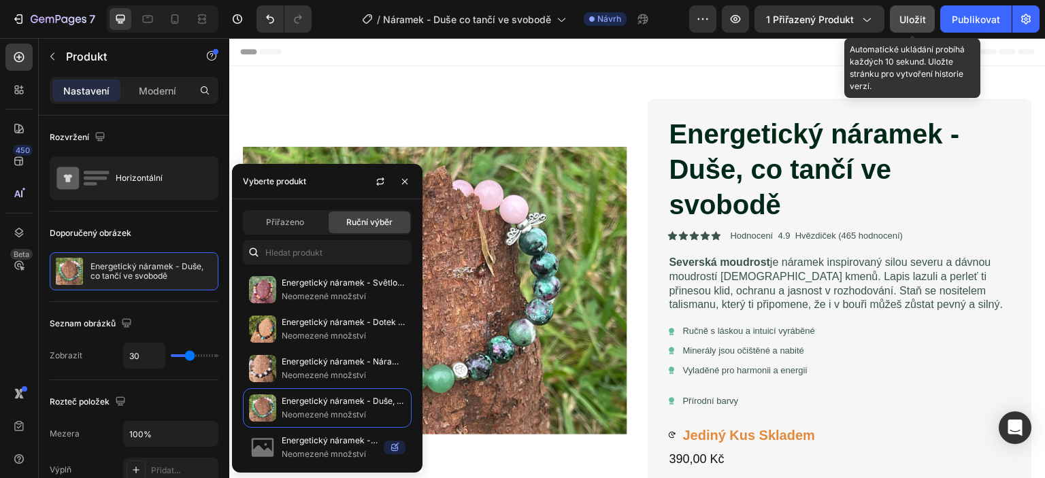
click at [918, 17] on font "Uložit" at bounding box center [913, 20] width 27 height 12
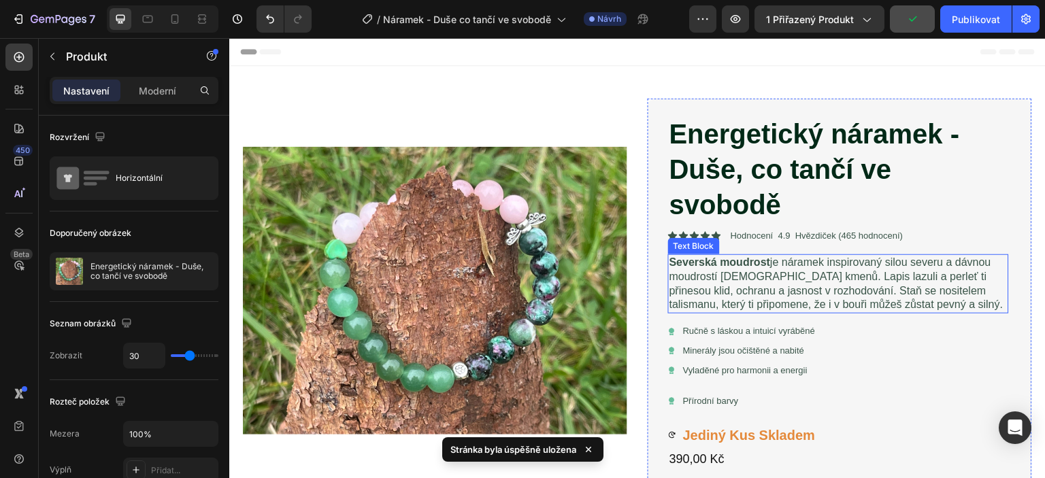
scroll to position [68, 0]
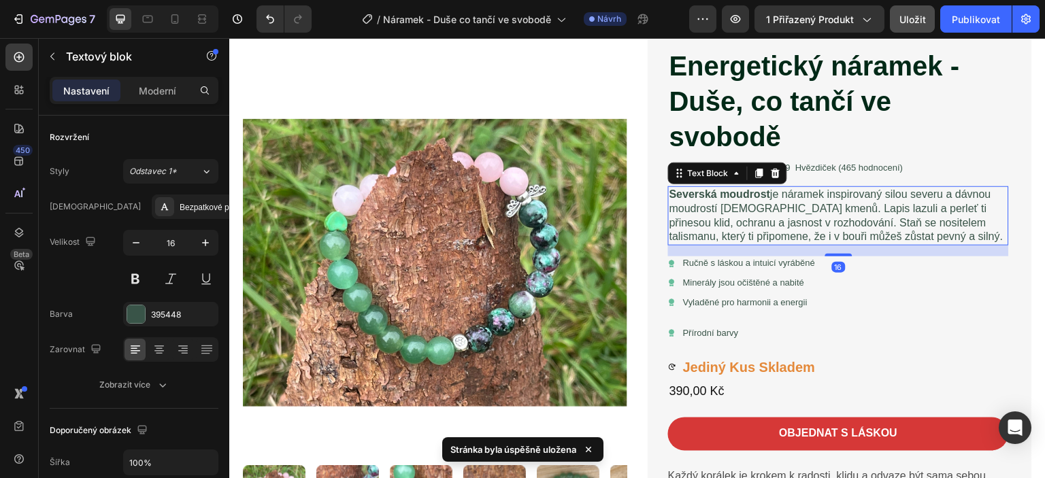
click at [917, 234] on p "Severská moudrost je náramek inspirovaný silou severu a dávnou moudrostí [DEMOG…" at bounding box center [839, 216] width 338 height 56
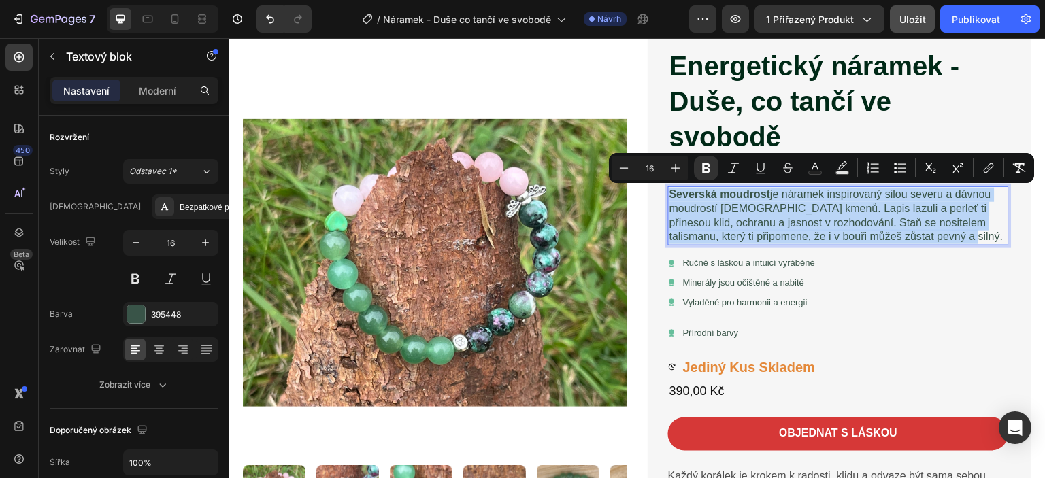
drag, startPoint x: 918, startPoint y: 236, endPoint x: 666, endPoint y: 195, distance: 255.8
click at [670, 195] on p "Severská moudrost je náramek inspirovaný silou severu a dávnou moudrostí [DEMOG…" at bounding box center [839, 216] width 338 height 56
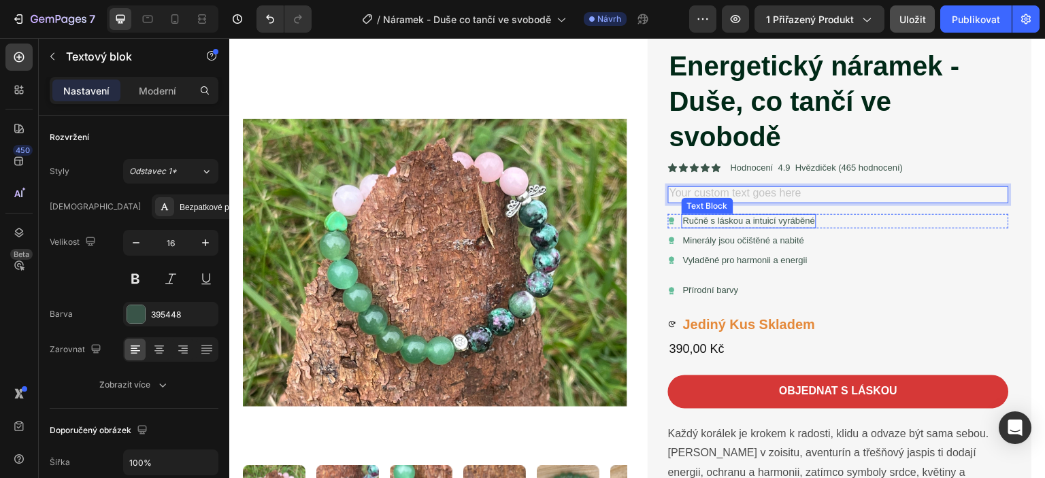
click at [682, 198] on div "Text Block" at bounding box center [708, 206] width 52 height 16
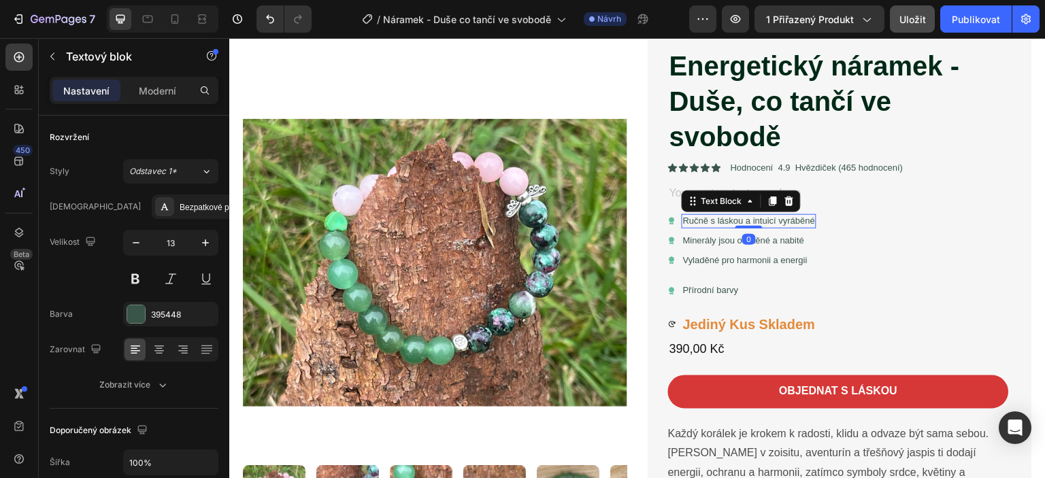
click at [682, 194] on div "Text Block" at bounding box center [741, 202] width 119 height 22
click at [670, 187] on div "Rich Text Editor. Editing area: main" at bounding box center [838, 194] width 341 height 17
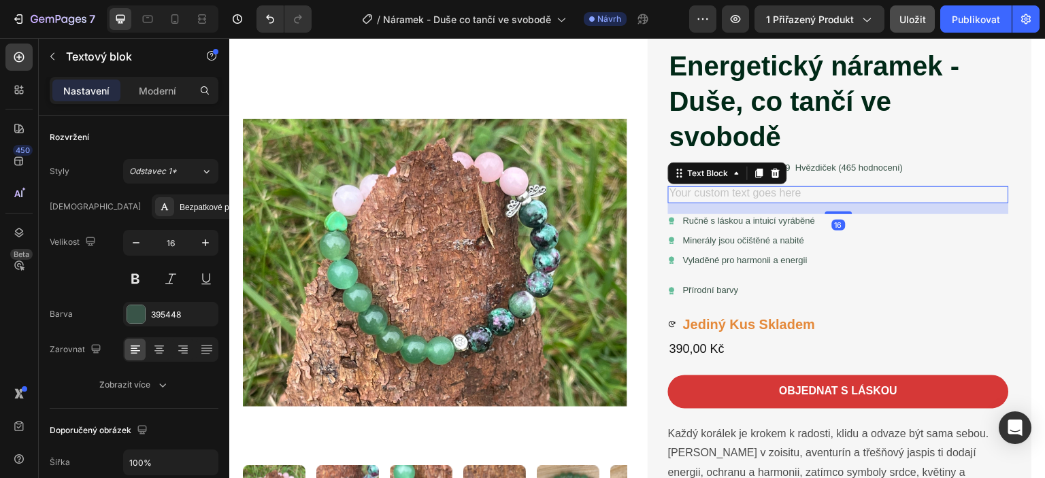
click at [671, 194] on div "Rich Text Editor. Editing area: main" at bounding box center [838, 194] width 341 height 17
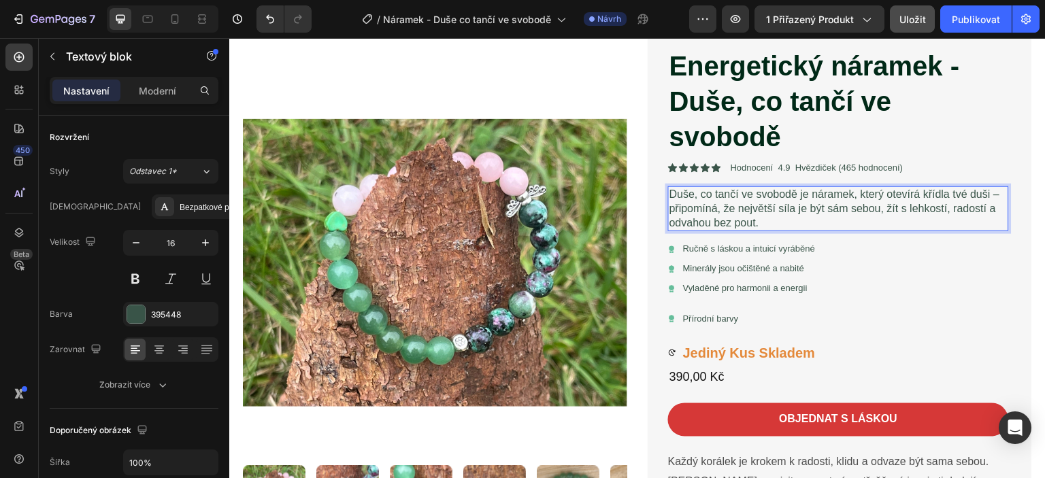
click at [888, 196] on p "Duše, co tančí ve svobodě je náramek, který otevírá křídla tvé duši – připomíná…" at bounding box center [839, 209] width 338 height 42
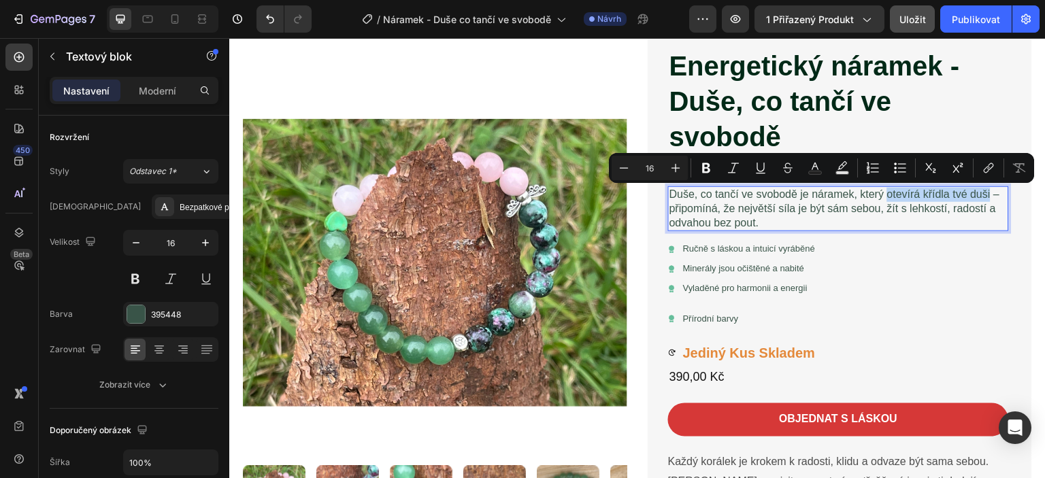
drag, startPoint x: 884, startPoint y: 195, endPoint x: 986, endPoint y: 191, distance: 102.2
click at [986, 191] on p "Duše, co tančí ve svobodě je náramek, který otevírá křídla tvé duši – připomíná…" at bounding box center [839, 209] width 338 height 42
click at [708, 169] on icon "Editor contextual toolbar" at bounding box center [707, 168] width 14 height 14
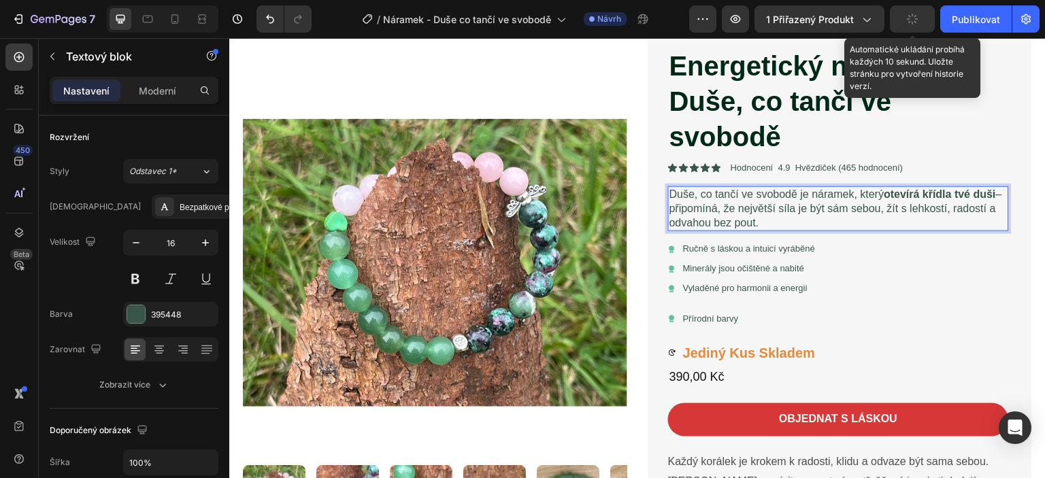
click at [916, 14] on icon "button" at bounding box center [913, 19] width 13 height 13
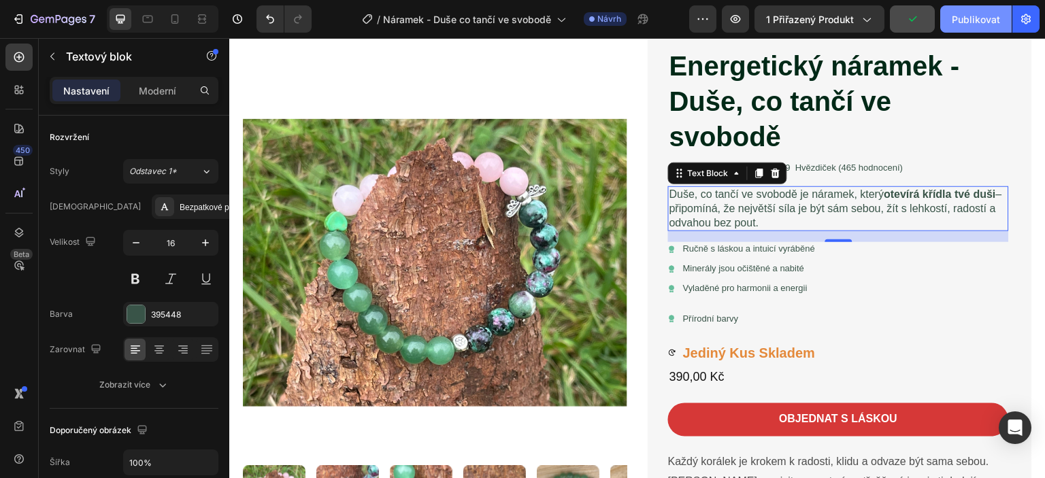
click at [985, 17] on font "Publikovat" at bounding box center [976, 20] width 48 height 12
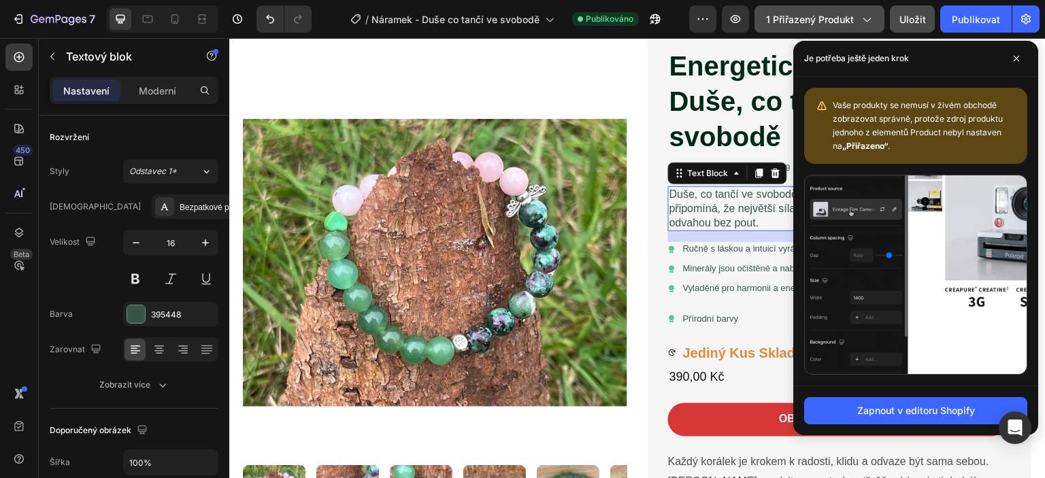
click at [862, 19] on icon "button" at bounding box center [867, 19] width 14 height 14
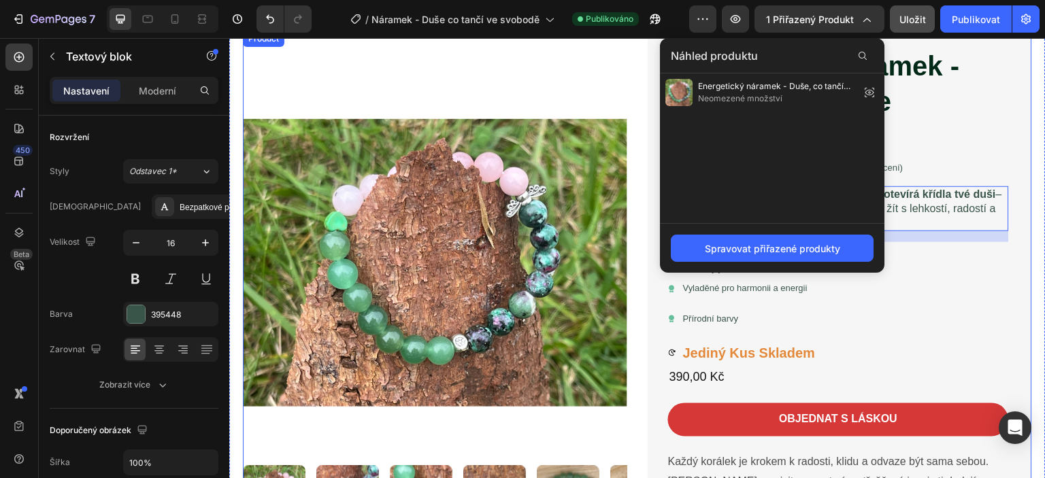
click at [491, 62] on div "Product Images" at bounding box center [435, 478] width 385 height 895
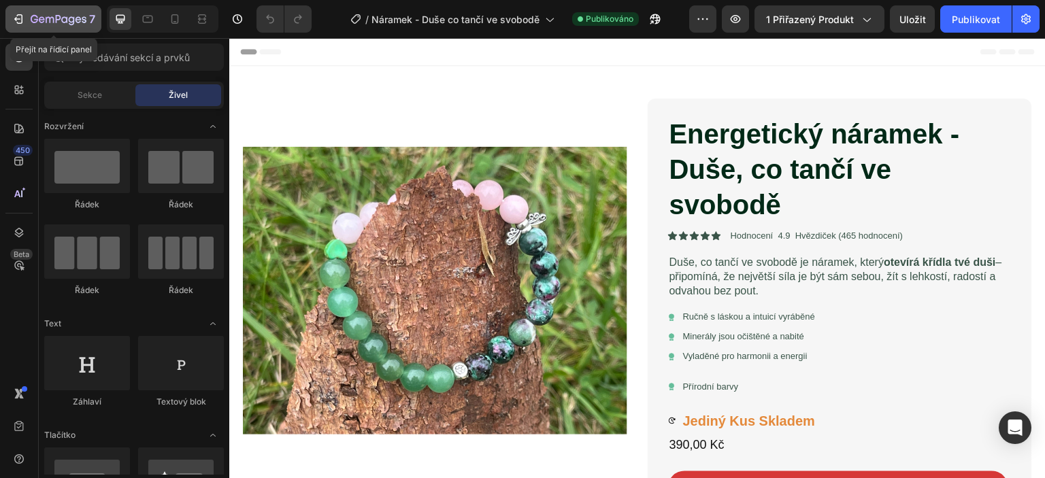
click at [46, 21] on icon "button" at bounding box center [50, 20] width 8 height 6
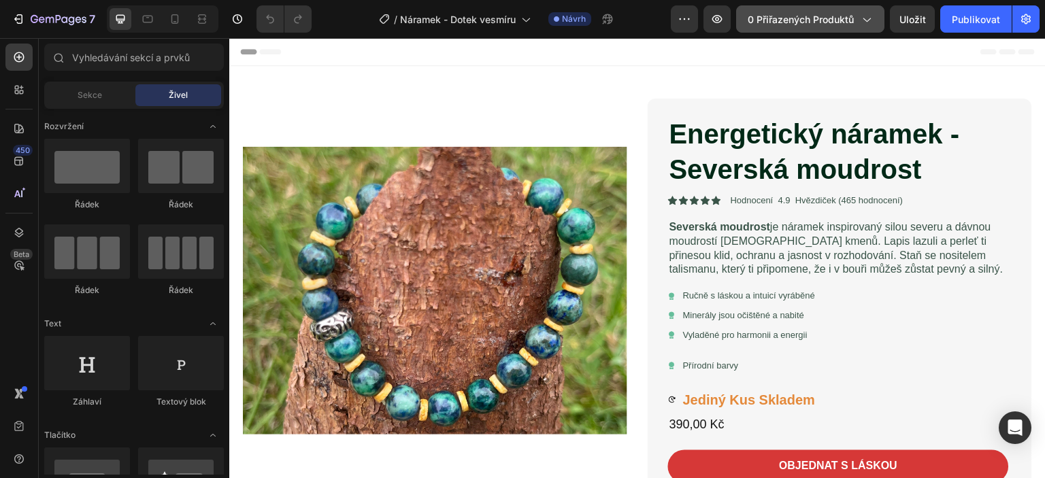
click at [872, 16] on icon "button" at bounding box center [867, 19] width 14 height 14
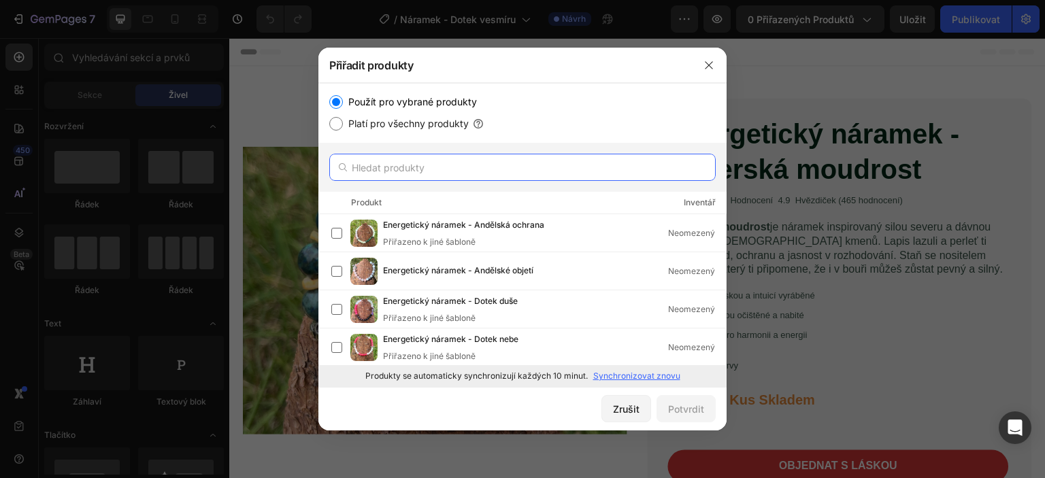
click at [361, 165] on input "text" at bounding box center [522, 167] width 387 height 27
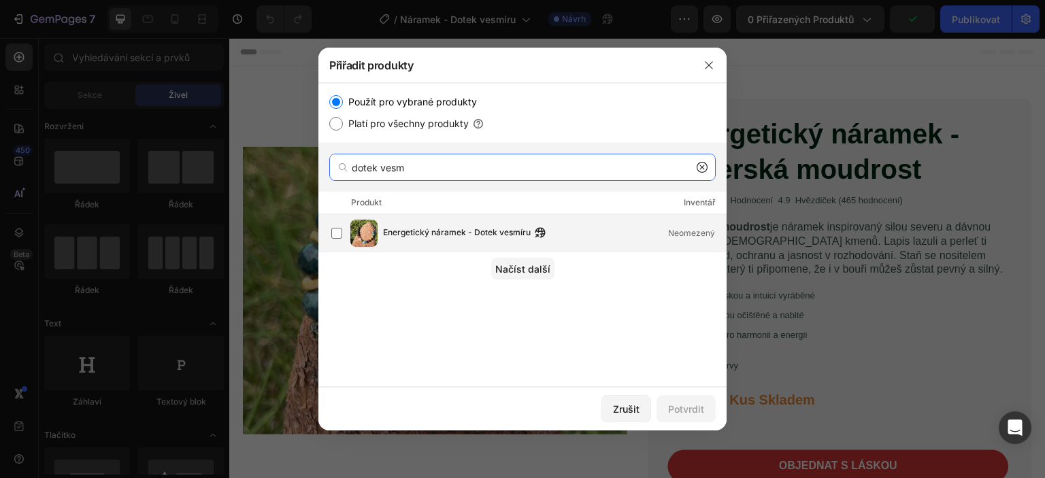
type input "dotek vesm"
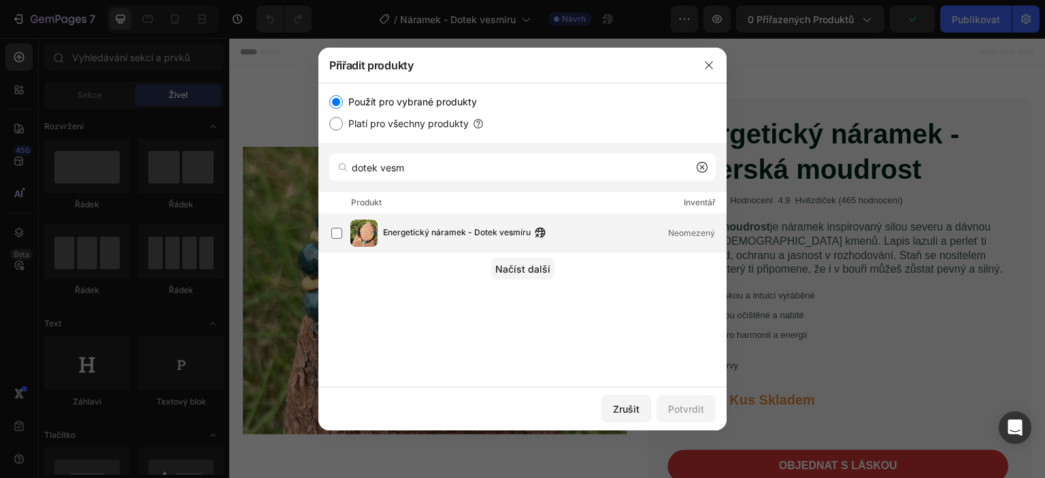
click at [410, 234] on font "Energetický náramek - Dotek vesmíru" at bounding box center [457, 232] width 148 height 10
click at [687, 404] on font "Potvrdit" at bounding box center [686, 410] width 36 height 12
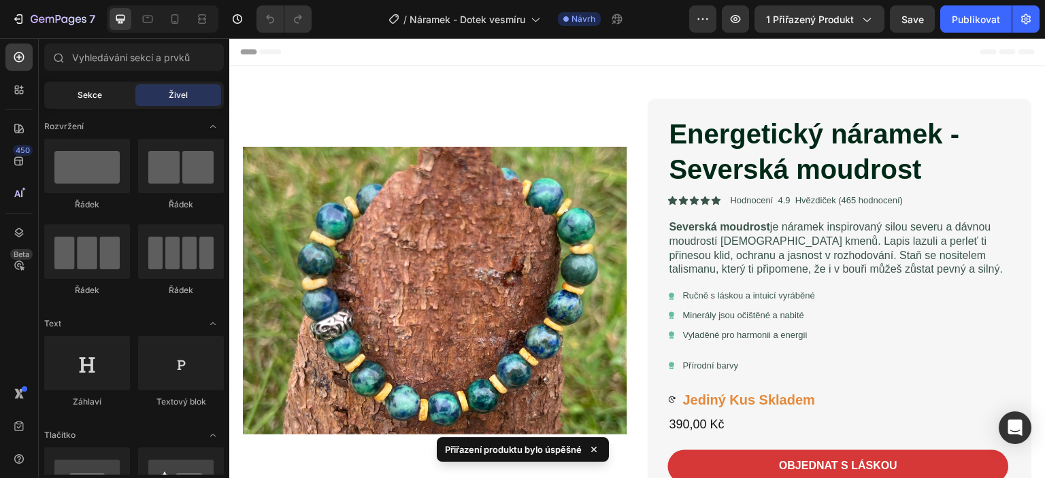
click at [64, 94] on div "Sekce" at bounding box center [90, 95] width 86 height 22
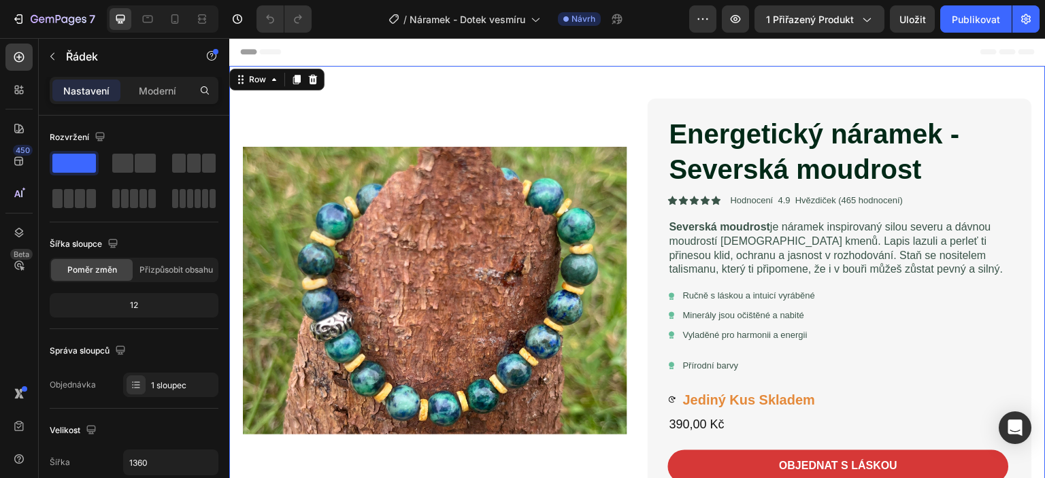
click at [86, 91] on font "Nastavení" at bounding box center [86, 91] width 46 height 12
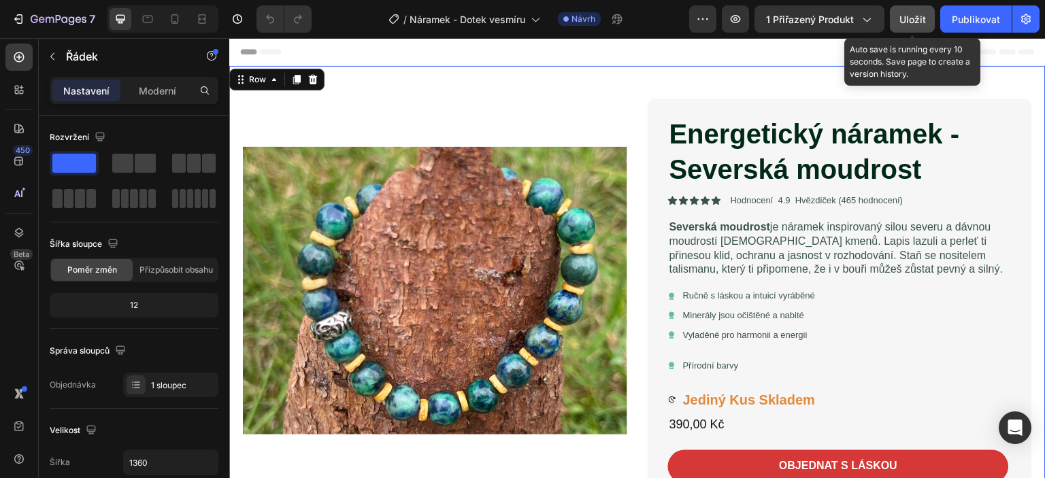
click at [907, 19] on font "Uložit" at bounding box center [913, 20] width 27 height 12
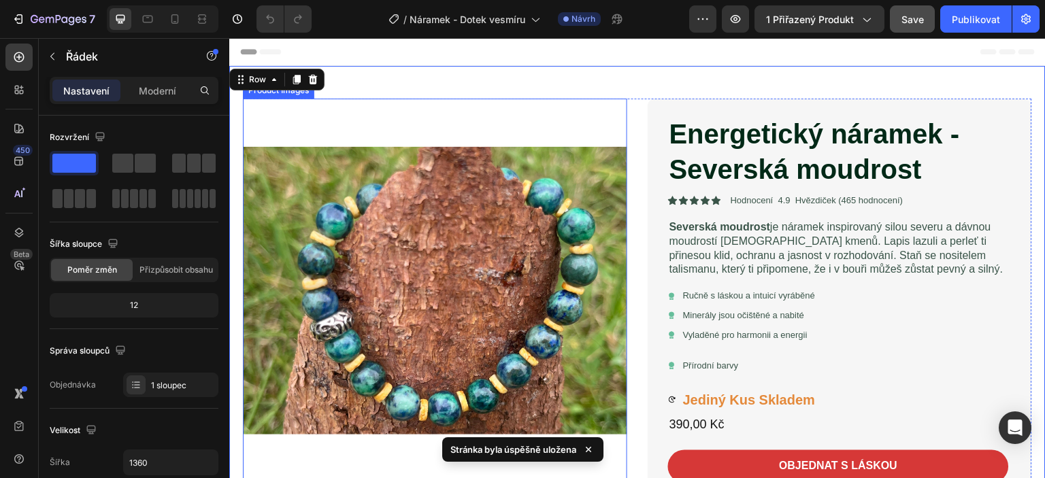
click at [303, 125] on img at bounding box center [435, 291] width 385 height 385
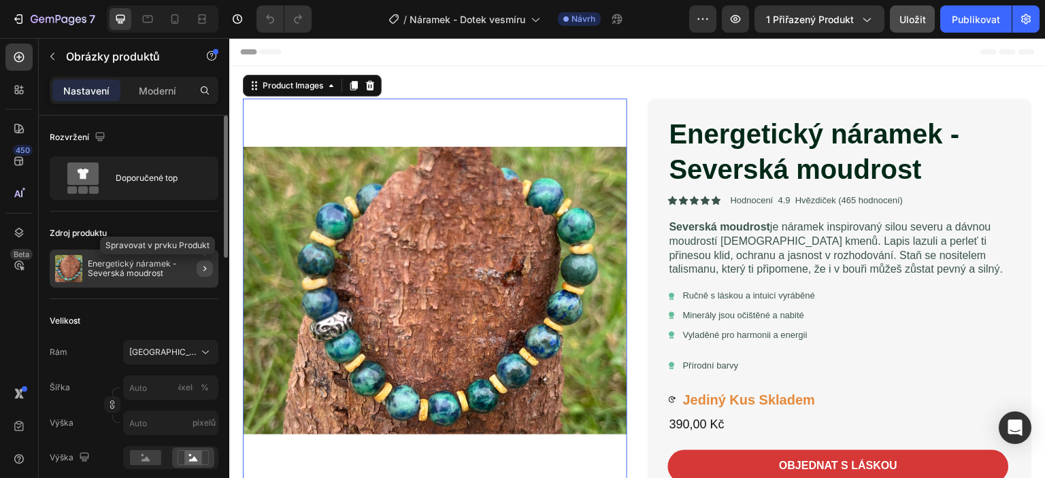
click at [207, 265] on icon "button" at bounding box center [204, 268] width 11 height 11
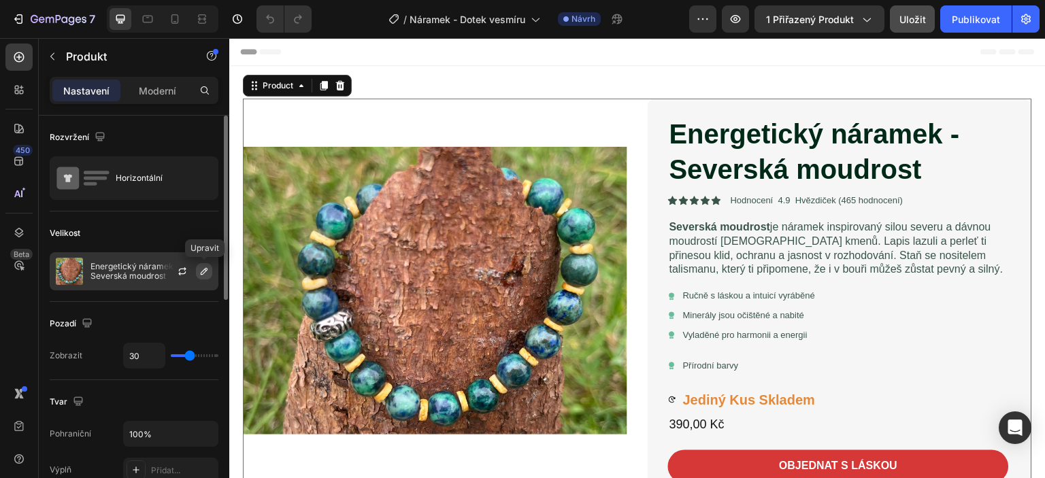
click at [202, 268] on icon "button" at bounding box center [204, 271] width 11 height 11
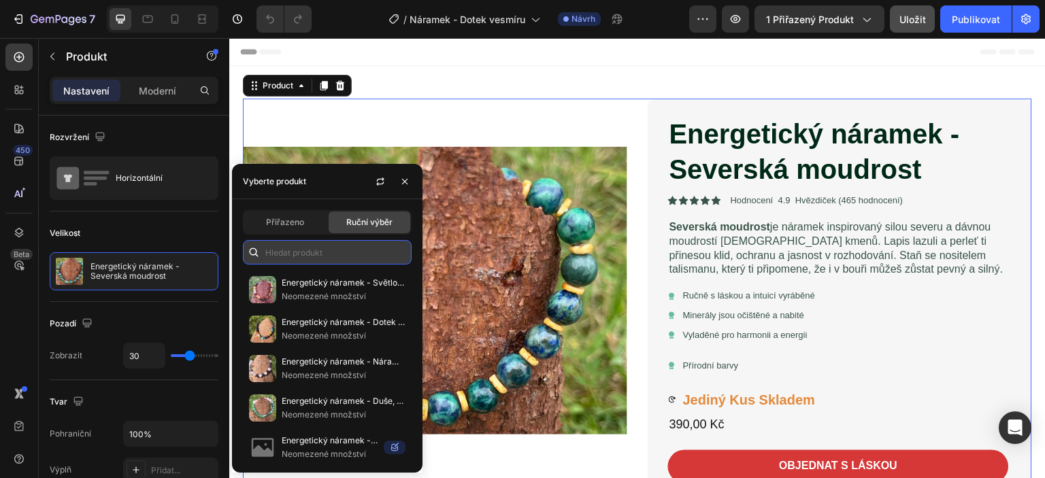
click at [284, 252] on input "text" at bounding box center [327, 252] width 169 height 25
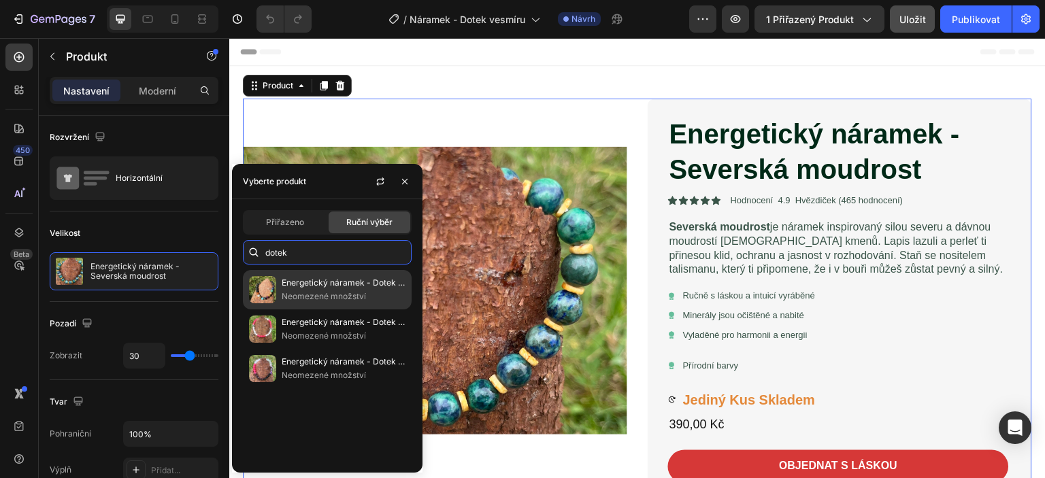
type input "dotek"
click at [331, 287] on font "Energetický náramek - Dotek vesmíru" at bounding box center [356, 283] width 148 height 10
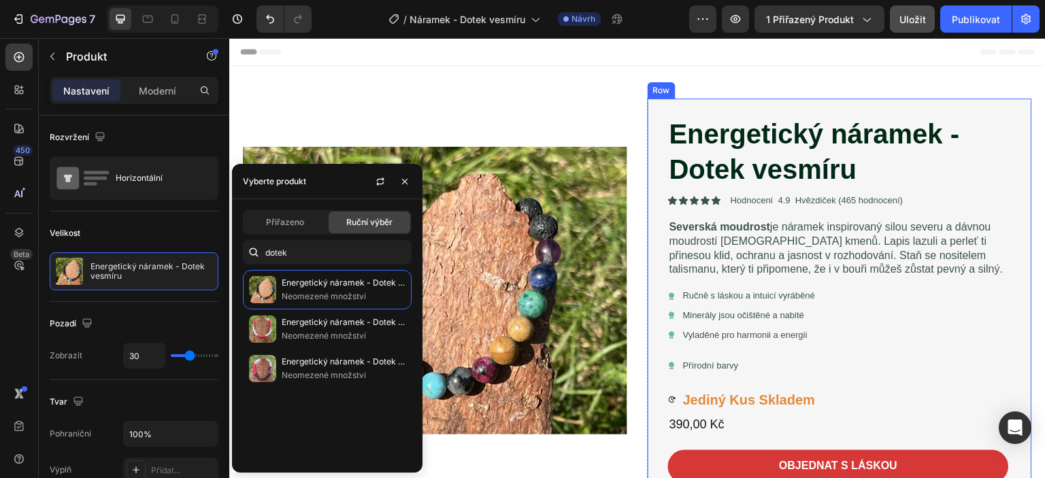
click at [906, 343] on div "Energetický náramek - Dotek vesmíru Product Title Icon Icon Icon Icon Icon Icon…" at bounding box center [838, 469] width 341 height 708
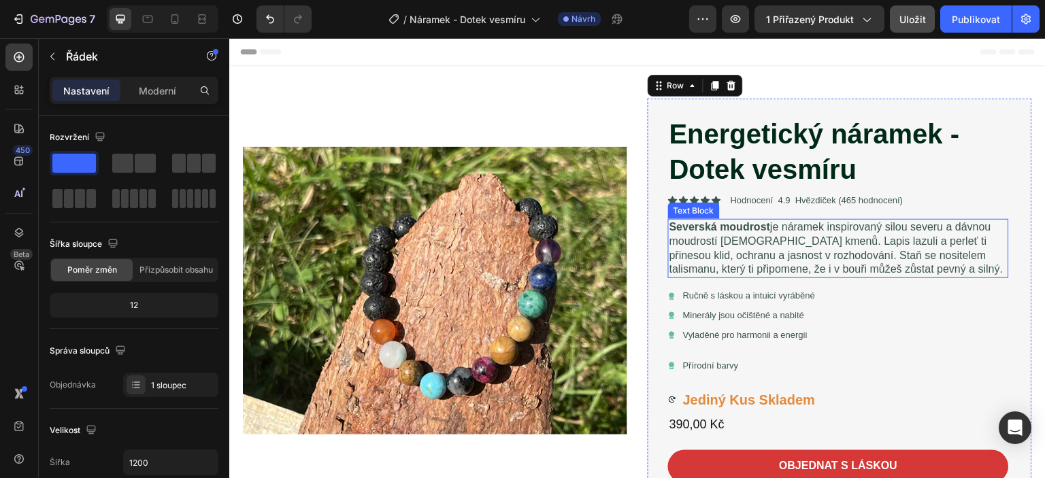
click at [682, 230] on strong "Severská moudrost" at bounding box center [720, 227] width 101 height 12
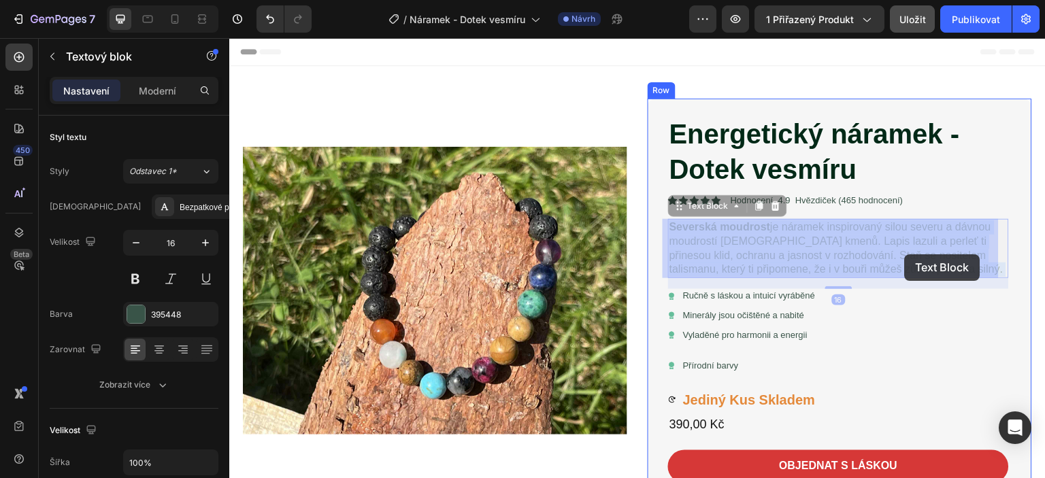
drag, startPoint x: 700, startPoint y: 231, endPoint x: 755, endPoint y: 231, distance: 55.1
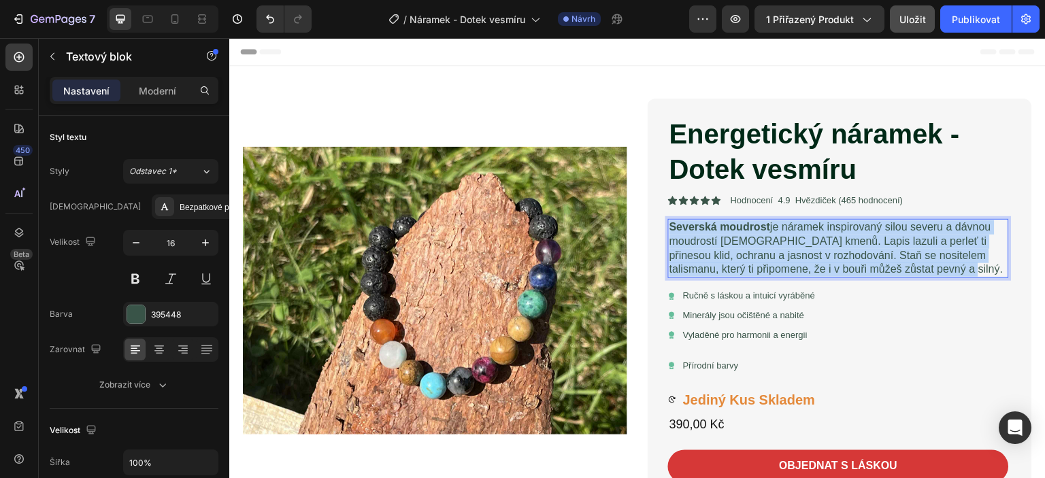
drag, startPoint x: 666, startPoint y: 224, endPoint x: 926, endPoint y: 269, distance: 263.8
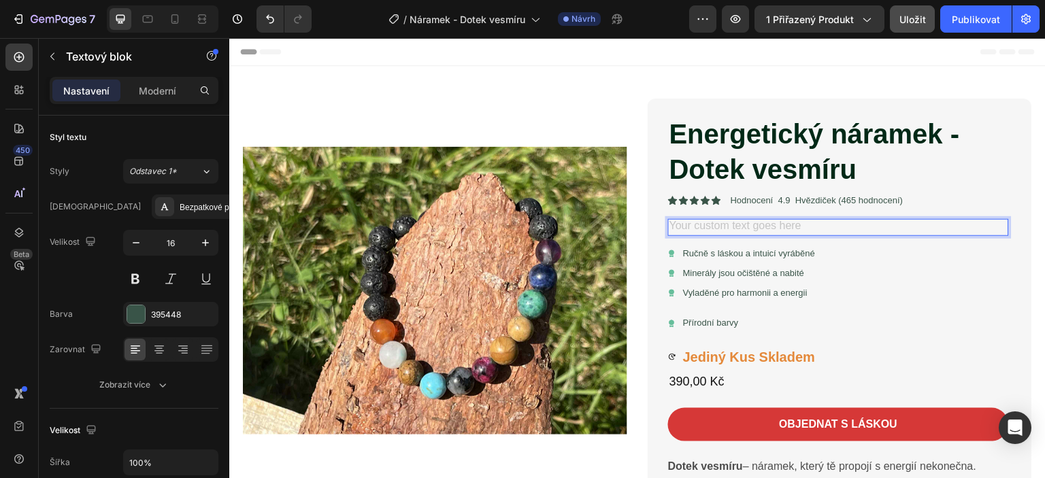
click at [680, 223] on div "Rich Text Editor. Editing area: main" at bounding box center [838, 227] width 341 height 17
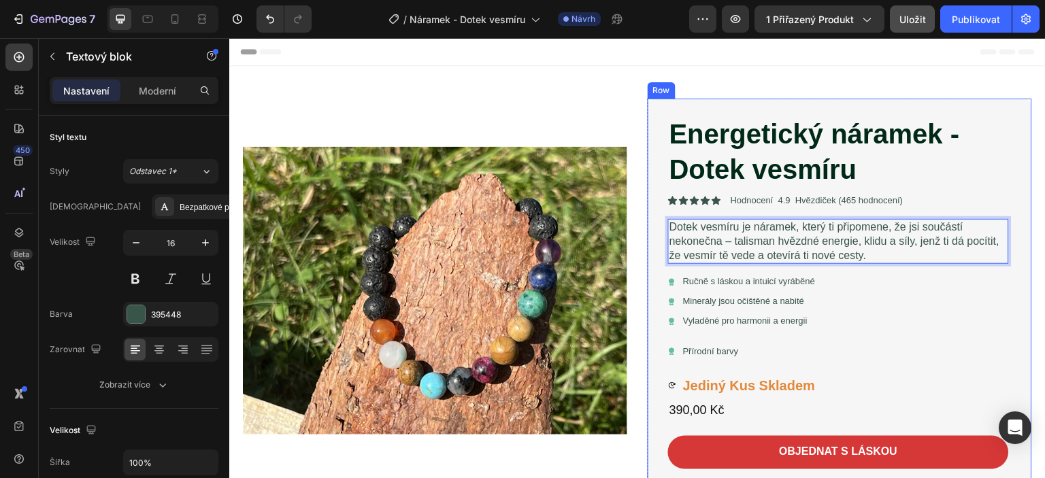
click at [911, 312] on div "Energetický náramek - Dotek vesmíru Product Title Icon Icon Icon Icon Icon Icon…" at bounding box center [838, 461] width 341 height 693
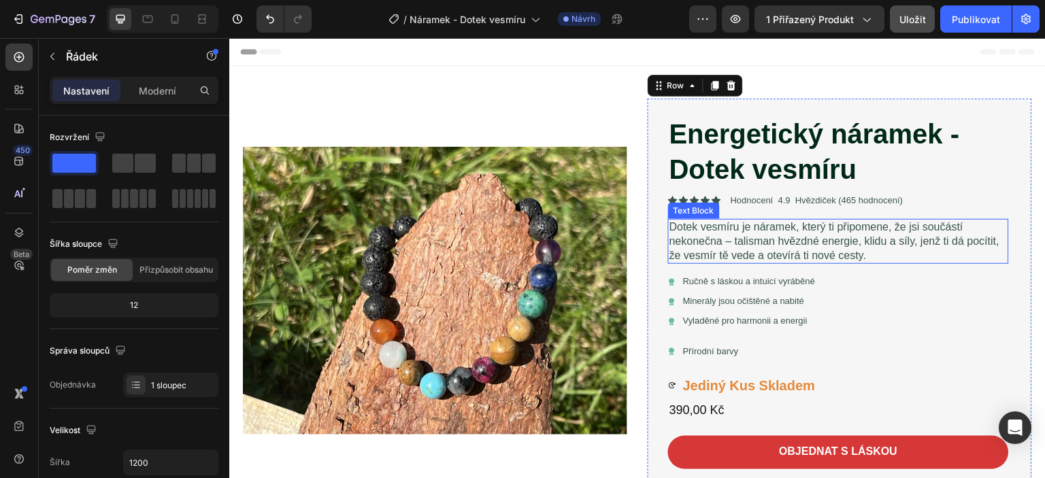
click at [713, 239] on p "Dotek vesmíru je náramek, který ti připomene, že jsi součástí nekonečna – talis…" at bounding box center [839, 242] width 338 height 42
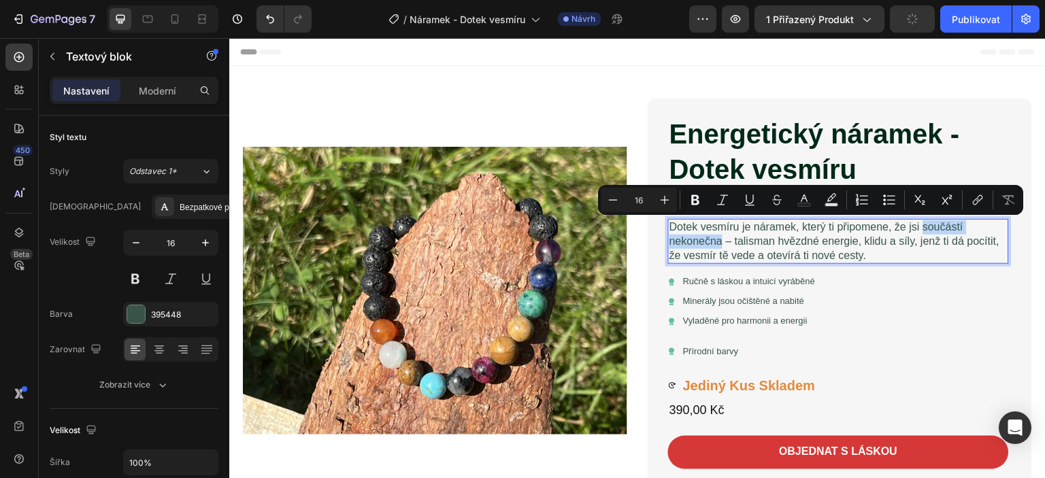
drag, startPoint x: 919, startPoint y: 226, endPoint x: 926, endPoint y: 250, distance: 25.4
click at [717, 242] on p "Dotek vesmíru je náramek, který ti připomene, že jsi součástí nekonečna – talis…" at bounding box center [839, 242] width 338 height 42
click at [696, 198] on icon "Editor contextual toolbar" at bounding box center [696, 200] width 14 height 14
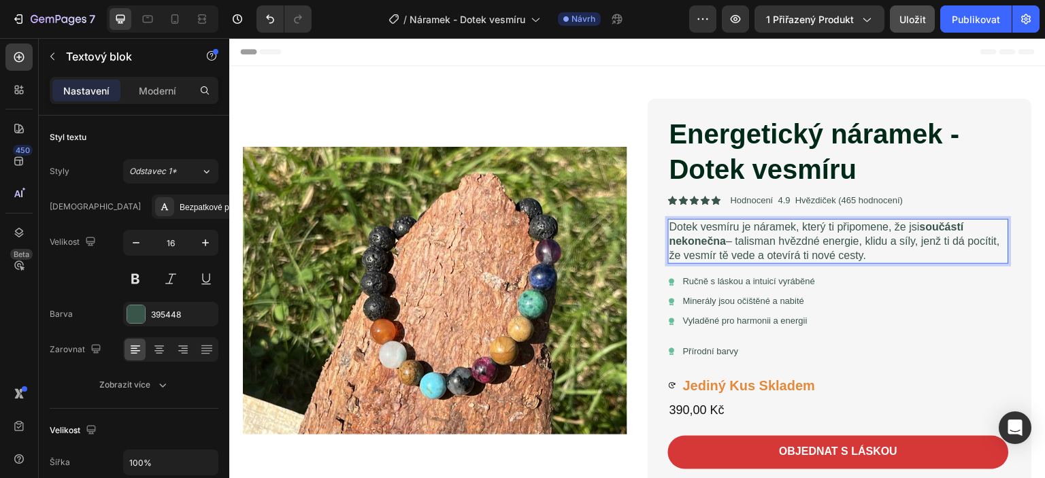
click at [719, 255] on p "Dotek vesmíru je náramek, který ti připomene, že jsi součástí nekonečna – talis…" at bounding box center [839, 242] width 338 height 42
drag, startPoint x: 715, startPoint y: 253, endPoint x: 868, endPoint y: 240, distance: 154.3
click at [899, 254] on p "Dotek vesmíru je náramek, který ti připomene, že jsi součástí nekonečna – talis…" at bounding box center [839, 242] width 338 height 42
drag, startPoint x: 860, startPoint y: 218, endPoint x: 851, endPoint y: 219, distance: 8.9
click at [851, 219] on div "Dotek vesmíru je náramek, který ti připomene, že jsi součástí nekonečna – talis…" at bounding box center [838, 241] width 341 height 45
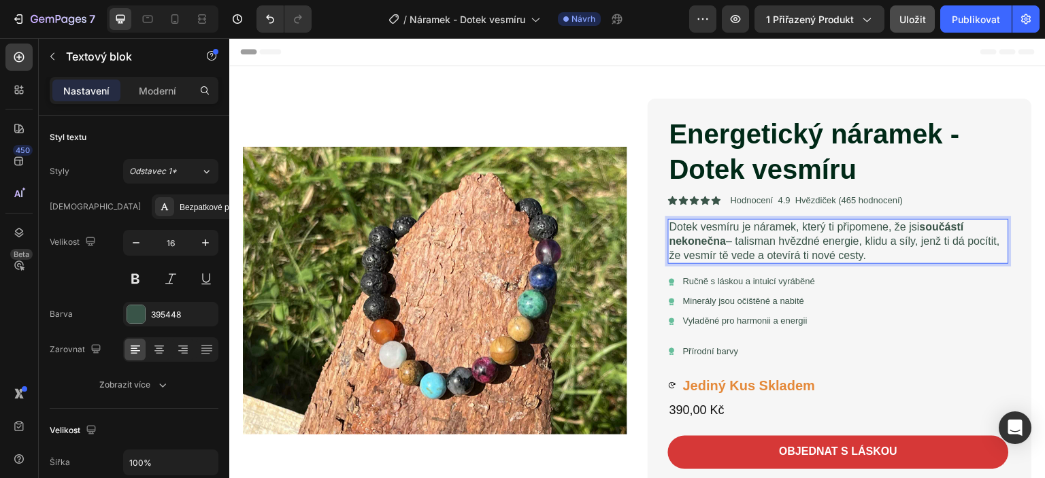
click at [865, 264] on div "Dotek vesmíru je náramek, který ti připomene, že jsi součástí nekonečna – talis…" at bounding box center [838, 241] width 341 height 45
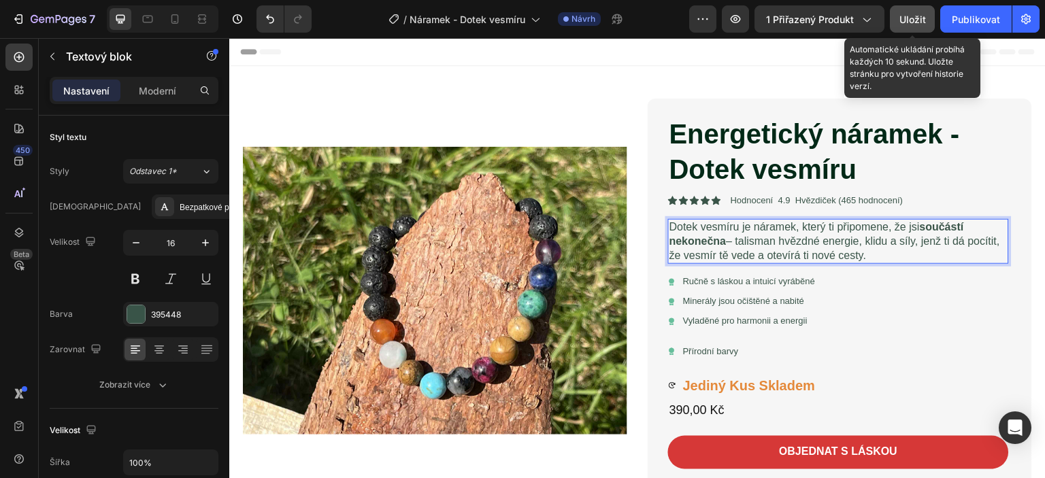
click at [910, 21] on font "Uložit" at bounding box center [913, 20] width 27 height 12
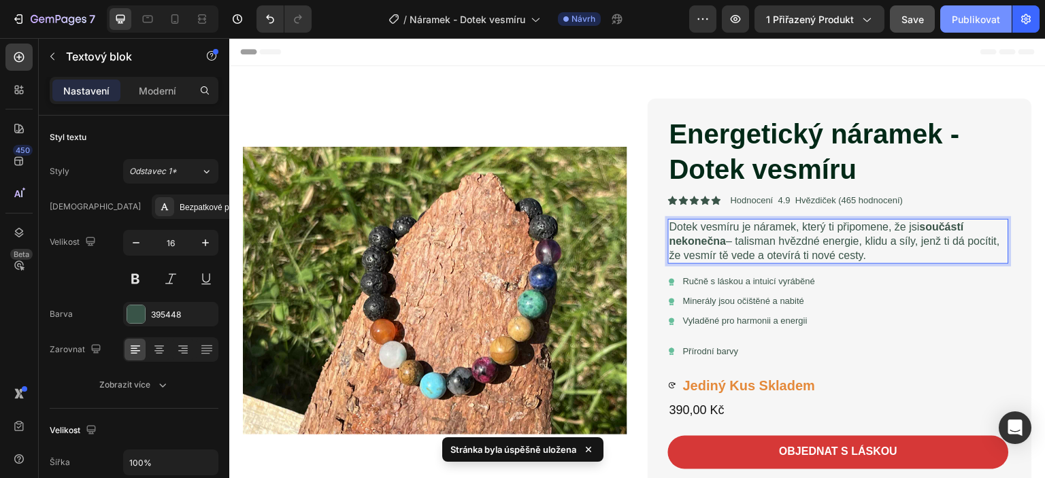
click at [975, 20] on font "Publikovat" at bounding box center [976, 20] width 48 height 12
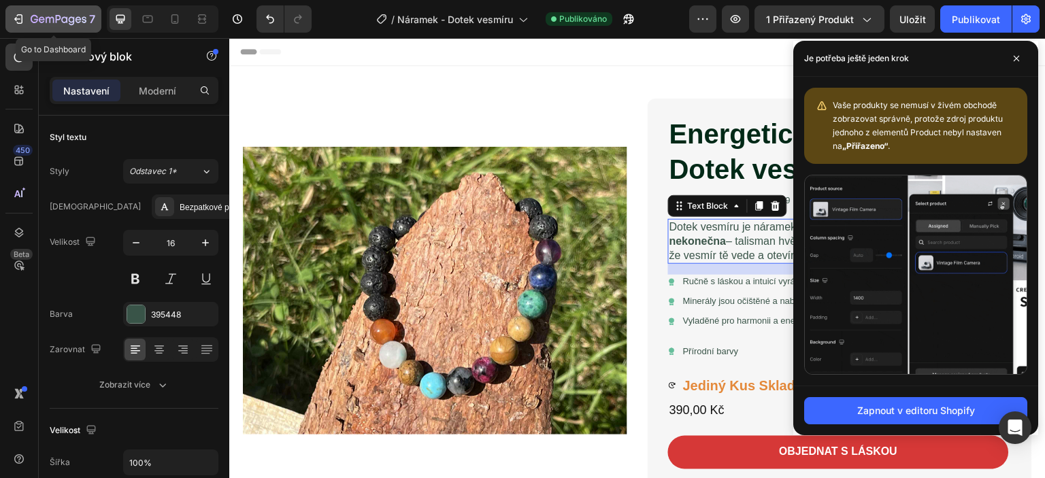
click at [21, 17] on icon "button" at bounding box center [19, 19] width 14 height 14
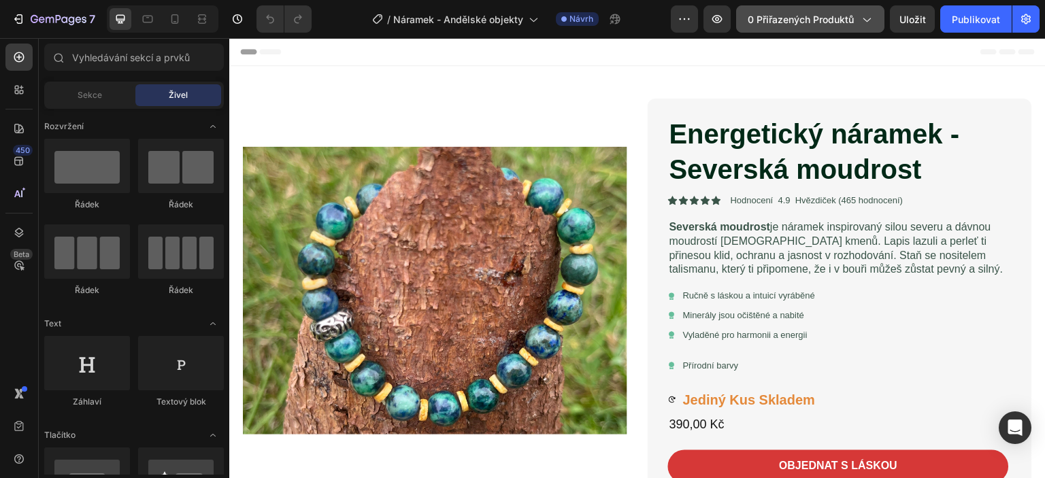
click at [870, 18] on icon "button" at bounding box center [867, 19] width 14 height 14
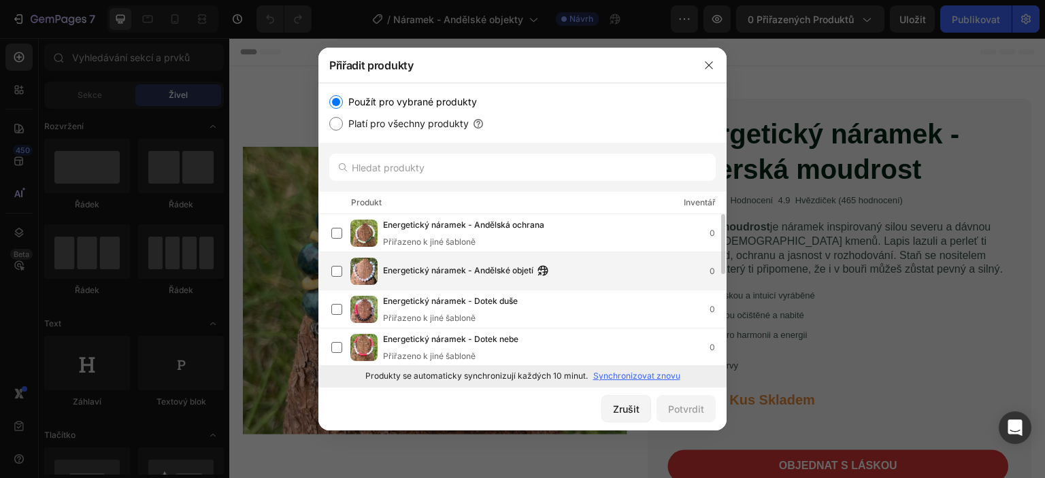
click at [414, 269] on font "Energetický náramek - Andělské objetí" at bounding box center [458, 270] width 150 height 10
click at [676, 404] on font "Potvrdit" at bounding box center [686, 410] width 36 height 12
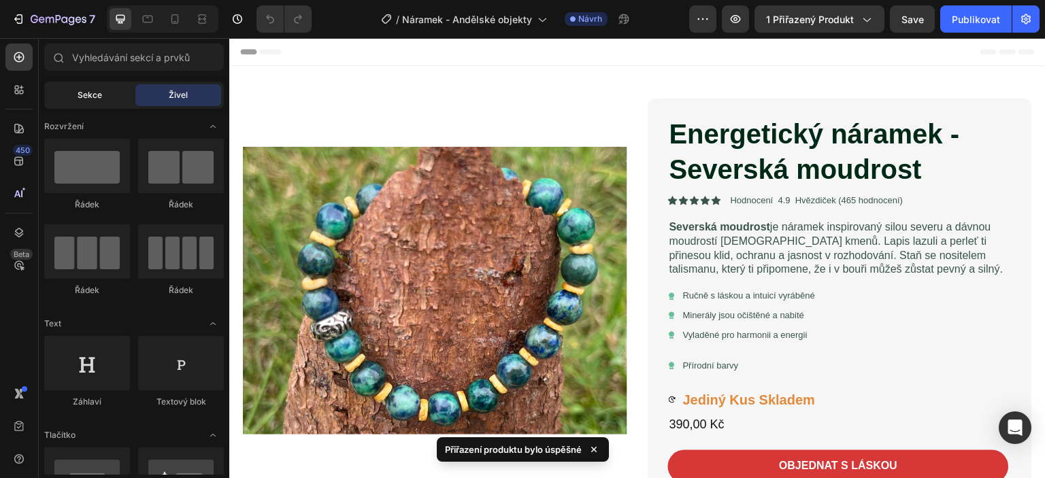
click at [109, 99] on div "Sekce" at bounding box center [90, 95] width 86 height 22
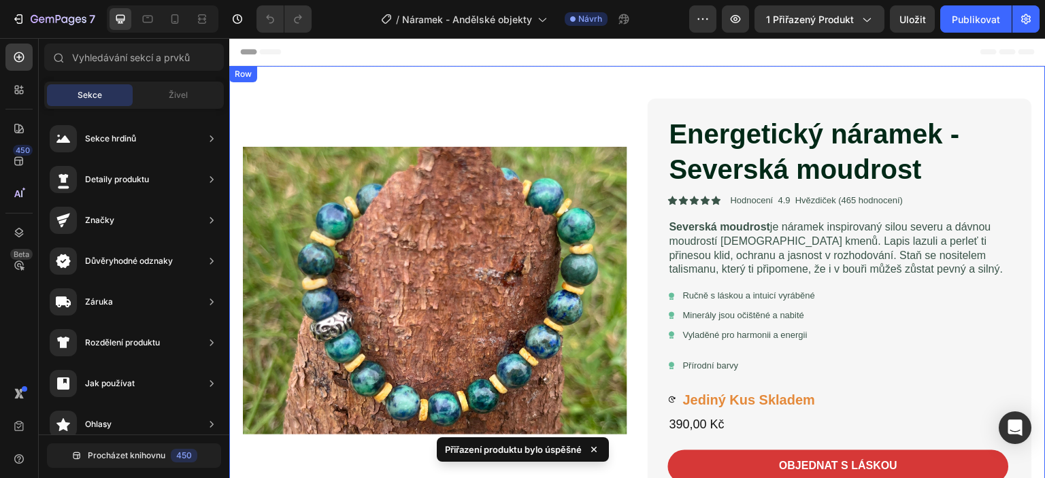
click at [280, 99] on div "Product Images" at bounding box center [435, 328] width 385 height 458
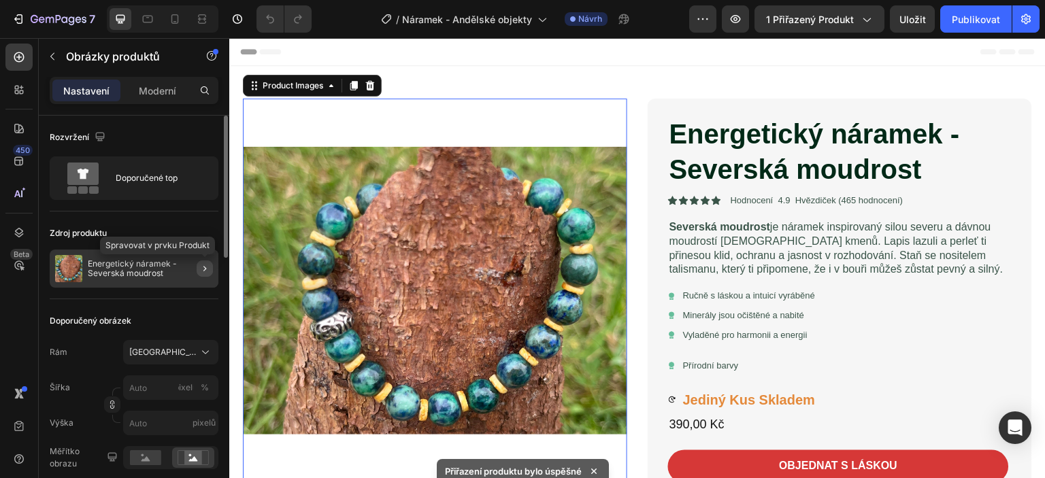
click at [206, 269] on icon "button" at bounding box center [204, 268] width 11 height 11
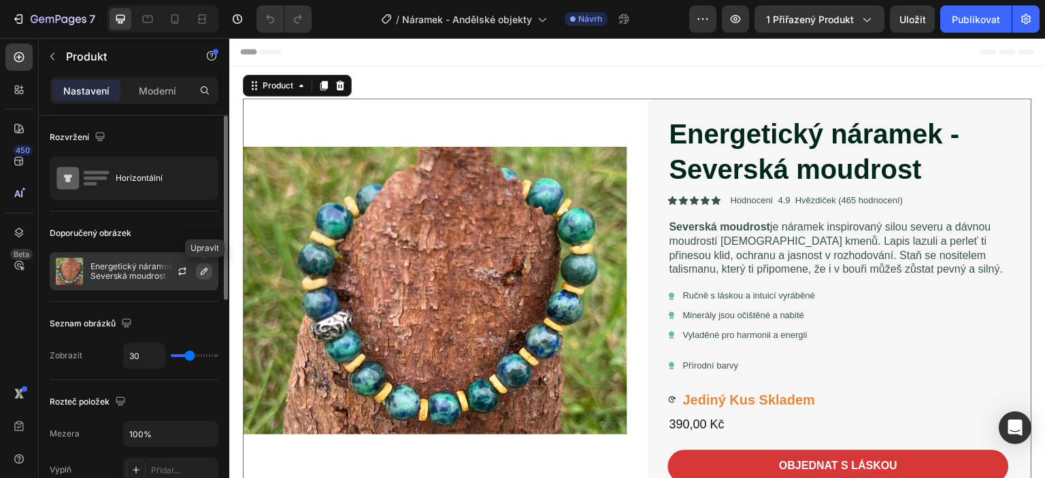
click at [201, 271] on icon "button" at bounding box center [204, 271] width 11 height 11
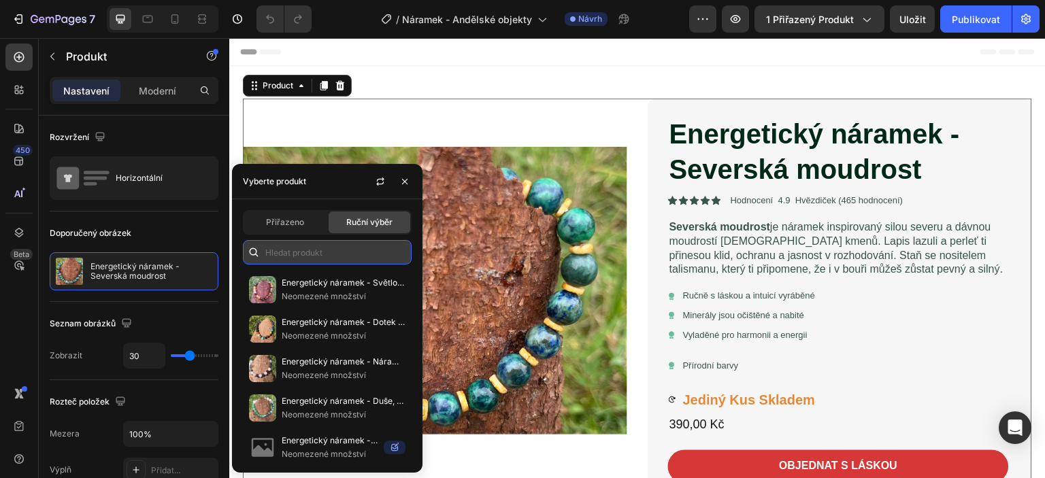
click at [271, 248] on input "text" at bounding box center [327, 252] width 169 height 25
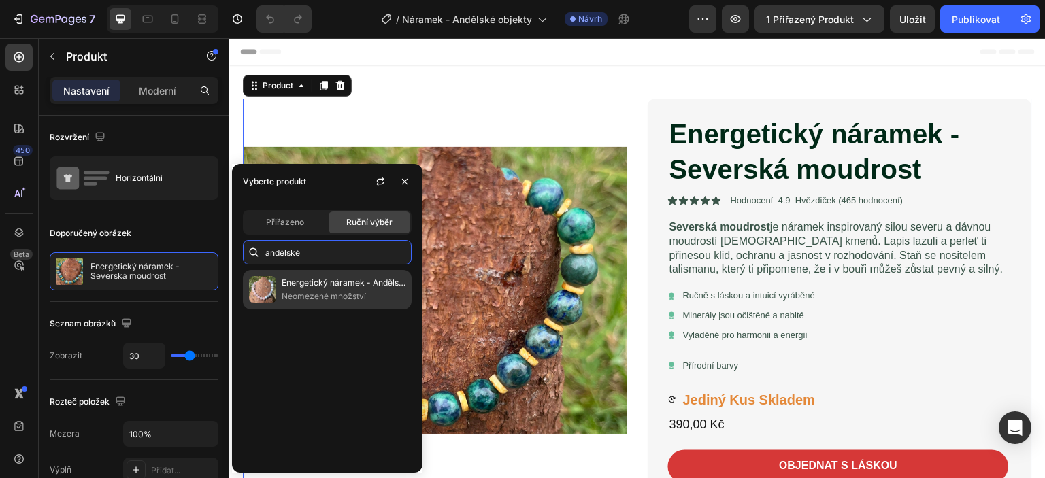
type input "andělské"
click at [299, 280] on font "Energetický náramek - Andělské objetí" at bounding box center [357, 283] width 150 height 10
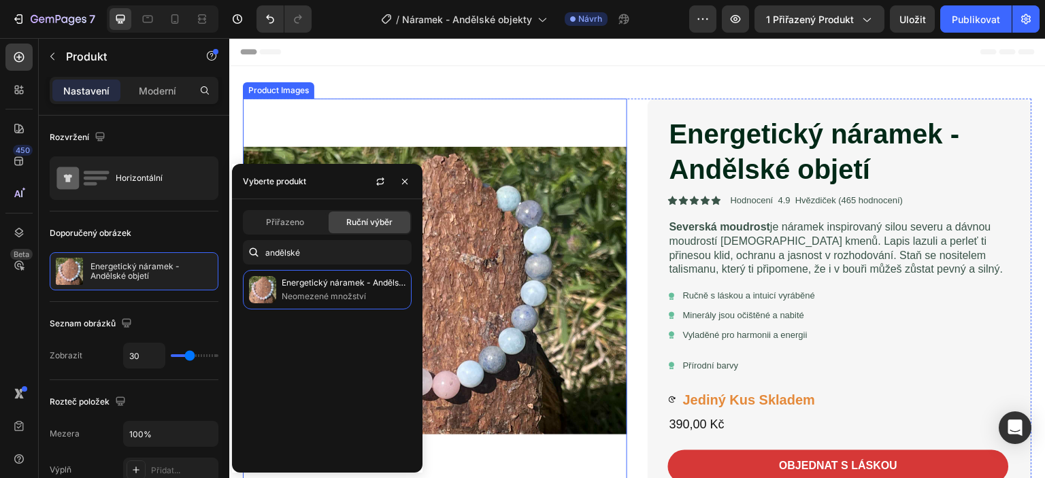
click at [614, 308] on img at bounding box center [435, 291] width 385 height 385
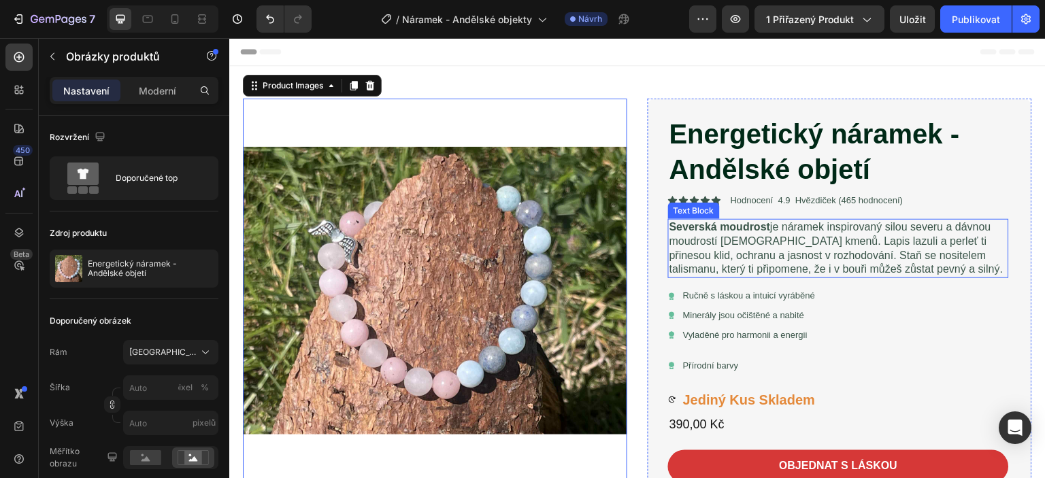
click at [670, 234] on p "Severská moudrost je náramek inspirovaný silou severu a dávnou moudrostí viking…" at bounding box center [839, 249] width 338 height 56
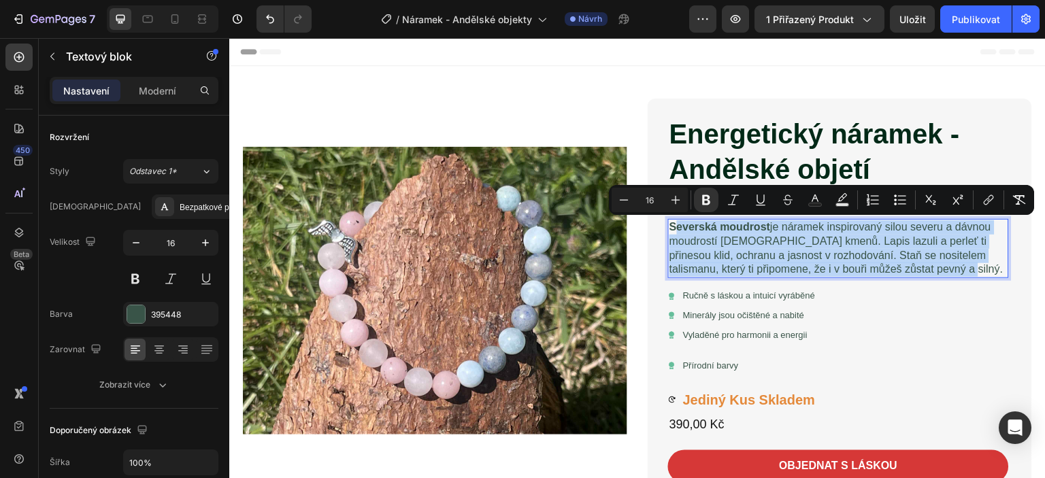
drag, startPoint x: 668, startPoint y: 227, endPoint x: 960, endPoint y: 277, distance: 295.5
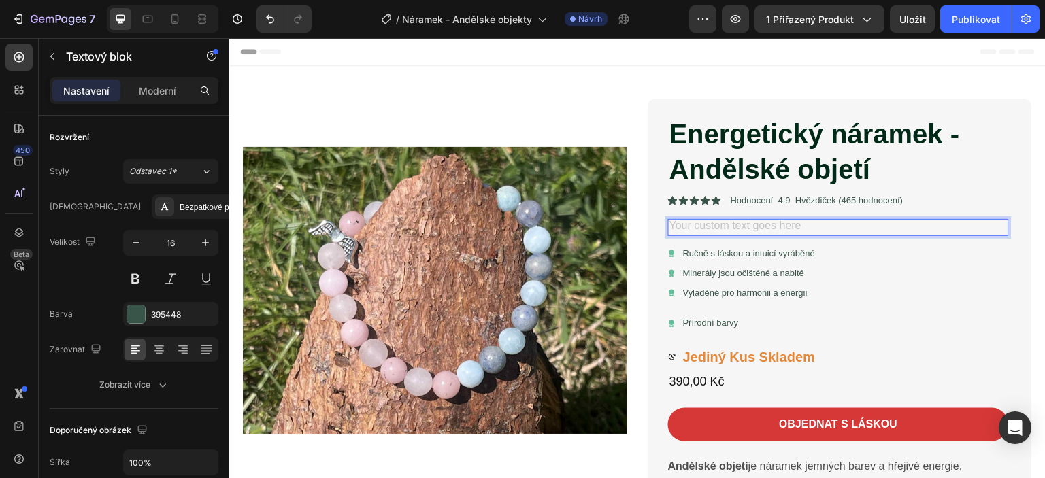
click at [693, 223] on div "Rich Text Editor. Editing area: main" at bounding box center [838, 227] width 341 height 17
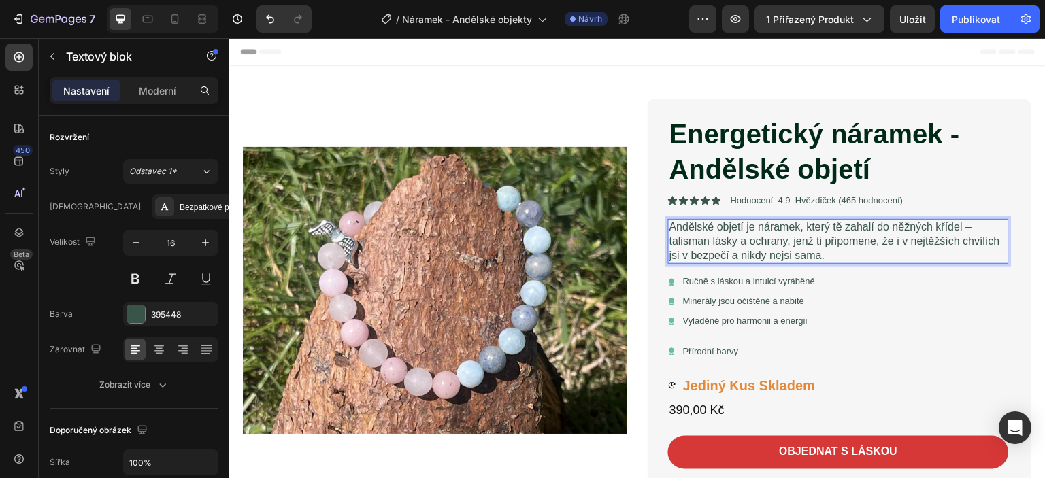
click at [840, 226] on p "Andělské objetí je náramek, který tě zahalí do něžných křídel – talisman lásky …" at bounding box center [839, 242] width 338 height 42
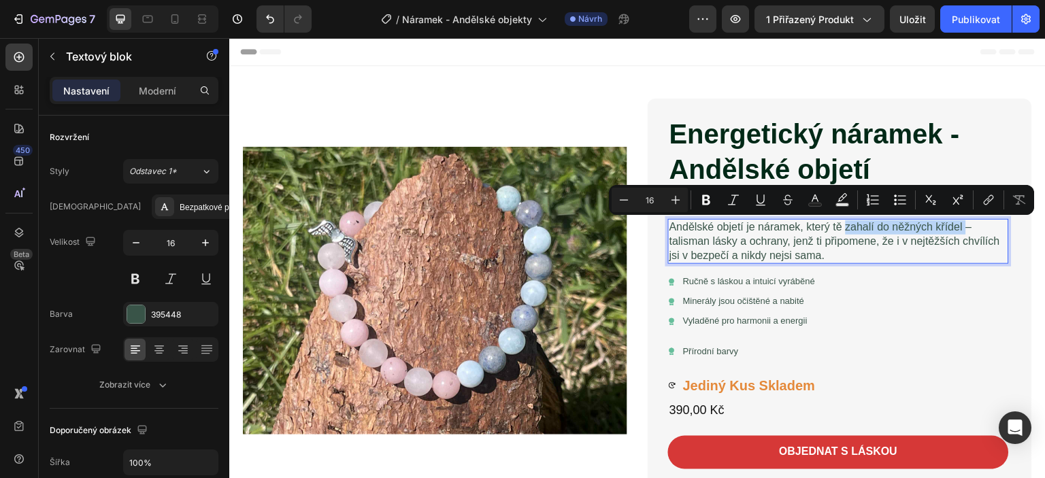
drag, startPoint x: 840, startPoint y: 225, endPoint x: 960, endPoint y: 227, distance: 119.8
click at [960, 227] on p "Andělské objetí je náramek, který tě zahalí do něžných křídel – talisman lásky …" at bounding box center [839, 242] width 338 height 42
click at [702, 197] on icon "Editor contextual toolbar" at bounding box center [707, 200] width 14 height 14
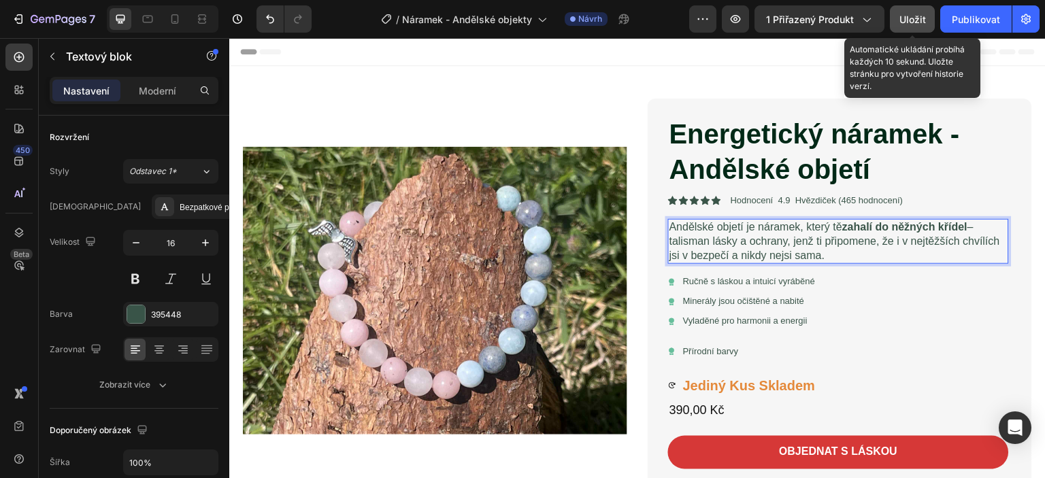
click at [905, 16] on font "Uložit" at bounding box center [913, 20] width 27 height 12
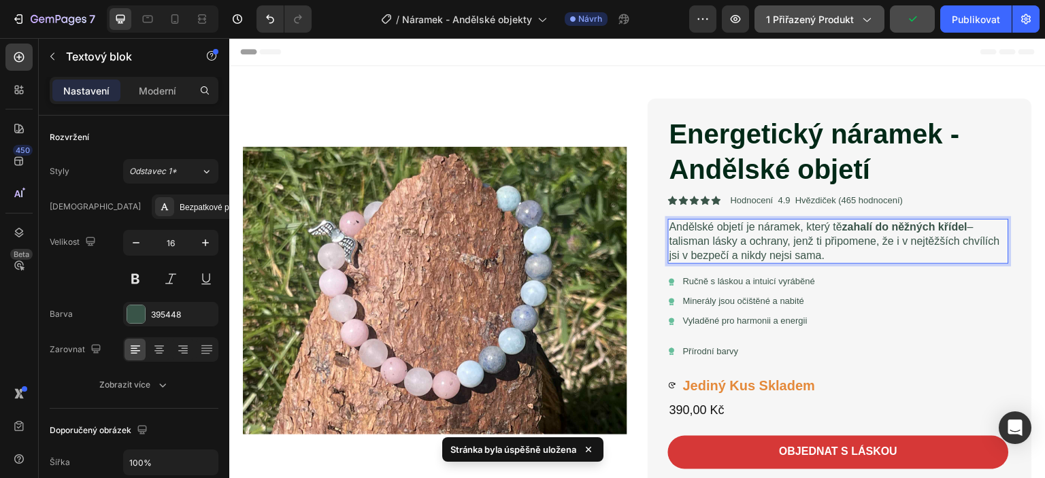
click at [873, 17] on icon "button" at bounding box center [867, 19] width 14 height 14
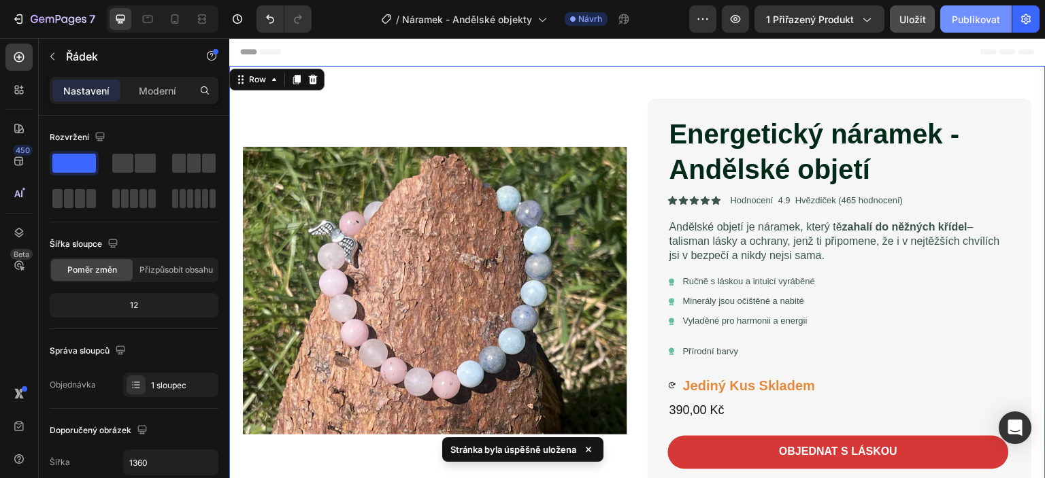
click at [964, 20] on font "Publikovat" at bounding box center [976, 20] width 48 height 12
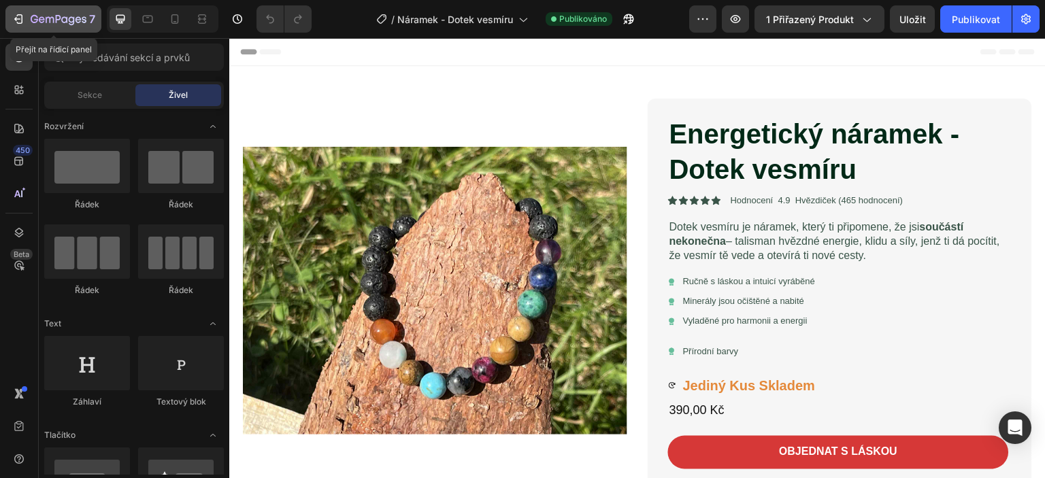
click at [22, 18] on icon "button" at bounding box center [20, 19] width 6 height 10
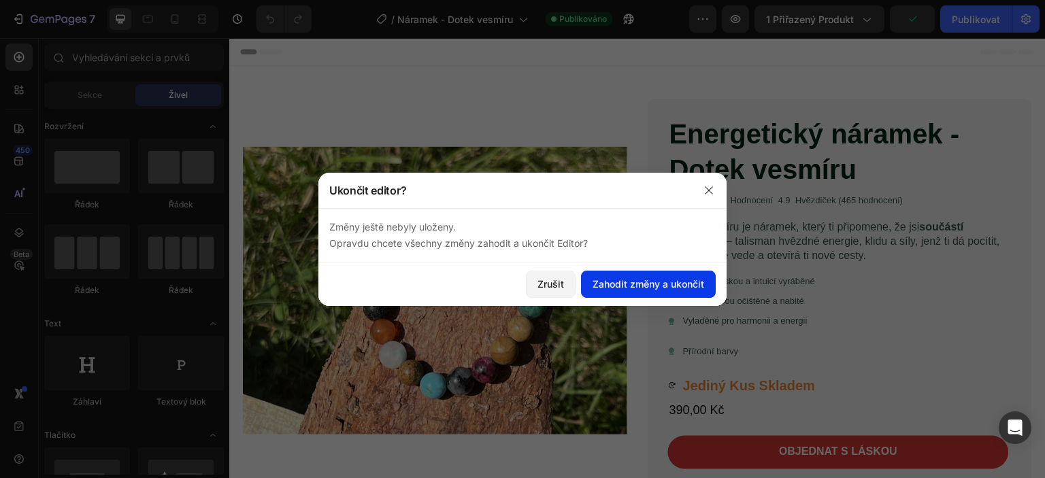
click at [649, 288] on font "Zahodit změny a ukončit" at bounding box center [649, 284] width 112 height 12
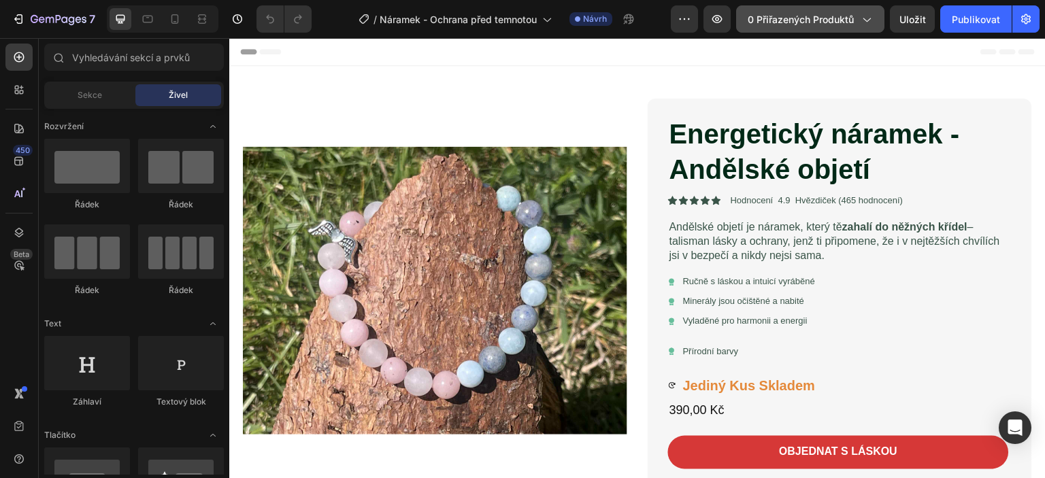
click at [864, 16] on icon "button" at bounding box center [867, 19] width 14 height 14
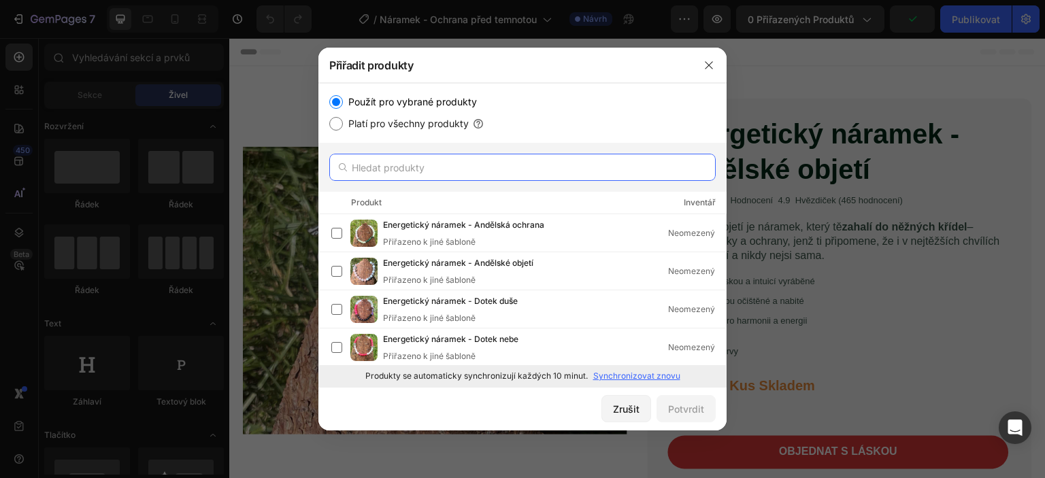
click at [382, 174] on input "text" at bounding box center [522, 167] width 387 height 27
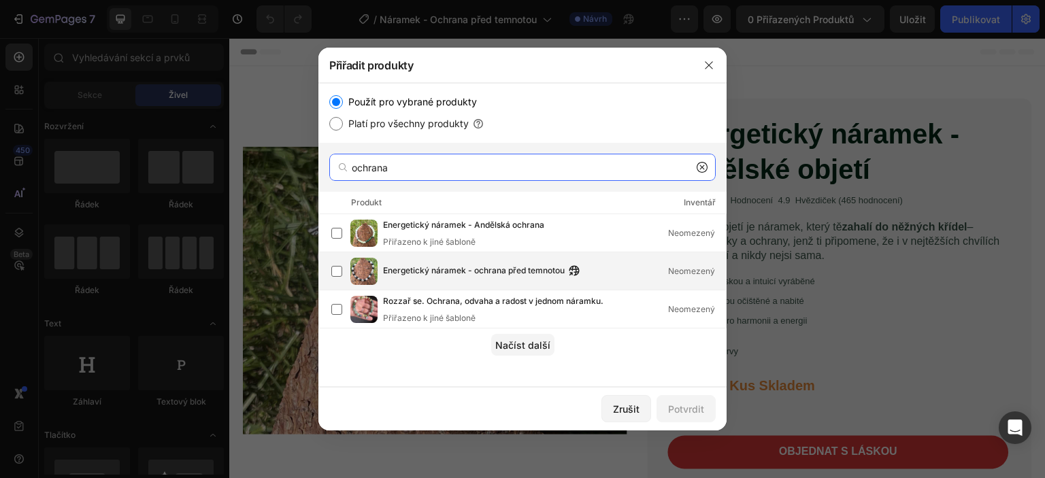
type input "ochrana"
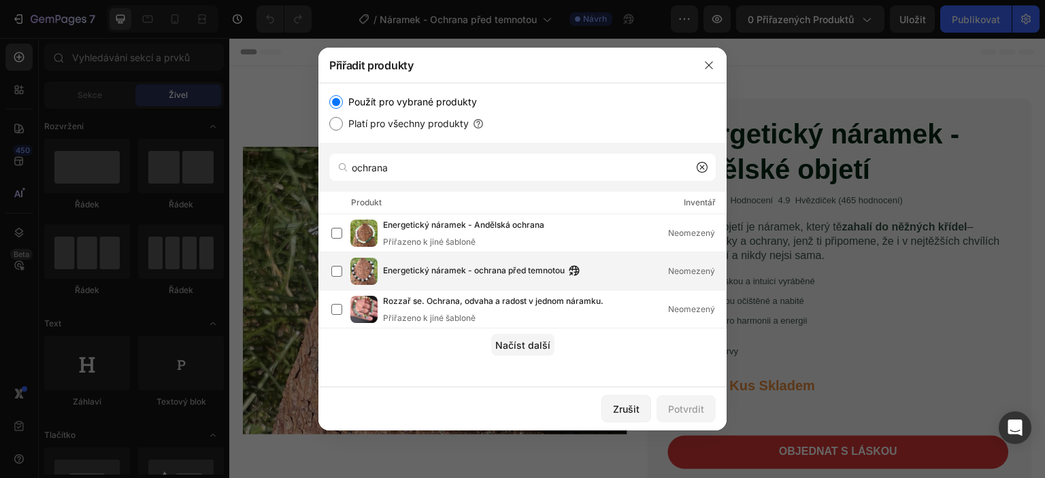
click at [478, 270] on font "Energetický náramek - ochrana před temnotou" at bounding box center [474, 270] width 182 height 10
click at [686, 408] on font "Potvrdit" at bounding box center [686, 410] width 36 height 12
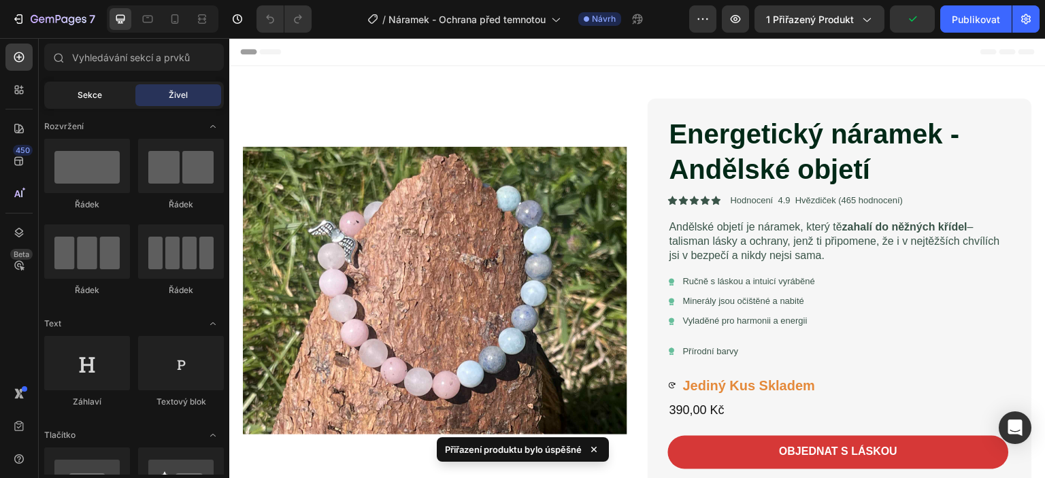
click at [88, 97] on font "Sekce" at bounding box center [90, 95] width 25 height 10
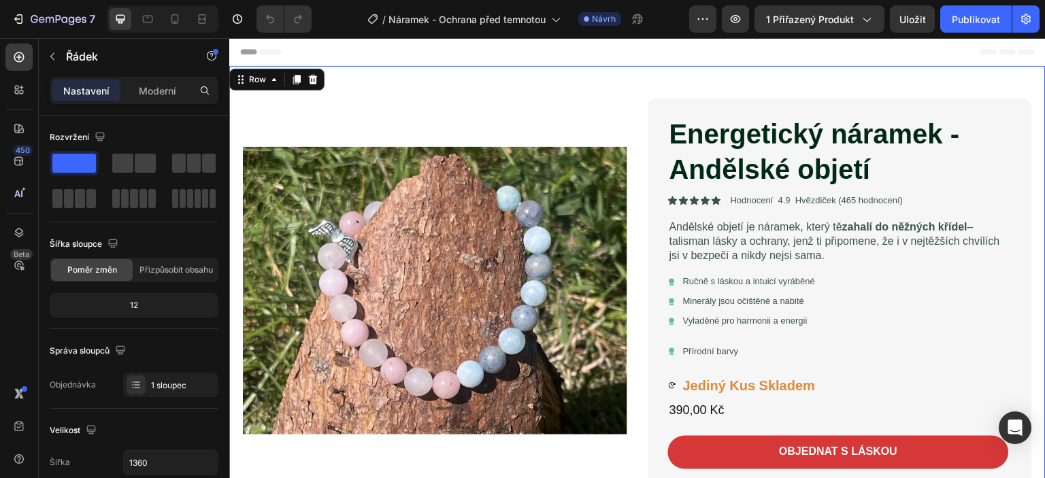
click at [74, 93] on font "Nastavení" at bounding box center [86, 91] width 46 height 12
click at [519, 131] on img at bounding box center [435, 291] width 385 height 385
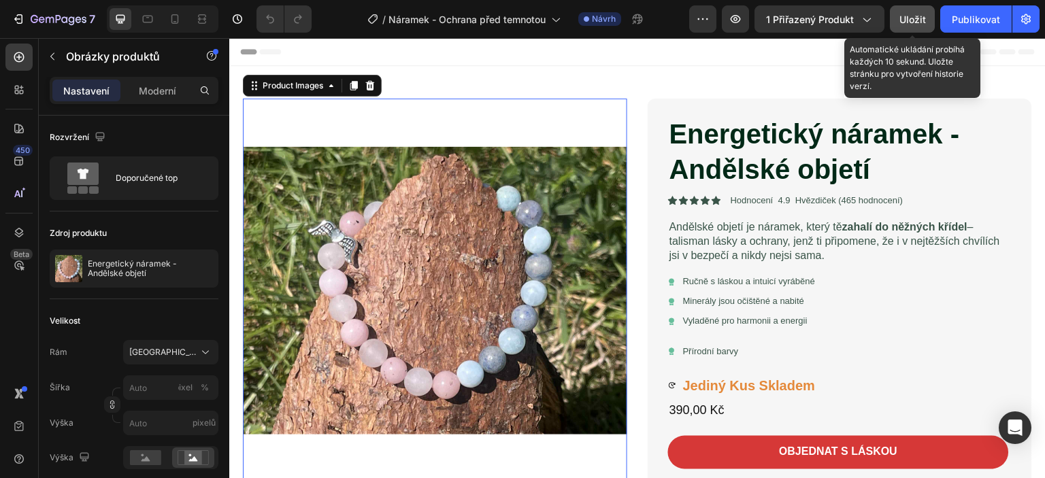
click at [917, 16] on font "Uložit" at bounding box center [913, 20] width 27 height 12
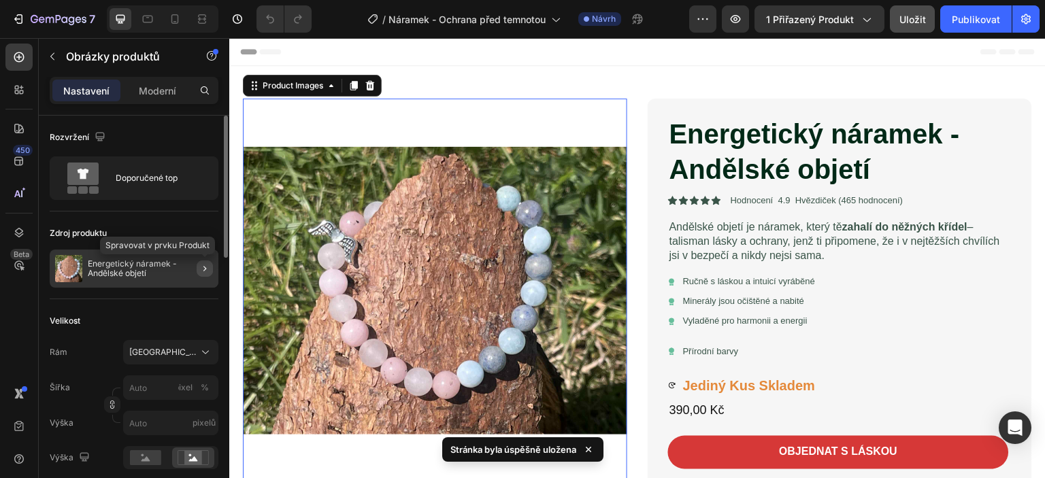
click at [206, 272] on icon "button" at bounding box center [204, 268] width 11 height 11
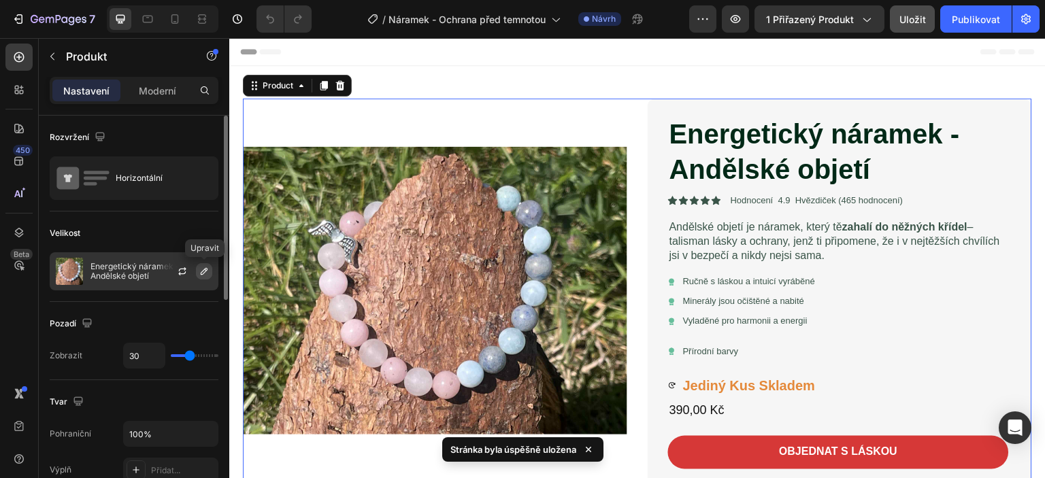
click at [201, 271] on icon "button" at bounding box center [204, 271] width 11 height 11
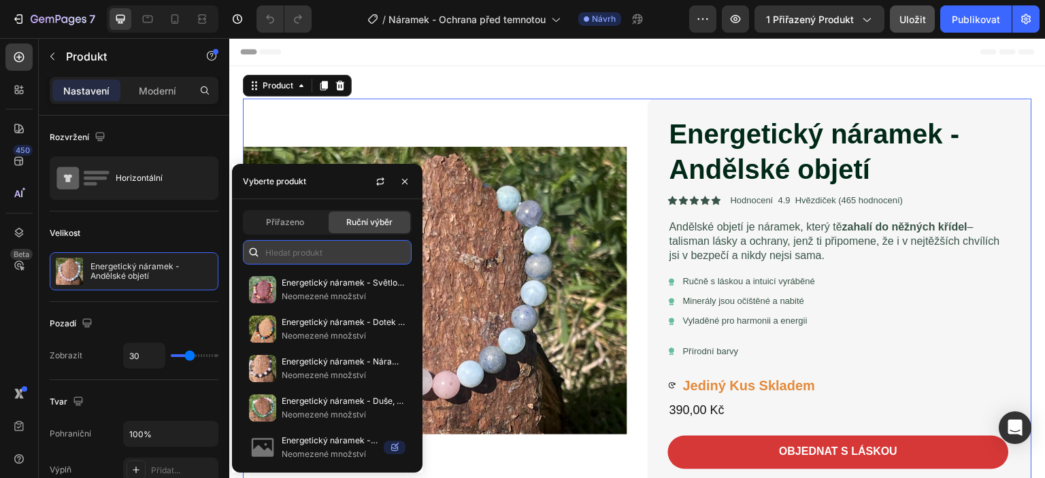
click at [280, 253] on input "text" at bounding box center [327, 252] width 169 height 25
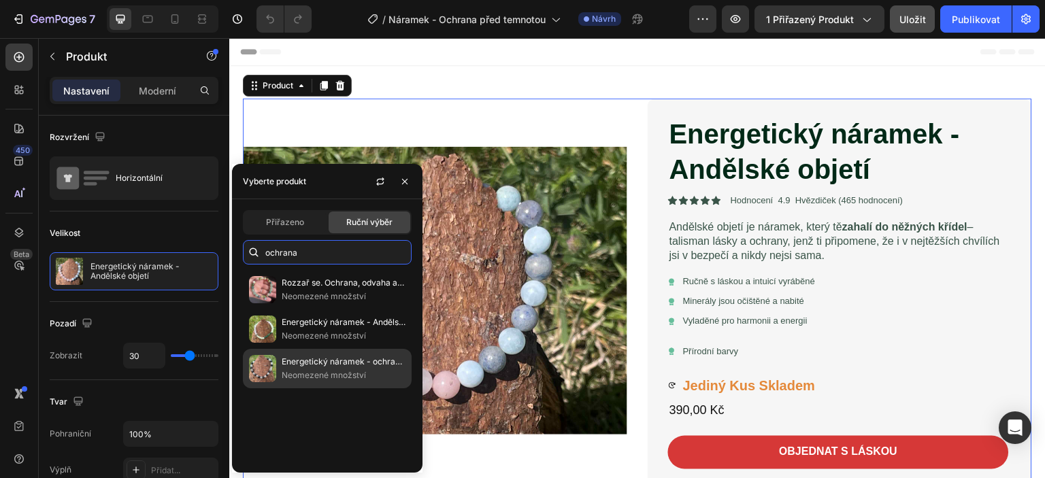
type input "ochrana"
click at [316, 363] on font "Energetický náramek - ochrana před temnotou" at bounding box center [373, 362] width 182 height 10
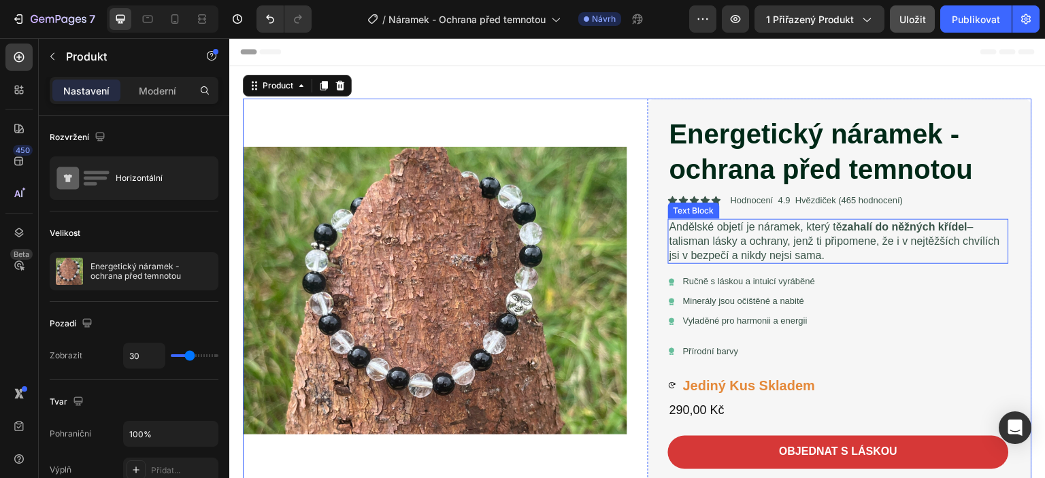
click at [692, 230] on p "Andělské objetí je náramek, který tě zahalí do něžných křídel – talisman lásky …" at bounding box center [839, 242] width 338 height 42
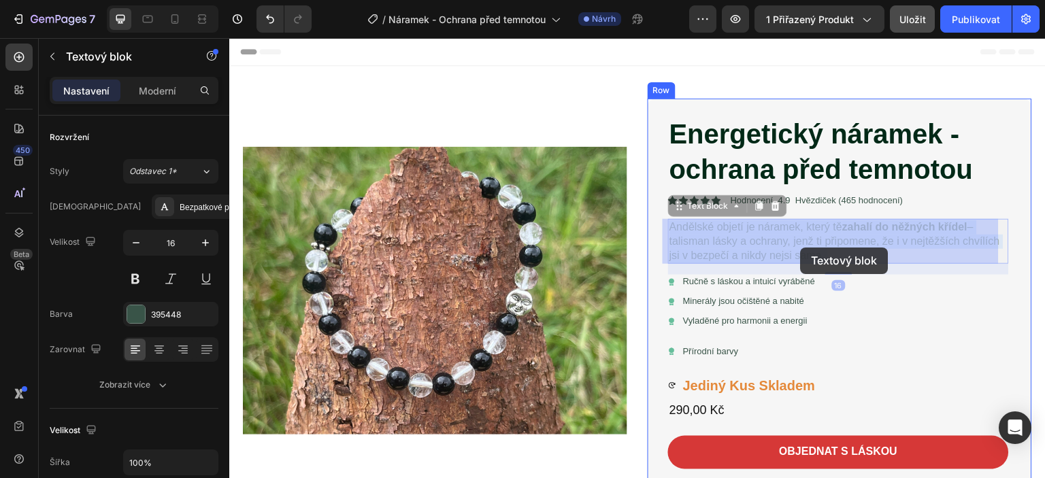
drag, startPoint x: 668, startPoint y: 222, endPoint x: 767, endPoint y: 241, distance: 101.2
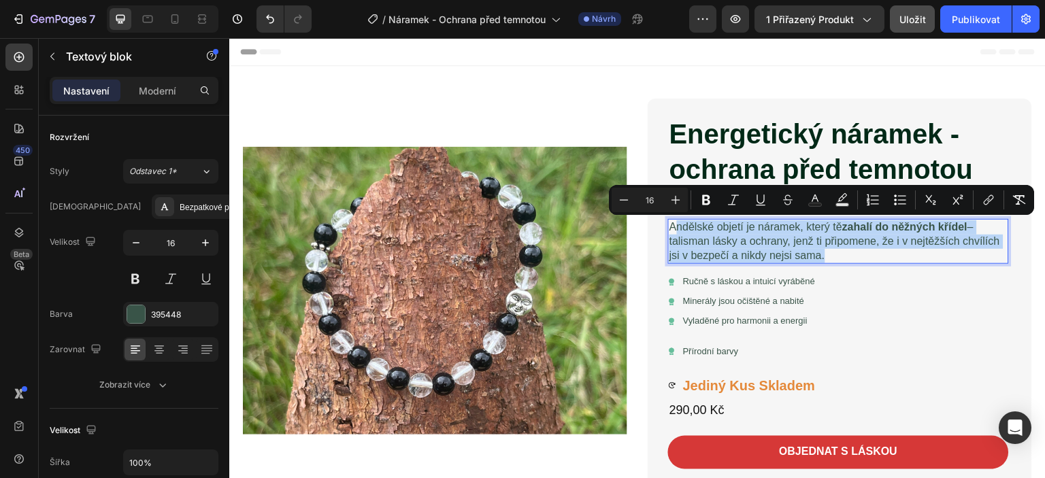
drag, startPoint x: 668, startPoint y: 224, endPoint x: 819, endPoint y: 253, distance: 153.2
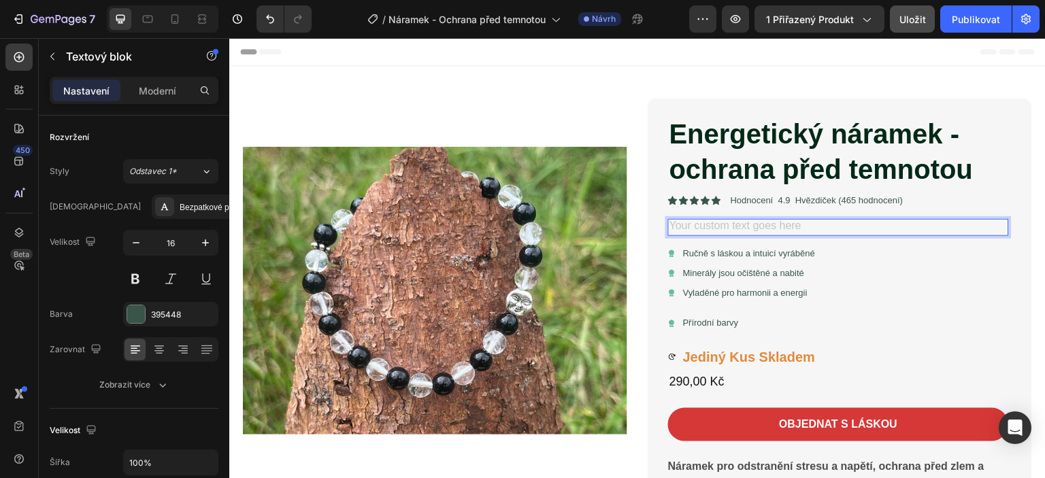
click at [679, 227] on div "Rich Text Editor. Editing area: main" at bounding box center [838, 227] width 341 height 17
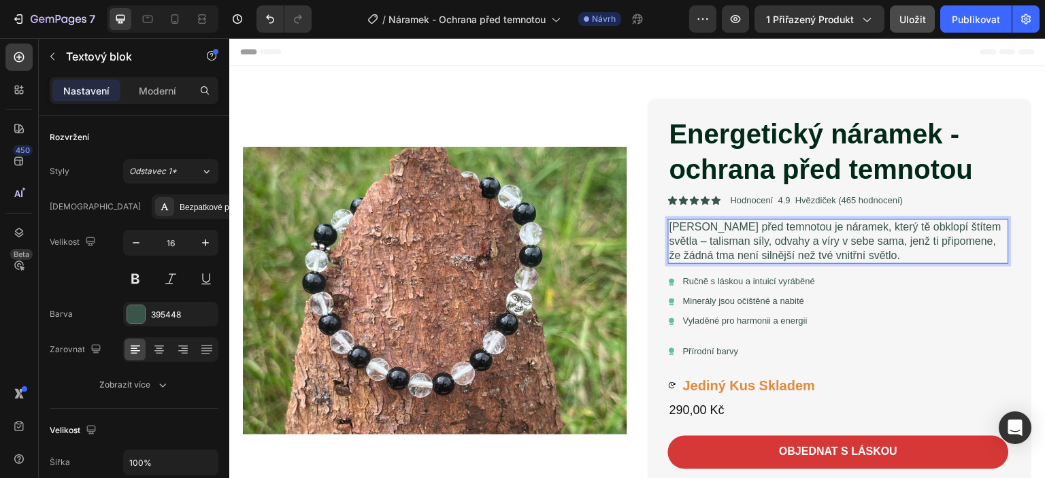
click at [918, 225] on p "[PERSON_NAME] před temnotou je náramek, který tě obklopí štítem světla – talism…" at bounding box center [839, 242] width 338 height 42
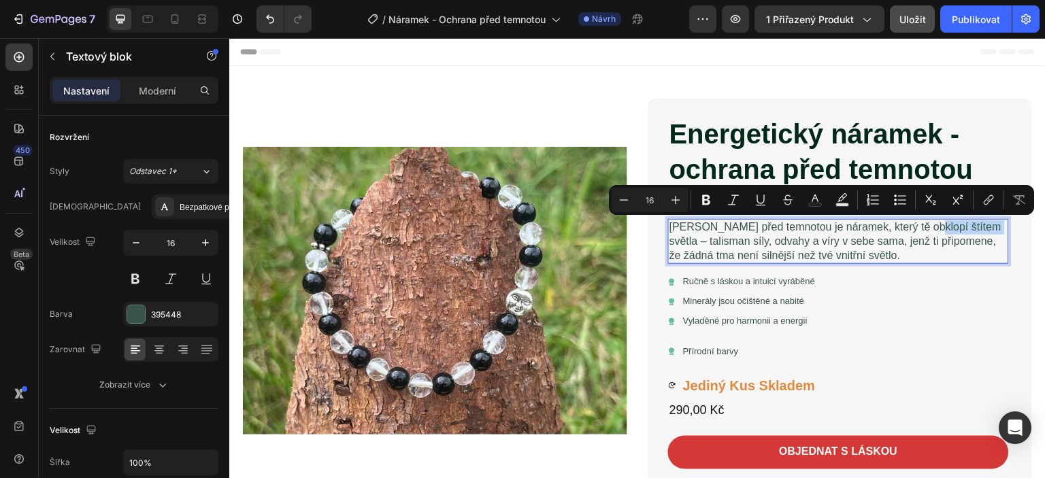
drag, startPoint x: 920, startPoint y: 226, endPoint x: 981, endPoint y: 229, distance: 61.3
click at [981, 229] on p "[PERSON_NAME] před temnotou je náramek, který tě obklopí štítem světla – talism…" at bounding box center [839, 242] width 338 height 42
click at [704, 198] on icon "Editor contextual toolbar" at bounding box center [706, 200] width 8 height 10
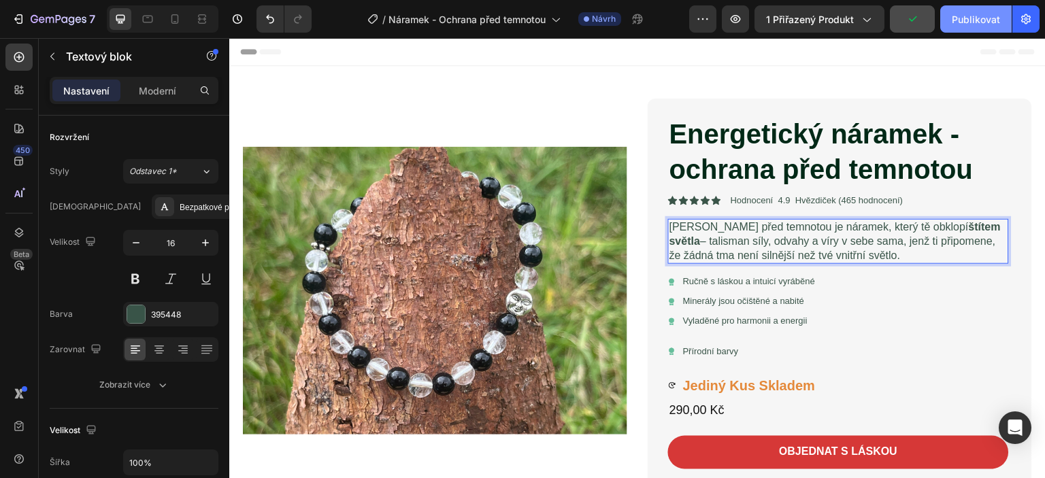
click at [975, 18] on font "Publikovat" at bounding box center [976, 20] width 48 height 12
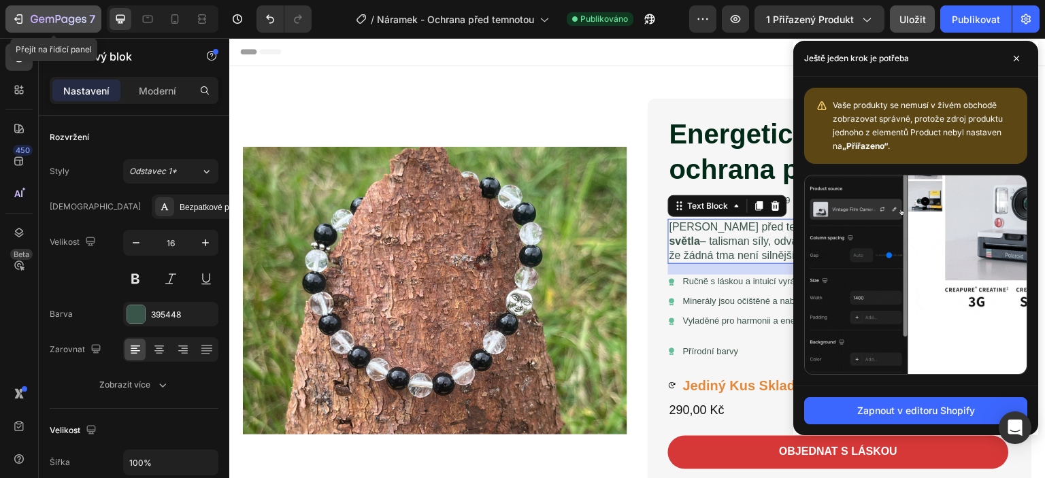
click at [24, 18] on icon "button" at bounding box center [19, 19] width 14 height 14
